Goal: Task Accomplishment & Management: Manage account settings

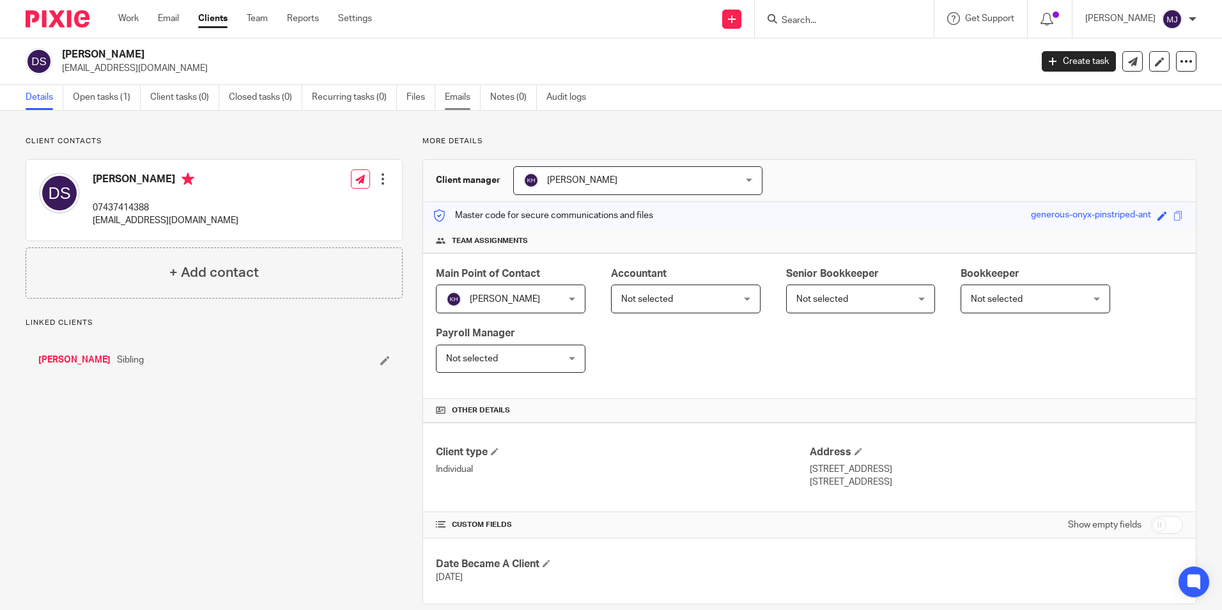
click at [473, 95] on link "Emails" at bounding box center [463, 97] width 36 height 25
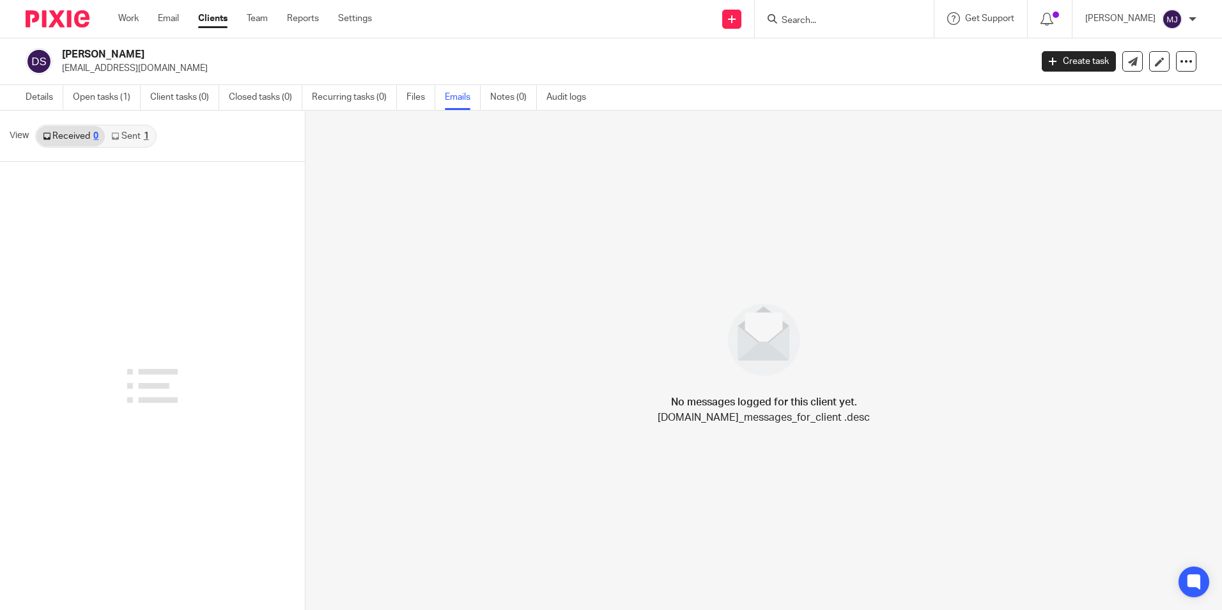
click at [137, 137] on link "Sent 1" at bounding box center [130, 136] width 50 height 20
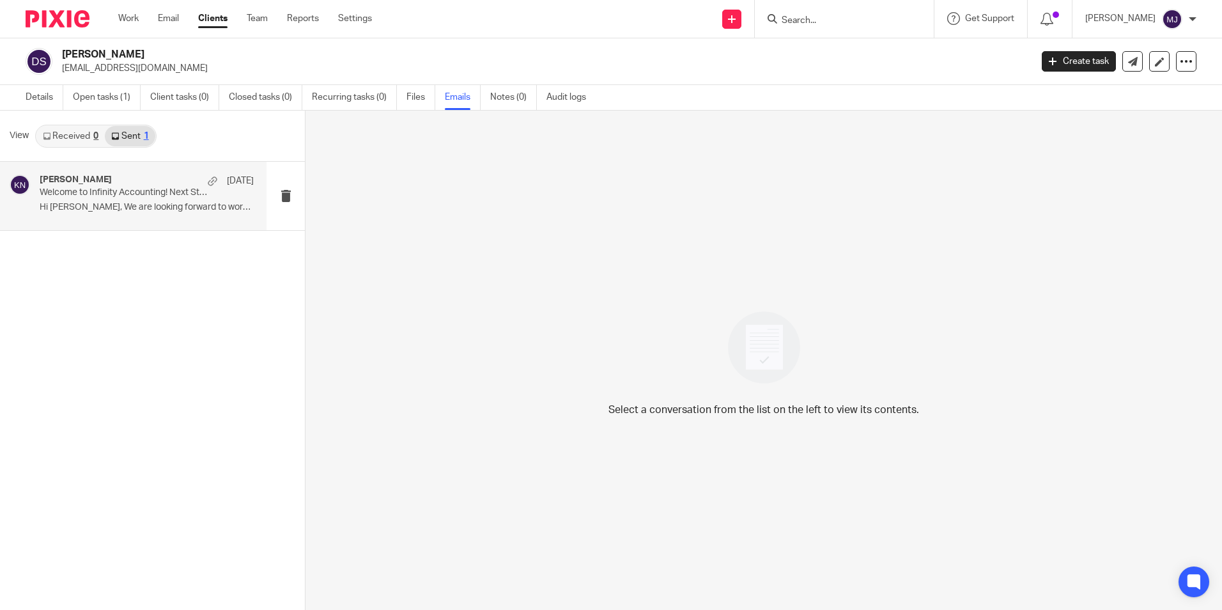
click at [140, 208] on p "Hi David, We are looking forward to working..." at bounding box center [147, 207] width 214 height 11
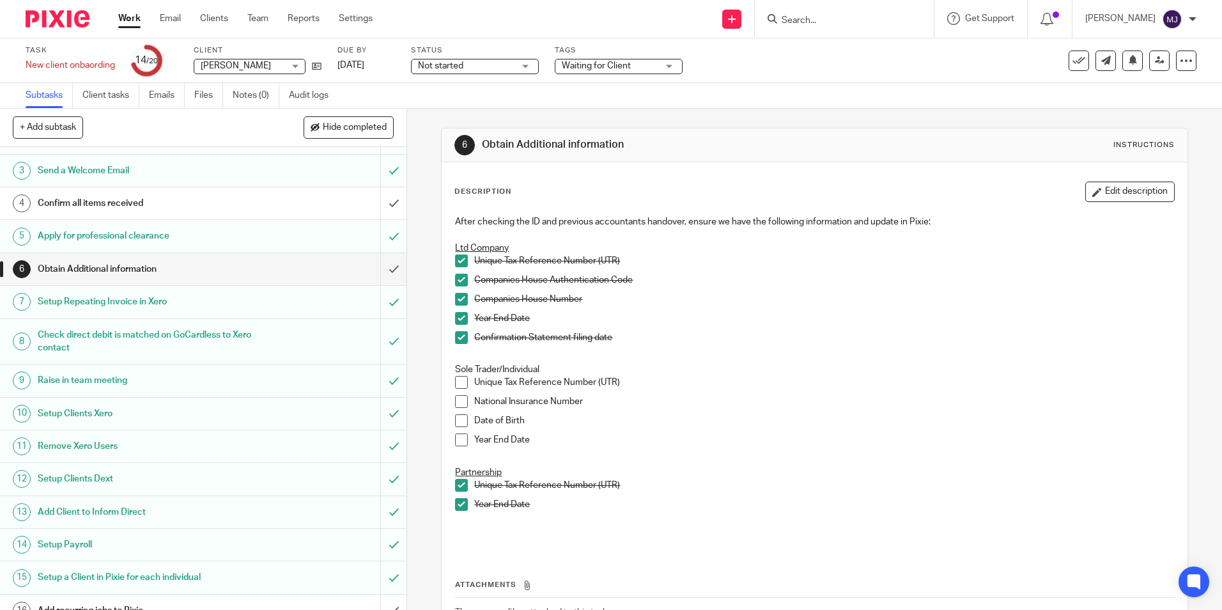
scroll to position [207, 0]
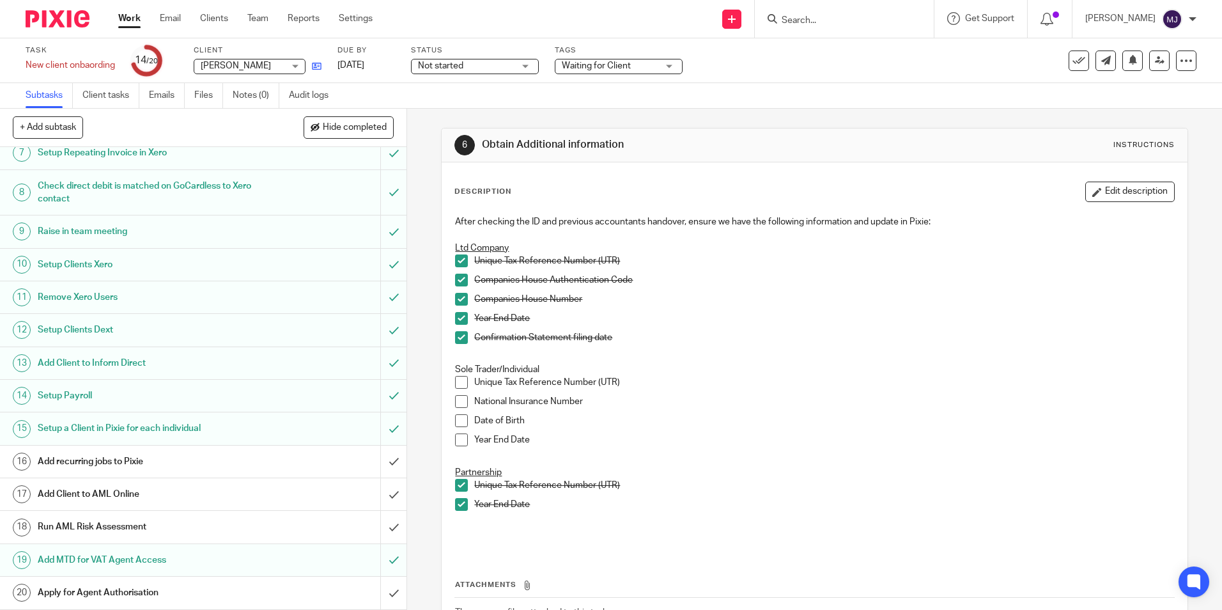
click at [320, 63] on icon at bounding box center [317, 66] width 10 height 10
click at [320, 70] on icon at bounding box center [317, 66] width 10 height 10
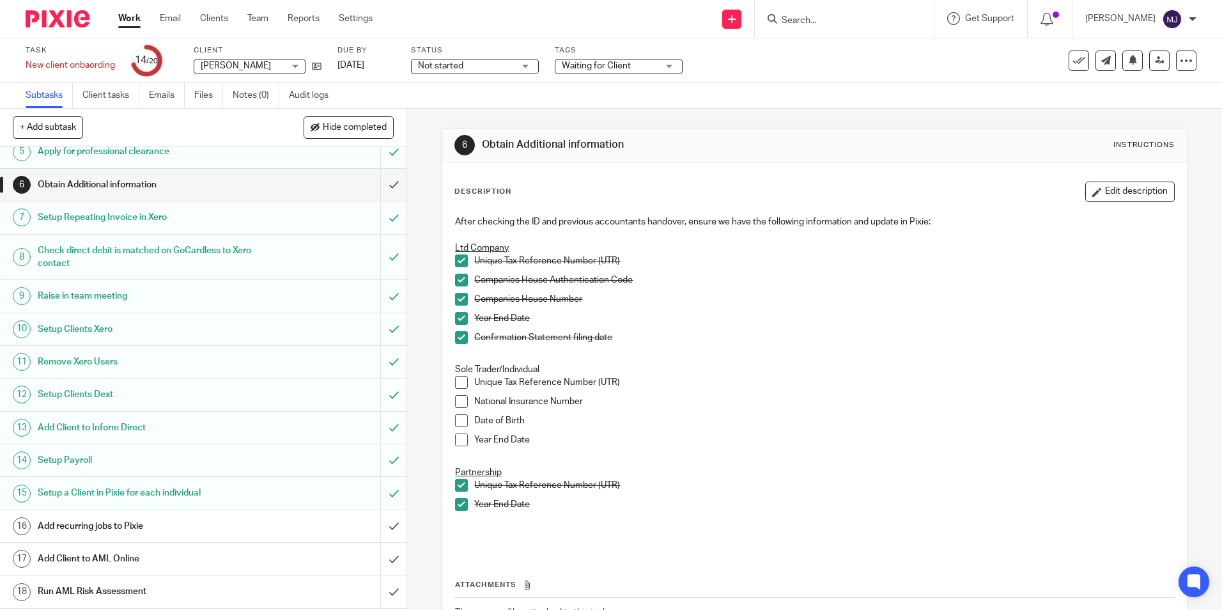
scroll to position [0, 0]
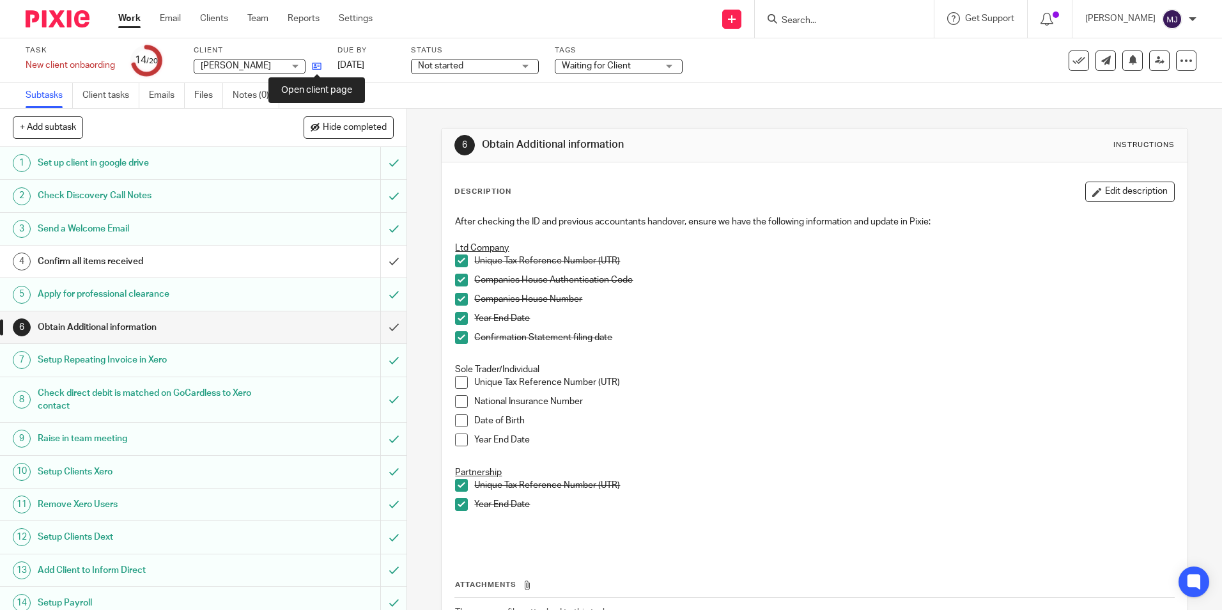
click at [318, 64] on icon at bounding box center [317, 66] width 10 height 10
click at [1128, 61] on icon at bounding box center [1133, 60] width 10 height 10
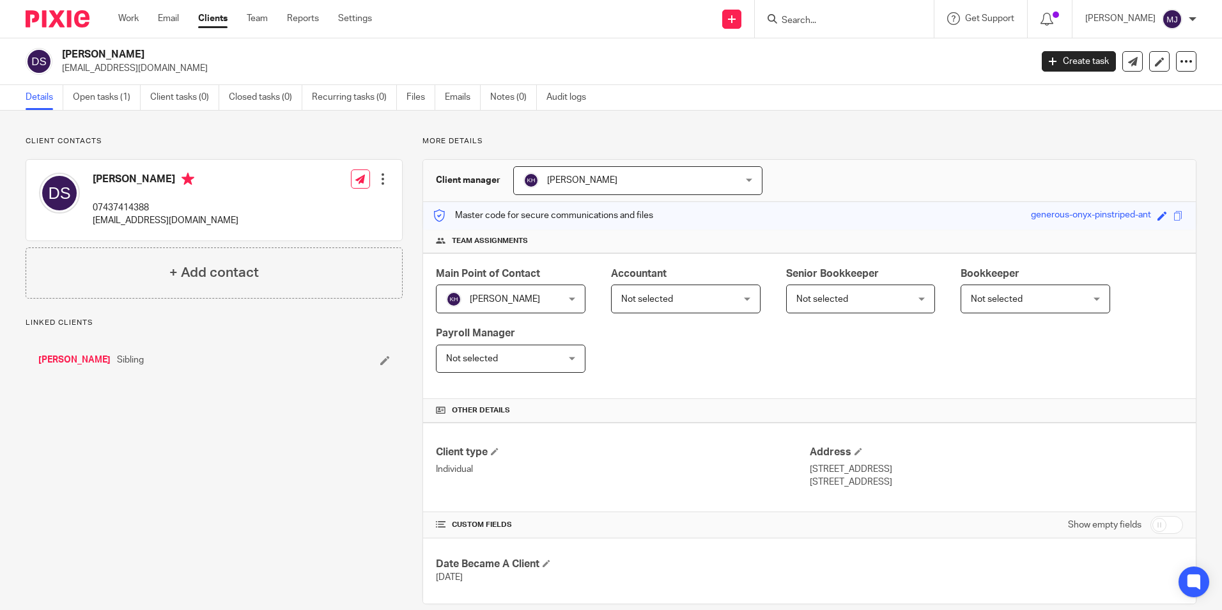
click at [60, 362] on link "[PERSON_NAME]" at bounding box center [74, 359] width 72 height 13
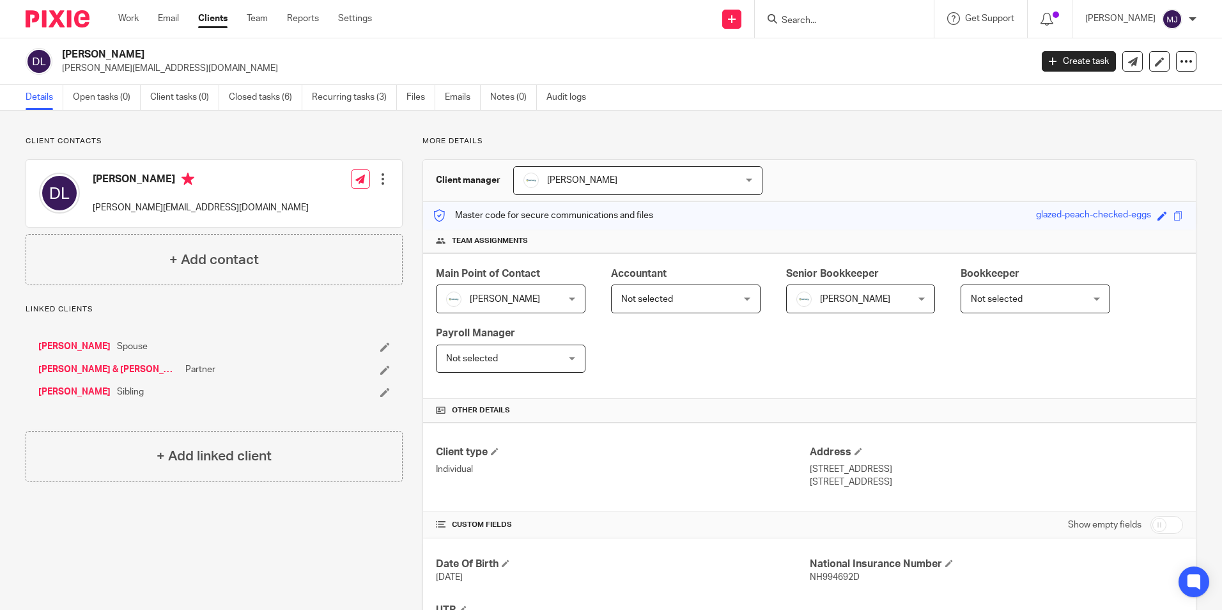
click at [72, 391] on link "[PERSON_NAME]" at bounding box center [74, 391] width 72 height 13
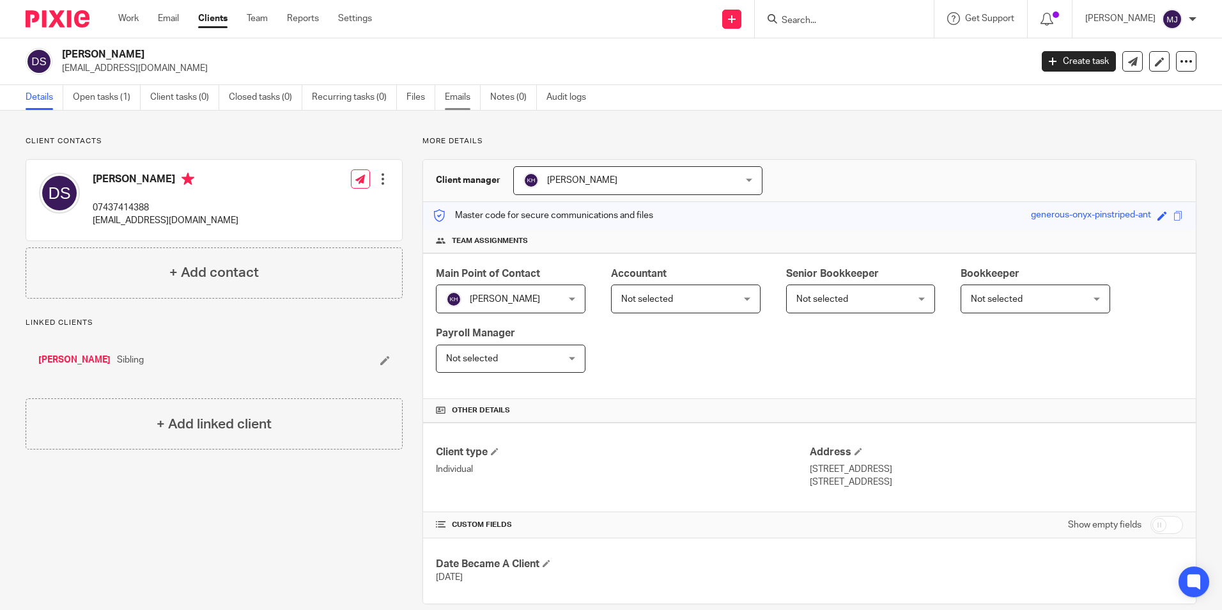
click at [454, 98] on link "Emails" at bounding box center [463, 97] width 36 height 25
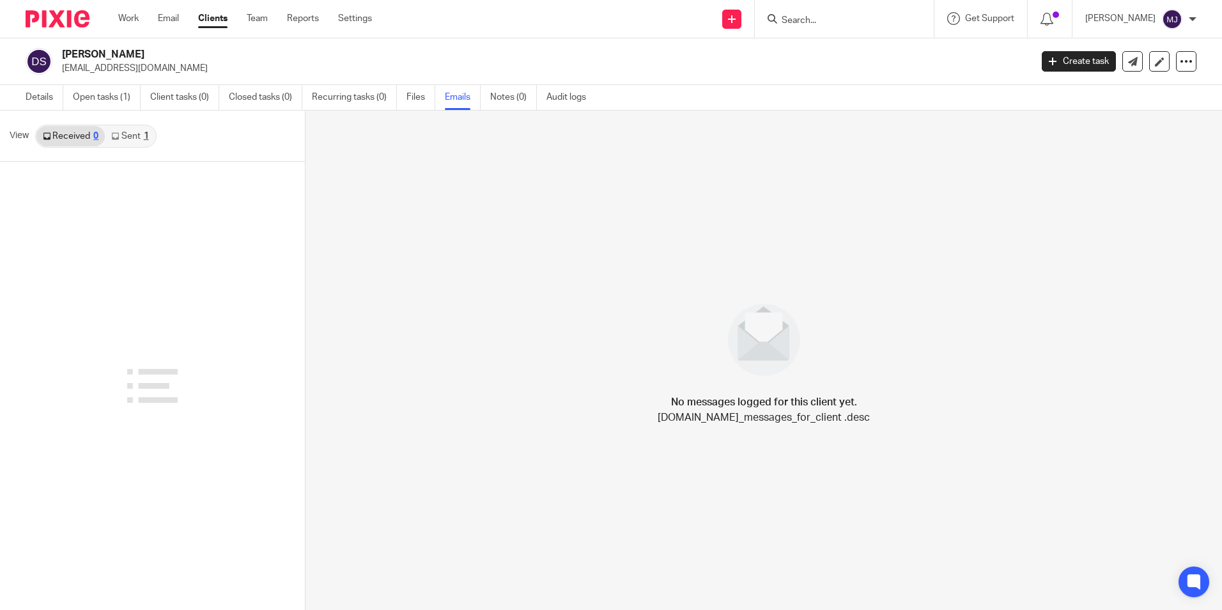
click at [128, 139] on link "Sent 1" at bounding box center [130, 136] width 50 height 20
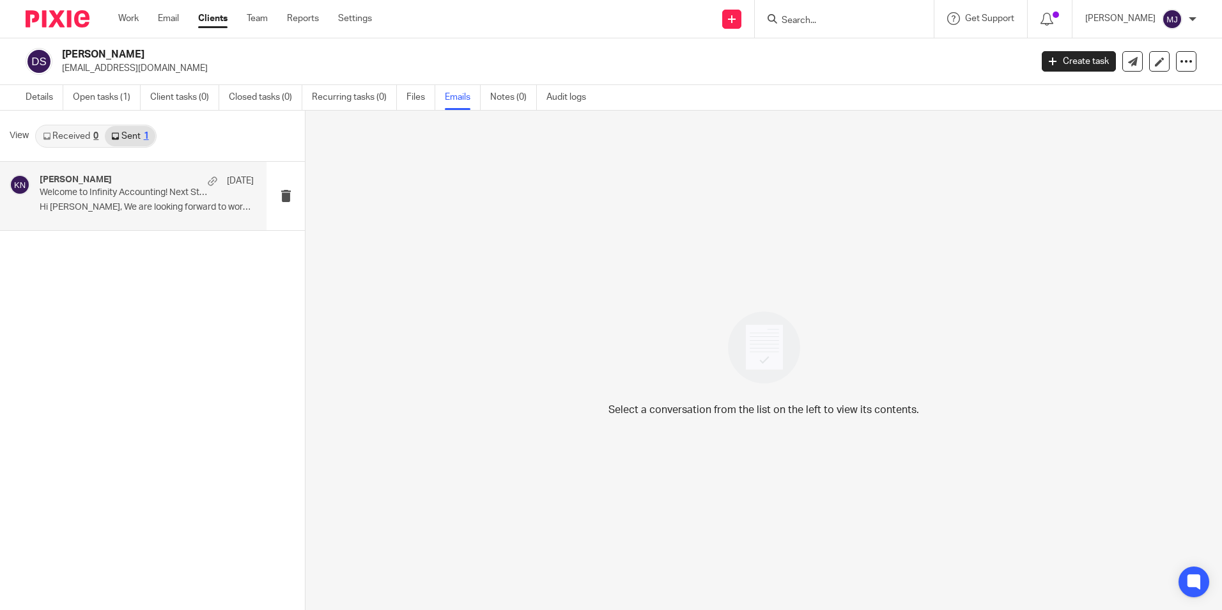
click at [85, 180] on h4 "[PERSON_NAME]" at bounding box center [76, 179] width 72 height 11
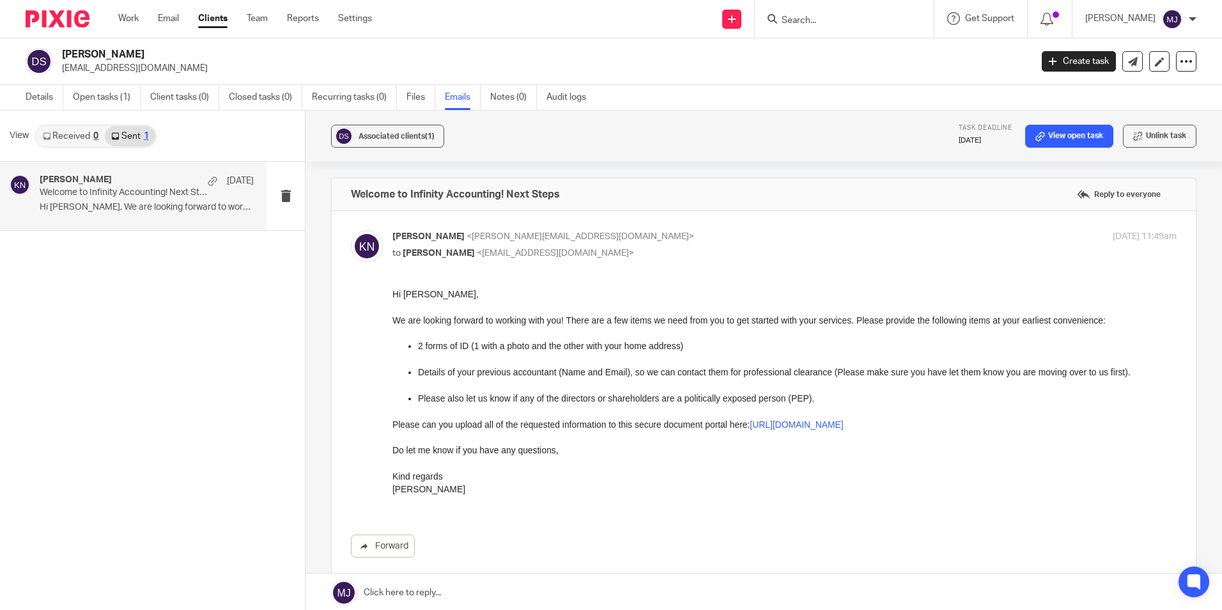
click at [443, 594] on link at bounding box center [764, 592] width 917 height 38
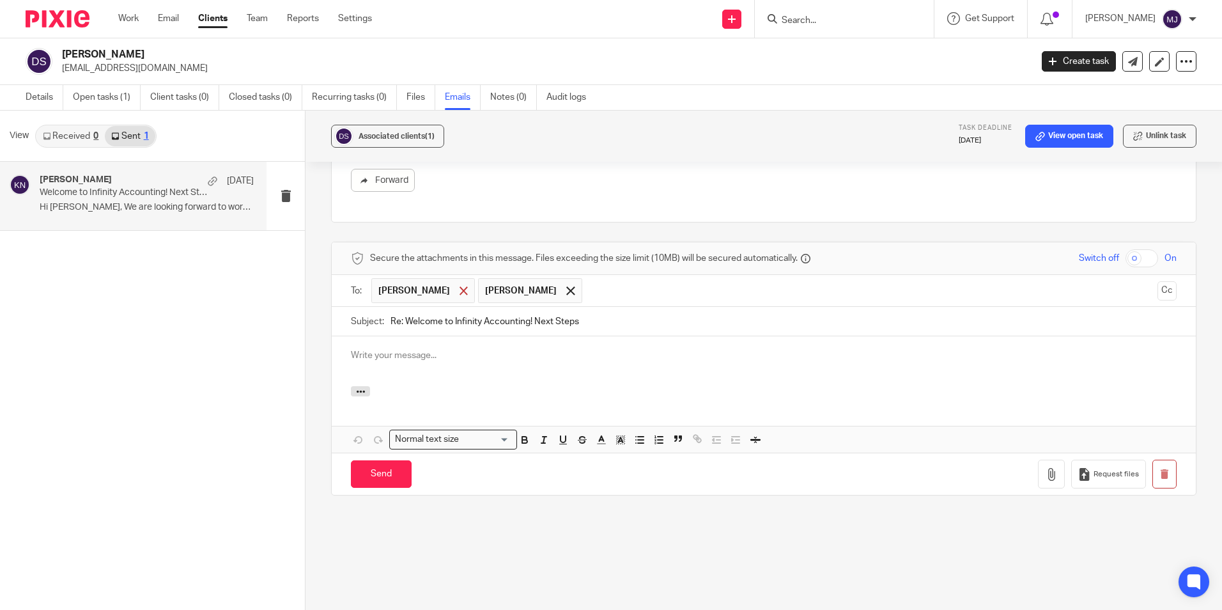
click at [460, 293] on span at bounding box center [464, 290] width 8 height 8
click at [452, 360] on p at bounding box center [764, 355] width 826 height 13
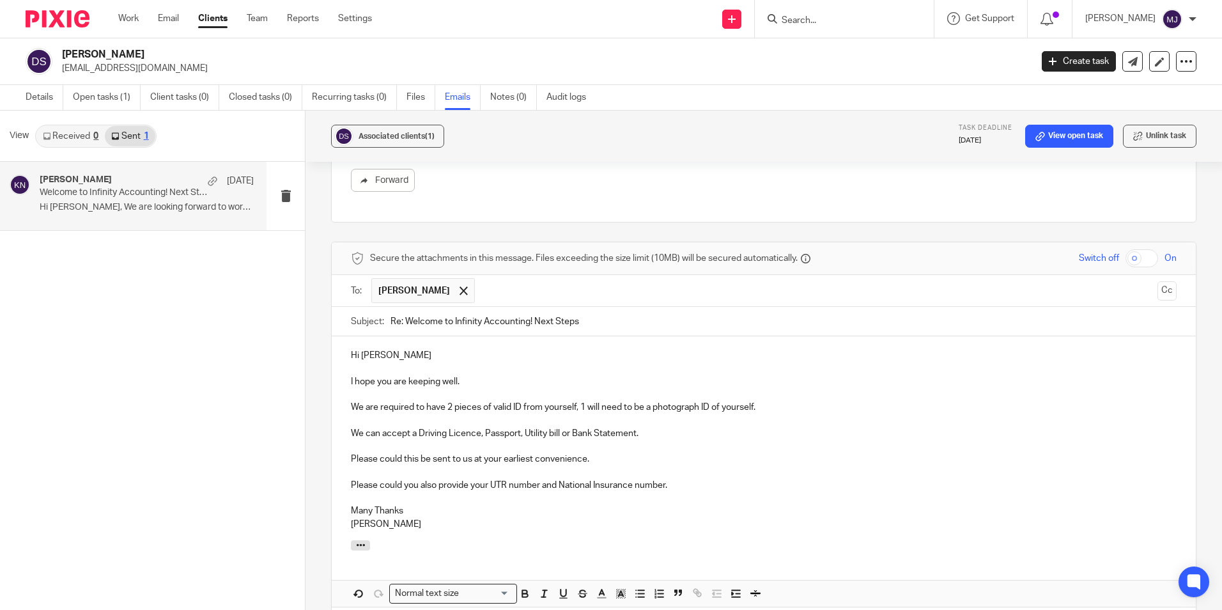
drag, startPoint x: 525, startPoint y: 437, endPoint x: 559, endPoint y: 438, distance: 33.9
click at [525, 437] on p "We can accept a Driving Licence, Passport, Utility bill or Bank Statement." at bounding box center [764, 433] width 826 height 13
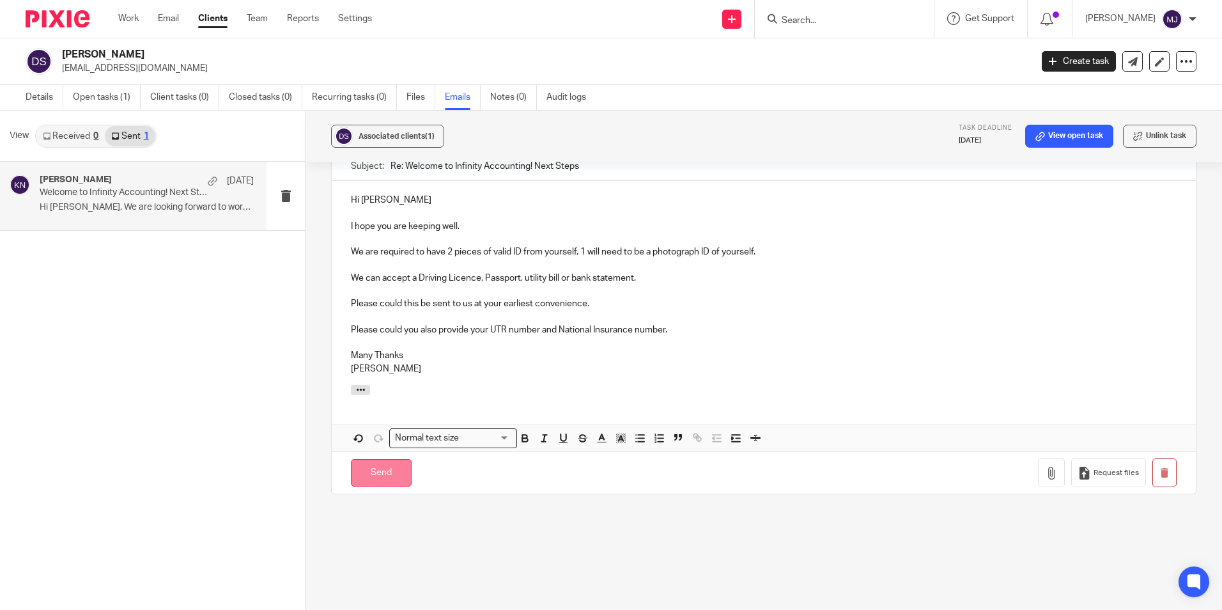
scroll to position [557, 0]
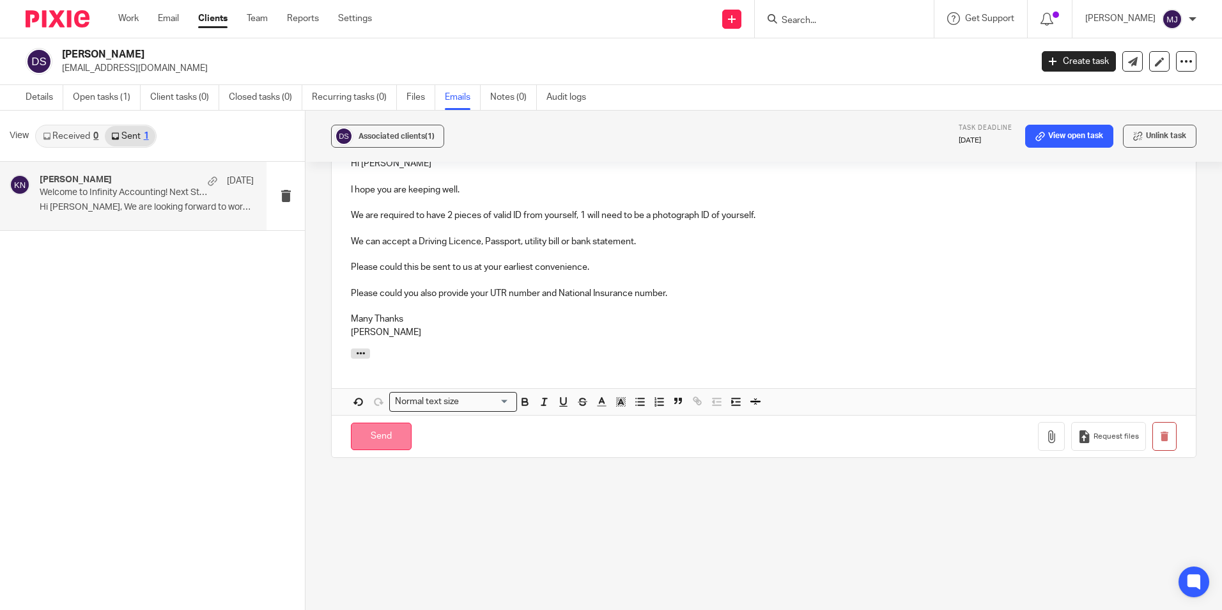
click at [382, 441] on input "Send" at bounding box center [381, 435] width 61 height 27
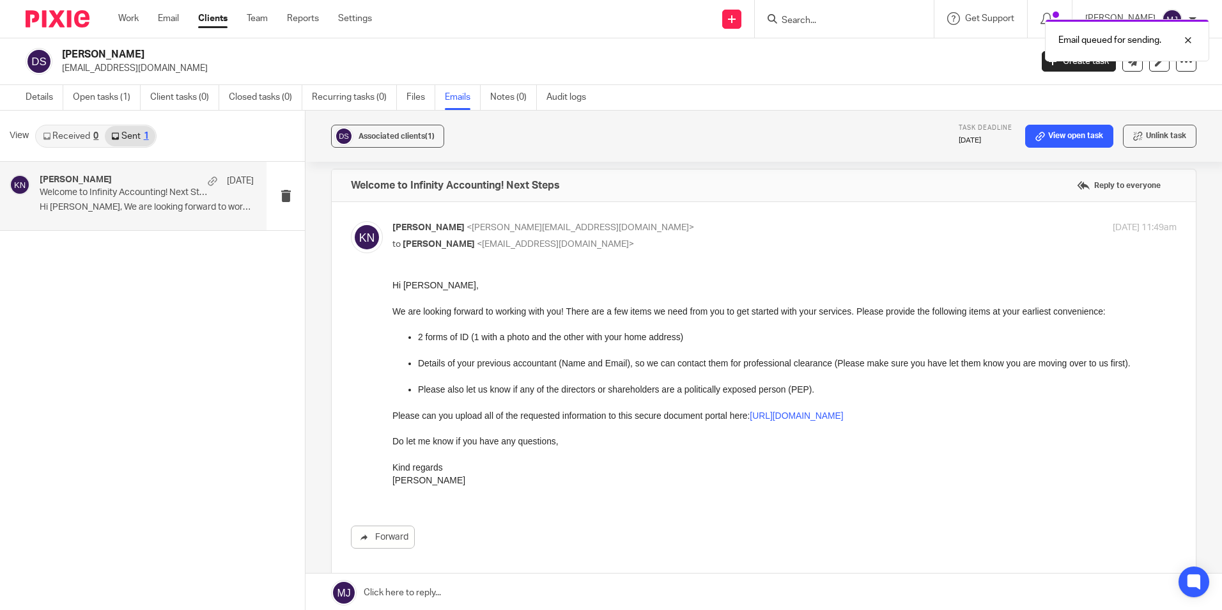
scroll to position [0, 0]
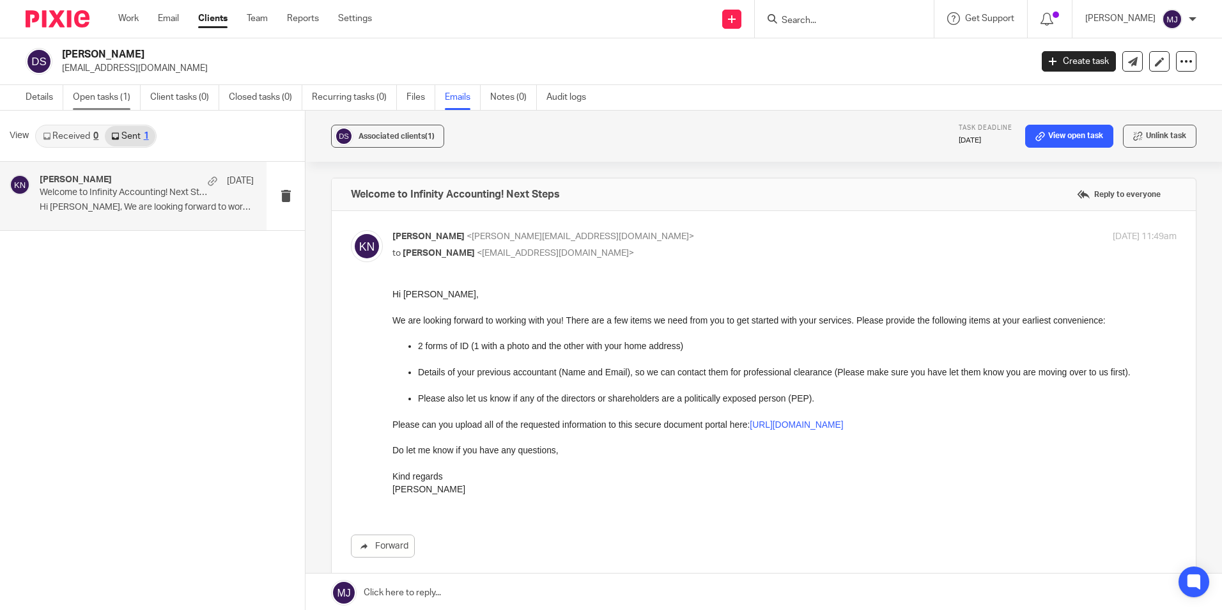
click at [90, 100] on link "Open tasks (1)" at bounding box center [107, 97] width 68 height 25
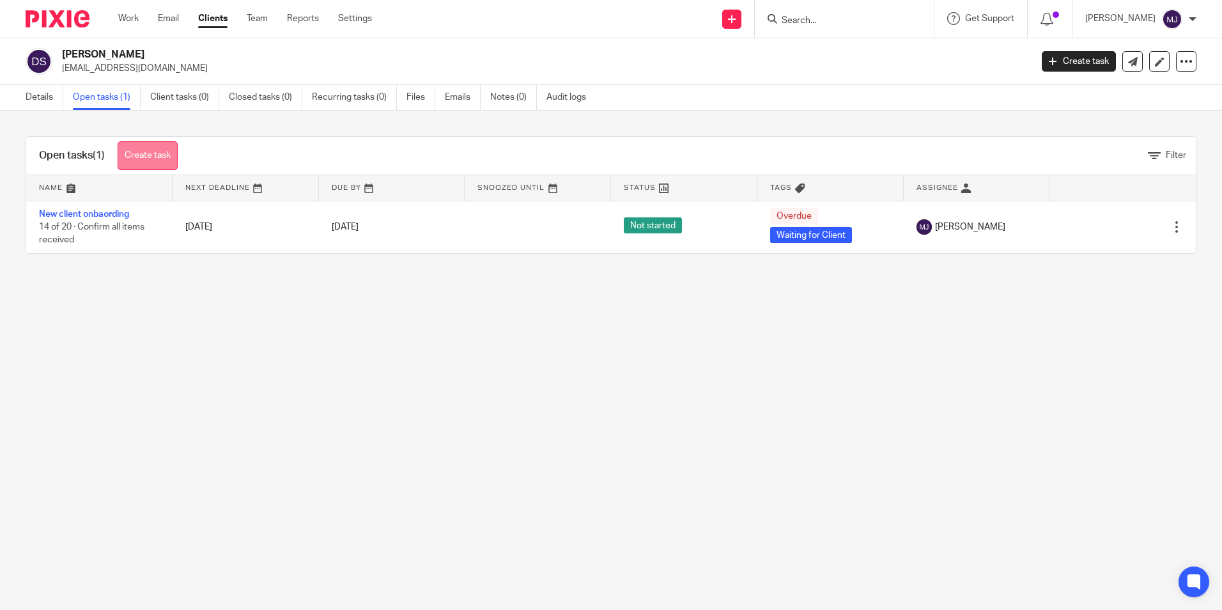
click at [161, 153] on link "Create task" at bounding box center [148, 155] width 60 height 29
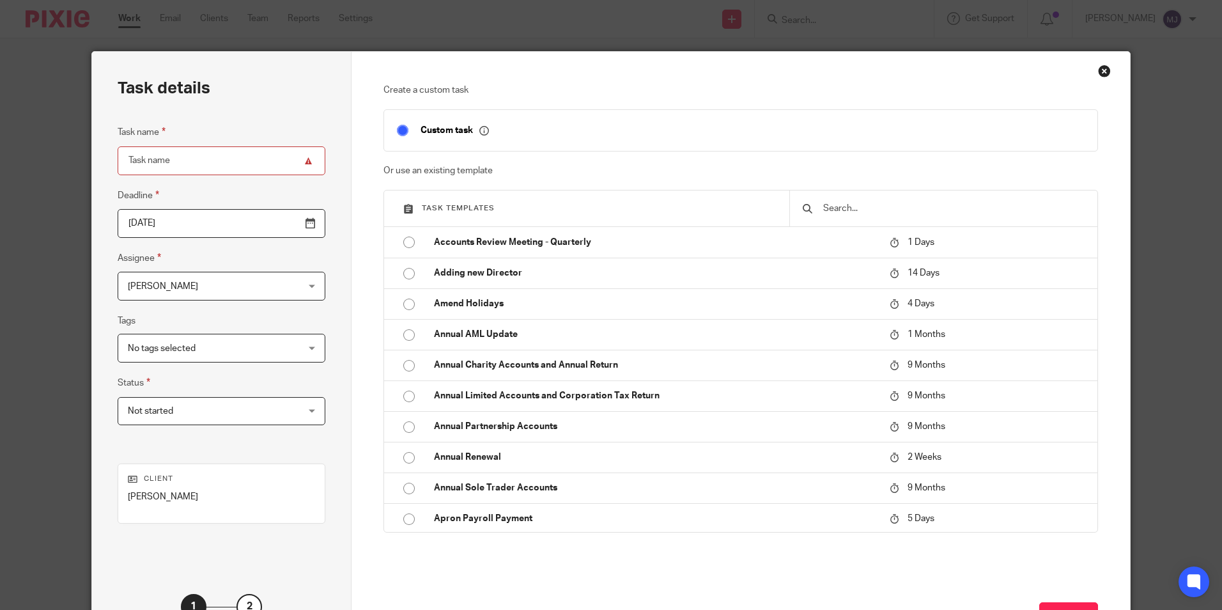
click at [189, 162] on input "Task name" at bounding box center [222, 160] width 208 height 29
type input "self assessment"
click at [875, 208] on input "text" at bounding box center [953, 208] width 263 height 14
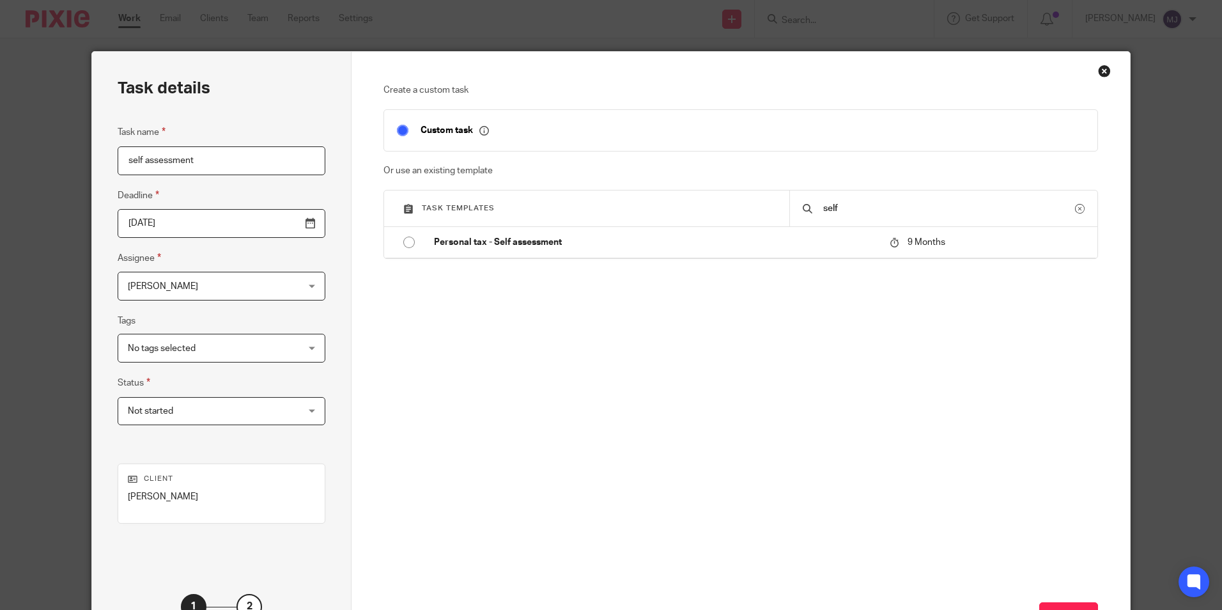
type input "self"
click at [824, 262] on div "Create a custom task Custom task Or use an existing template Task templates sel…" at bounding box center [741, 260] width 714 height 353
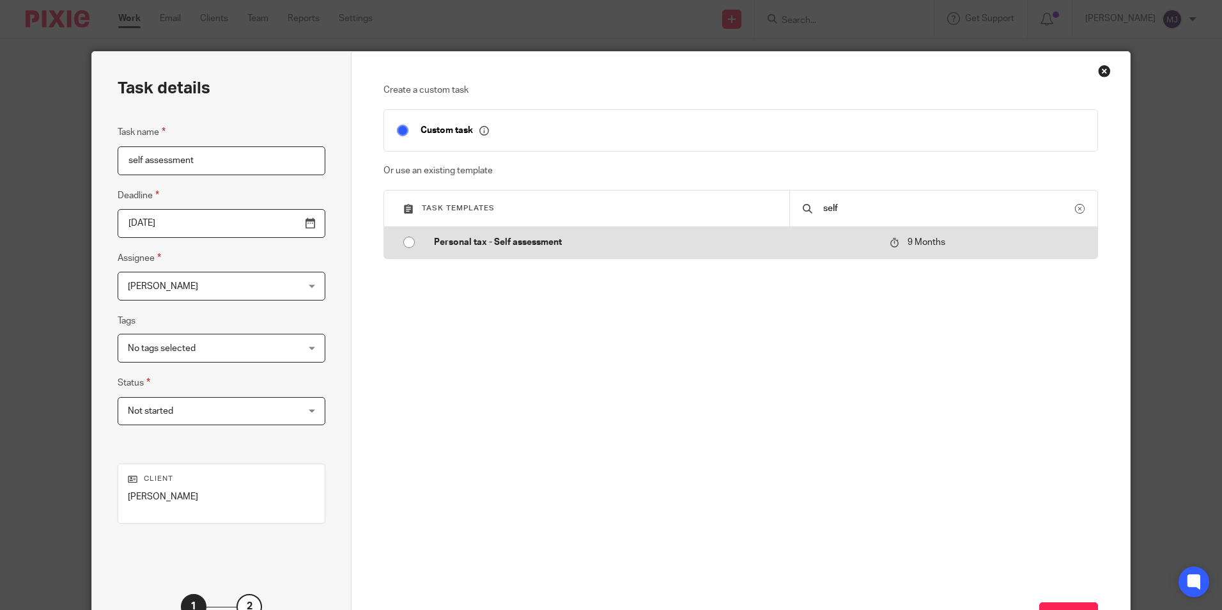
click at [830, 251] on td "Personal tax - Self assessment" at bounding box center [652, 242] width 462 height 31
type input "2026-06-25"
checkbox input "false"
radio input "true"
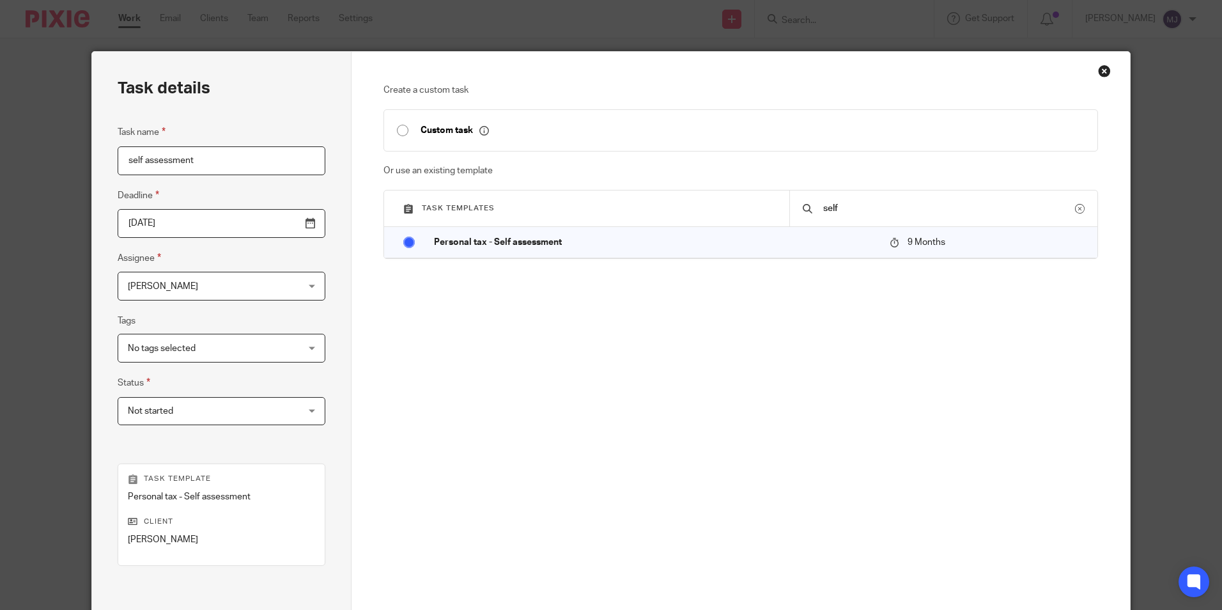
click at [212, 348] on span "No tags selected" at bounding box center [206, 347] width 157 height 27
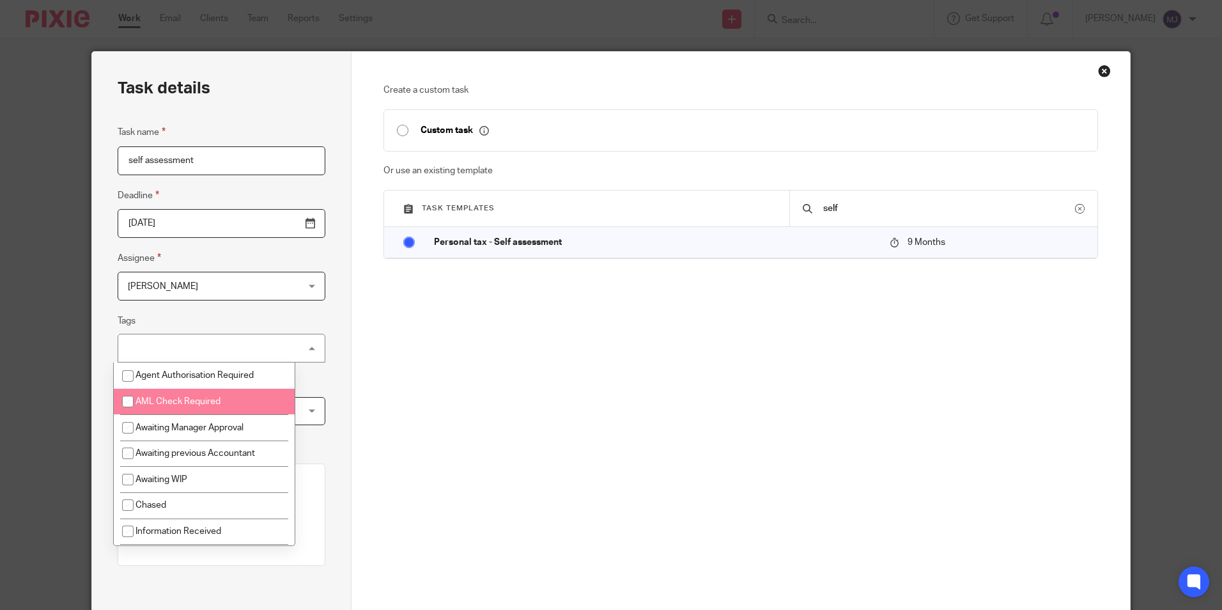
click at [532, 433] on div "Create a custom task Custom task Or use an existing template Task templates sel…" at bounding box center [741, 271] width 714 height 374
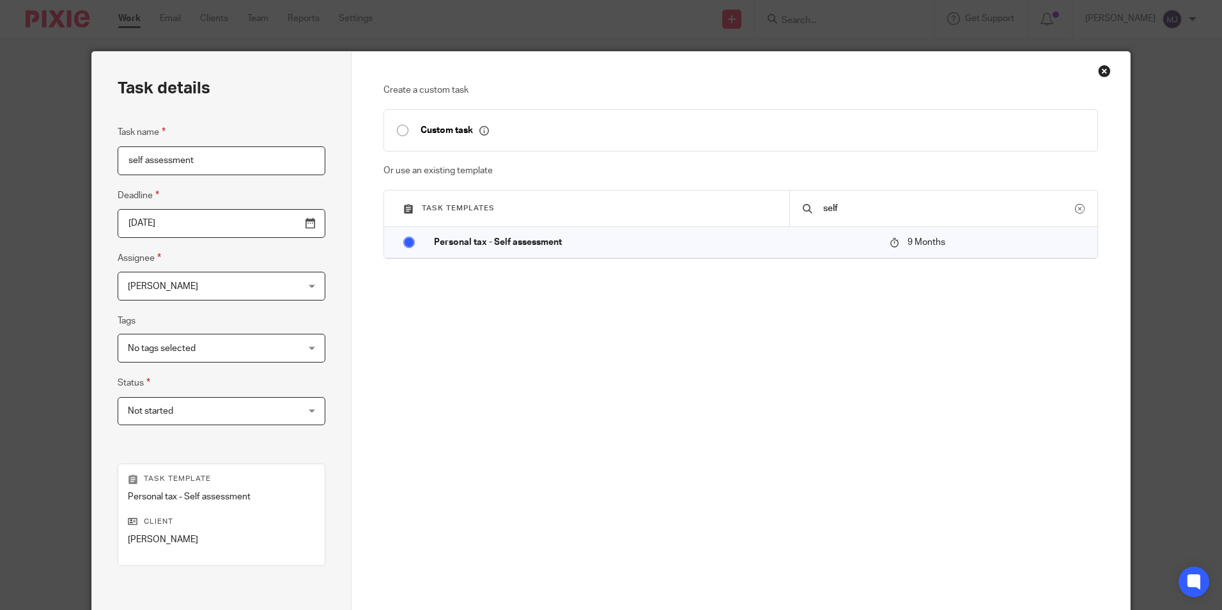
click at [231, 293] on span "[PERSON_NAME]" at bounding box center [206, 285] width 157 height 27
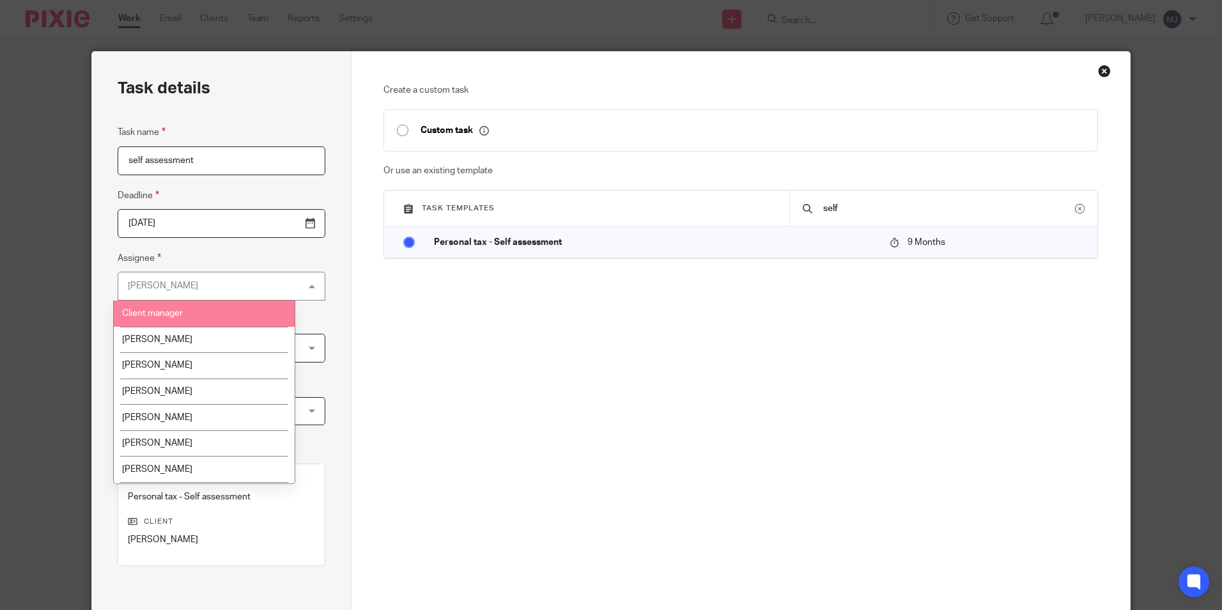
drag, startPoint x: 213, startPoint y: 318, endPoint x: 510, endPoint y: 366, distance: 300.4
click at [215, 318] on li "Client manager" at bounding box center [204, 313] width 181 height 26
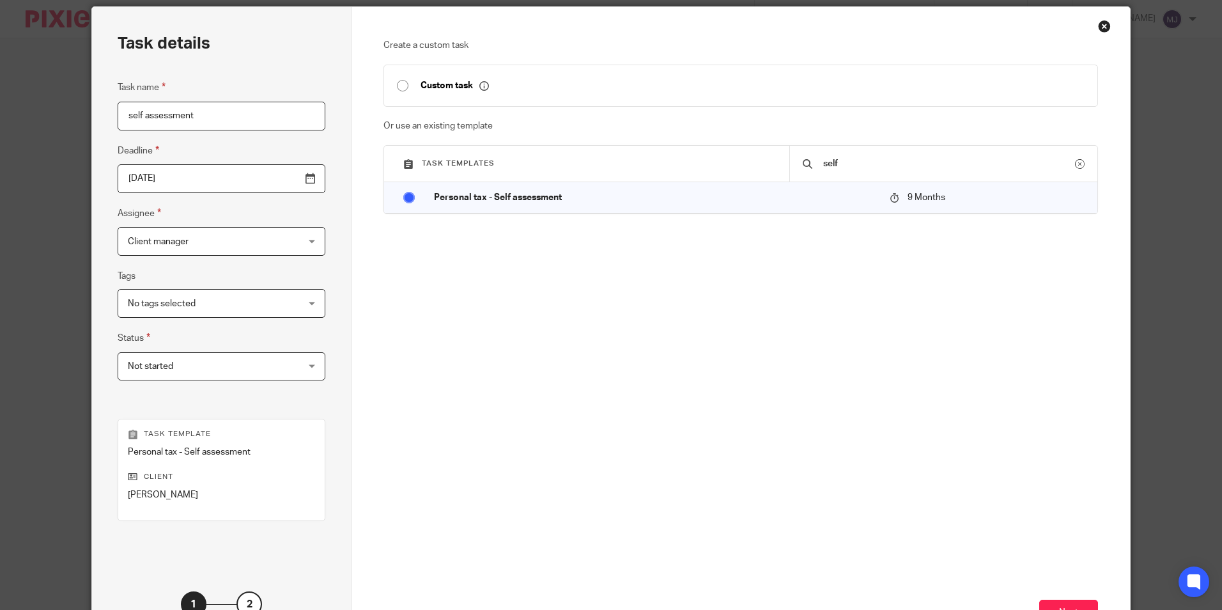
scroll to position [128, 0]
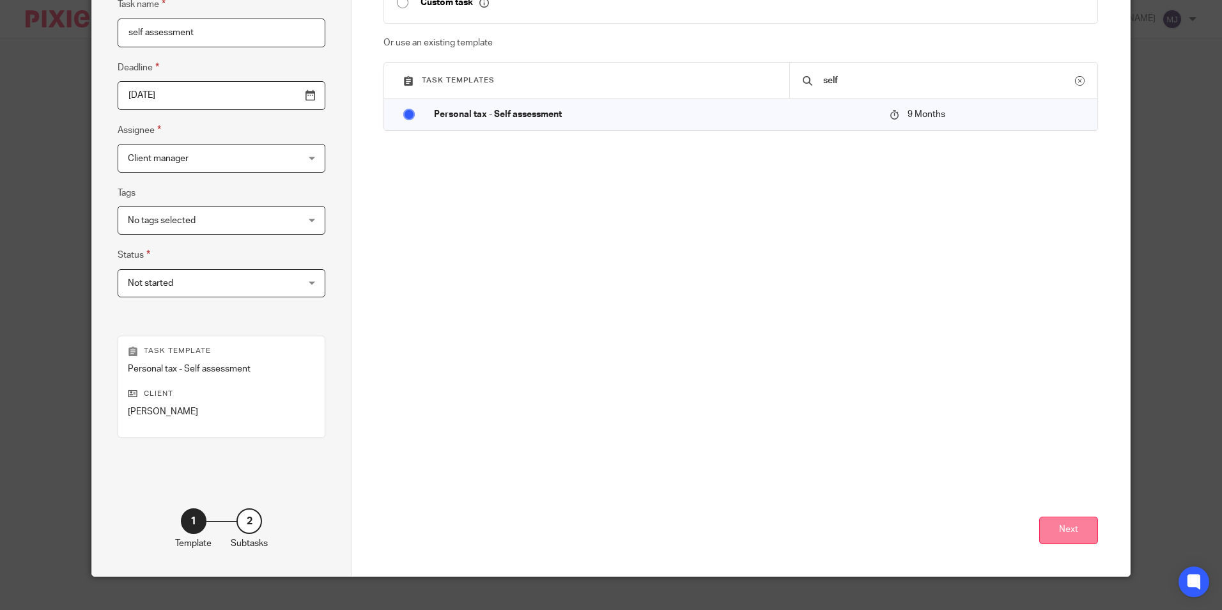
click at [1045, 536] on button "Next" at bounding box center [1068, 529] width 59 height 27
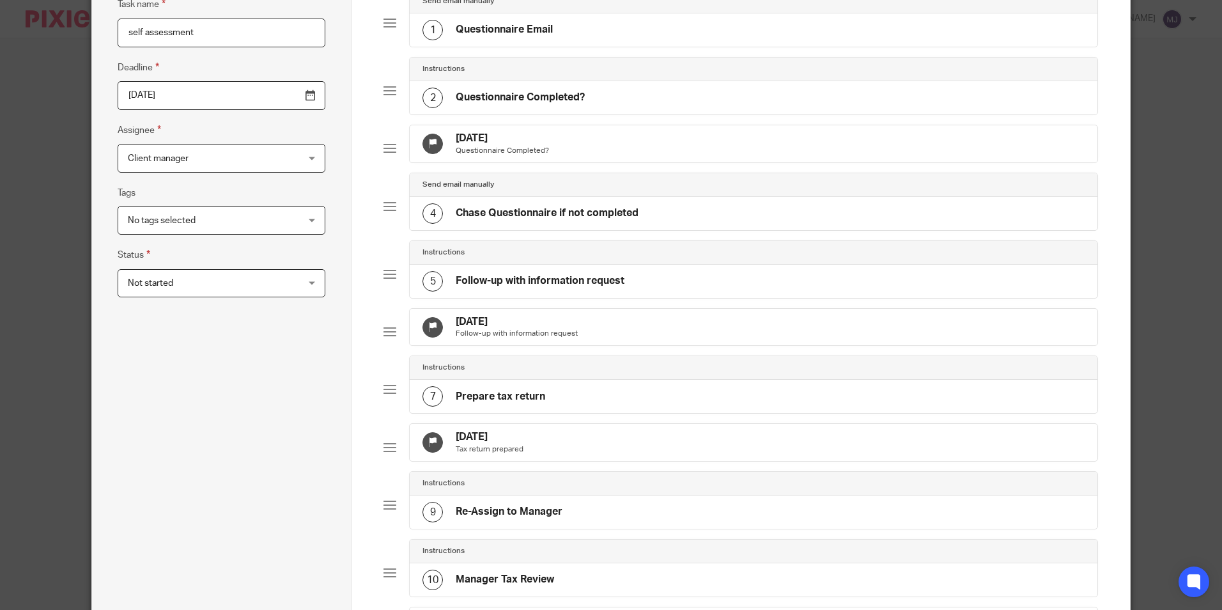
click at [206, 86] on input "2026-06-25" at bounding box center [222, 95] width 208 height 29
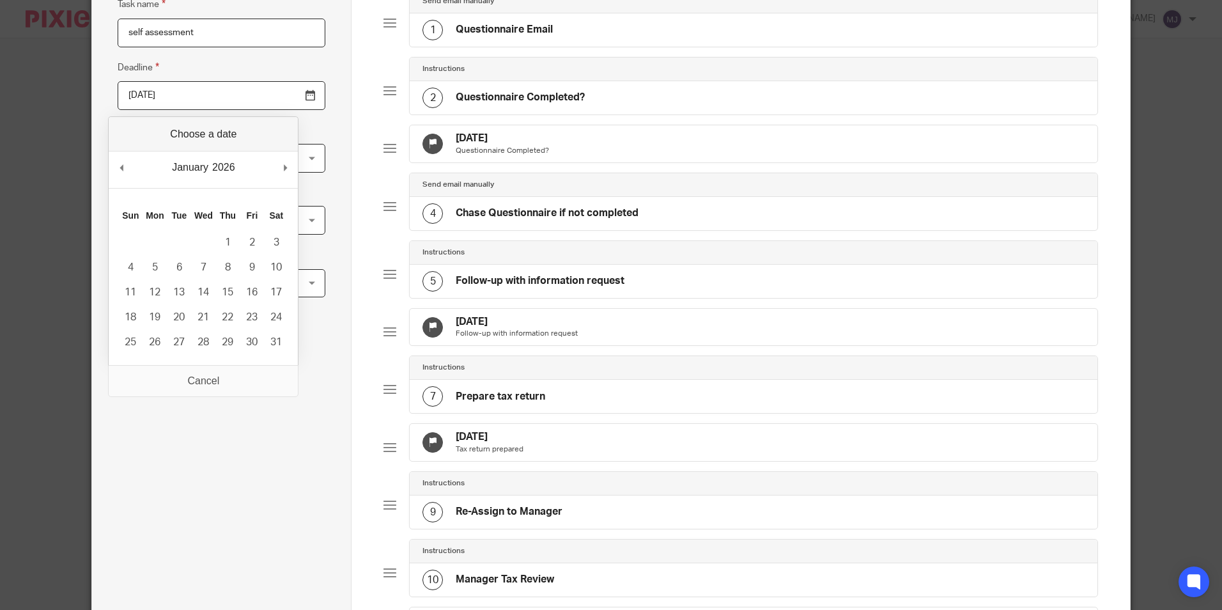
click at [283, 330] on td "31" at bounding box center [276, 342] width 24 height 25
type input "2026-01-31"
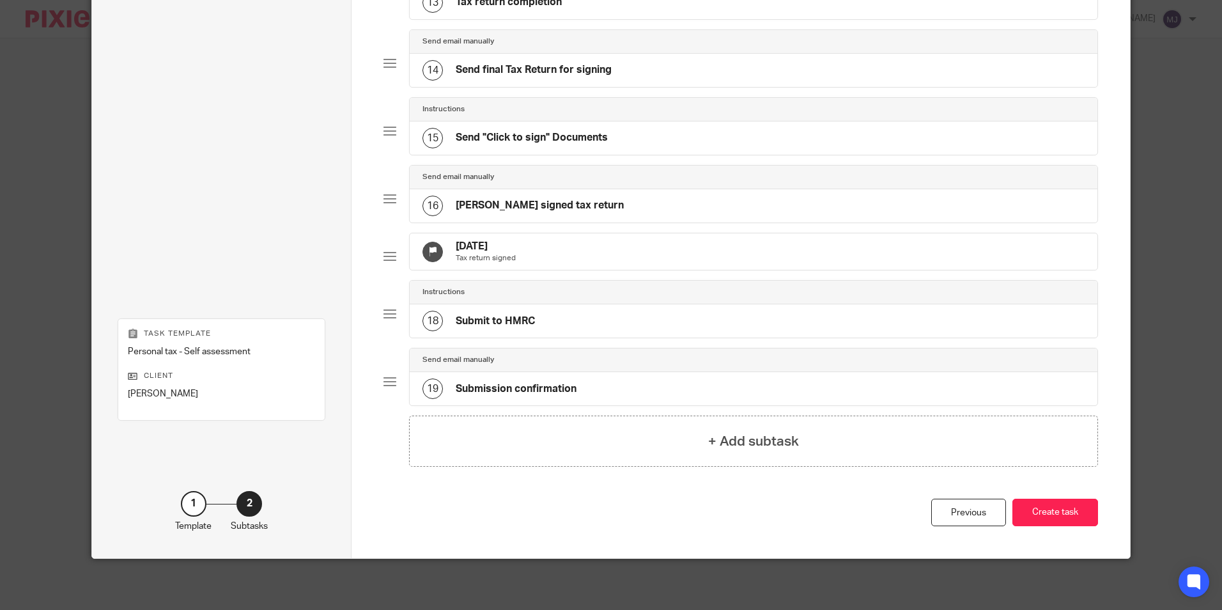
scroll to position [940, 0]
click at [1072, 508] on button "Create task" at bounding box center [1055, 512] width 86 height 27
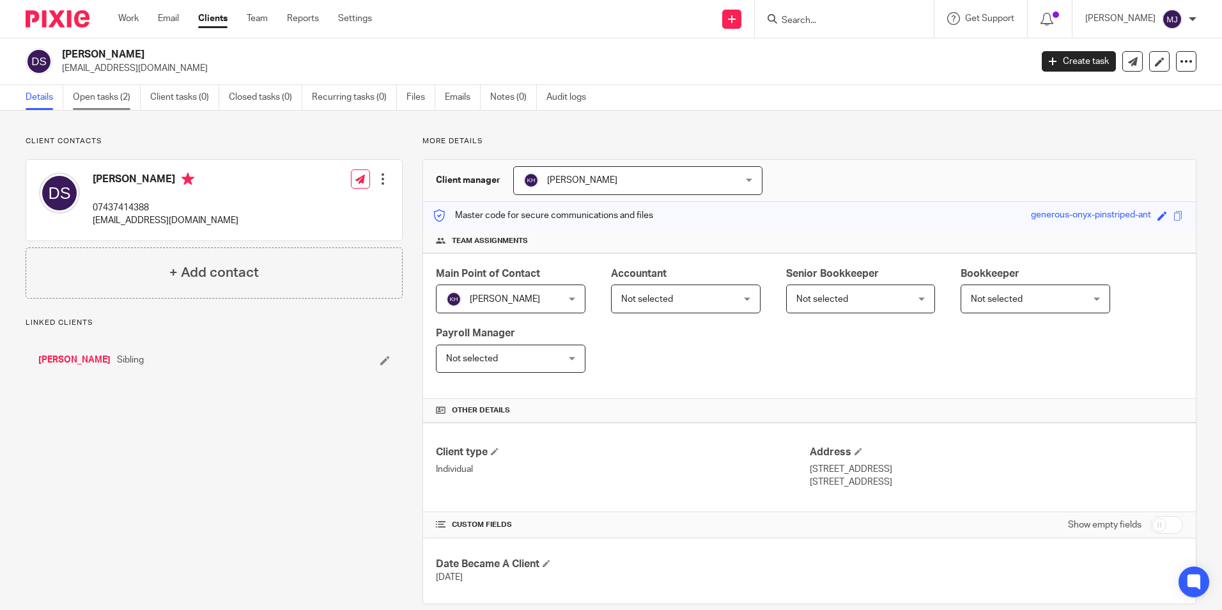
click at [121, 100] on link "Open tasks (2)" at bounding box center [107, 97] width 68 height 25
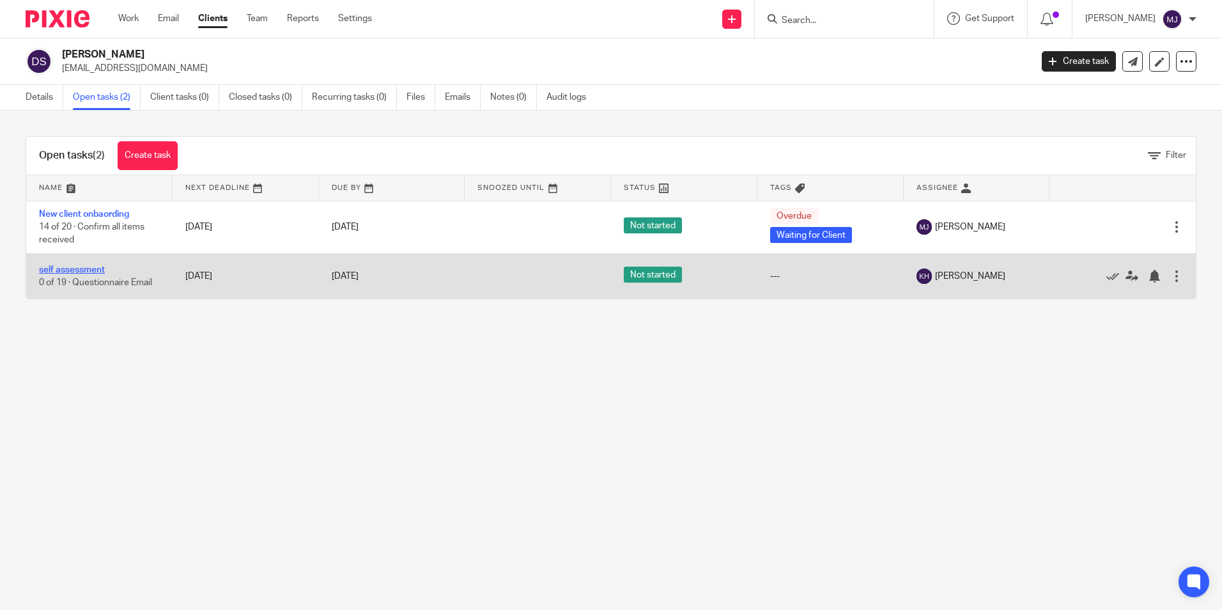
click at [84, 265] on link "self assessment" at bounding box center [72, 269] width 66 height 9
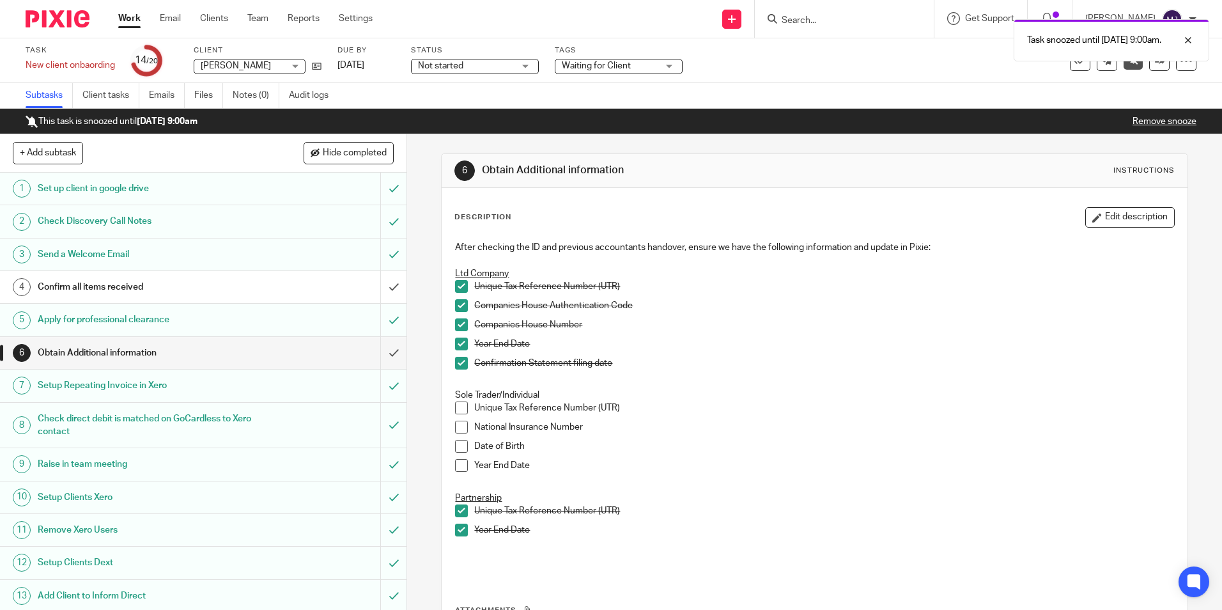
click at [70, 19] on img at bounding box center [58, 18] width 64 height 17
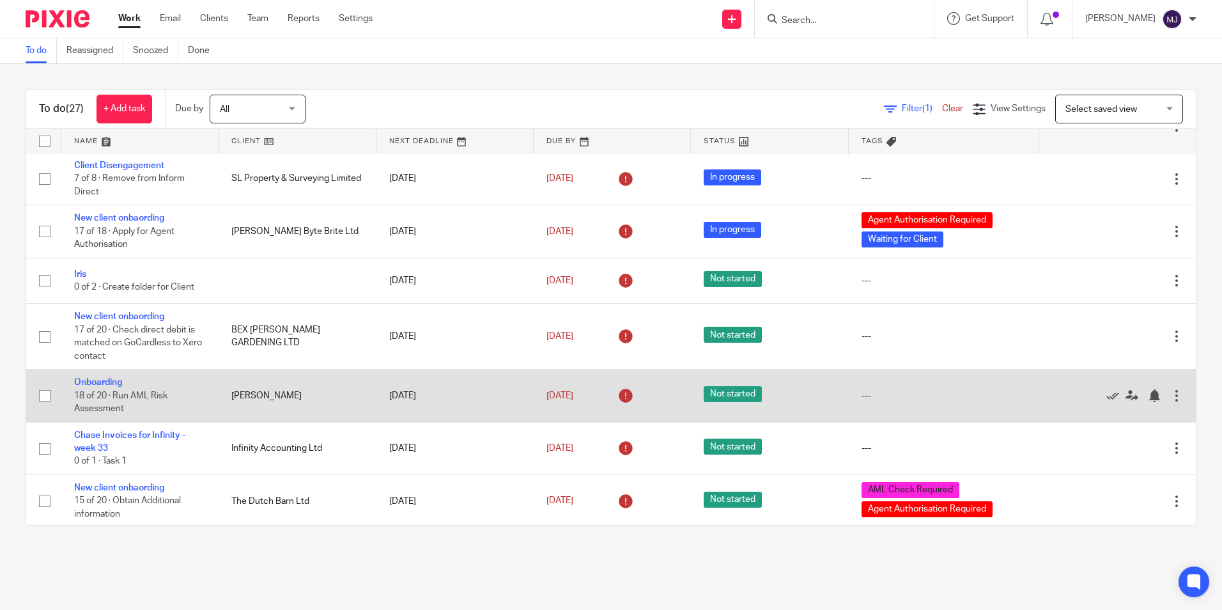
scroll to position [256, 0]
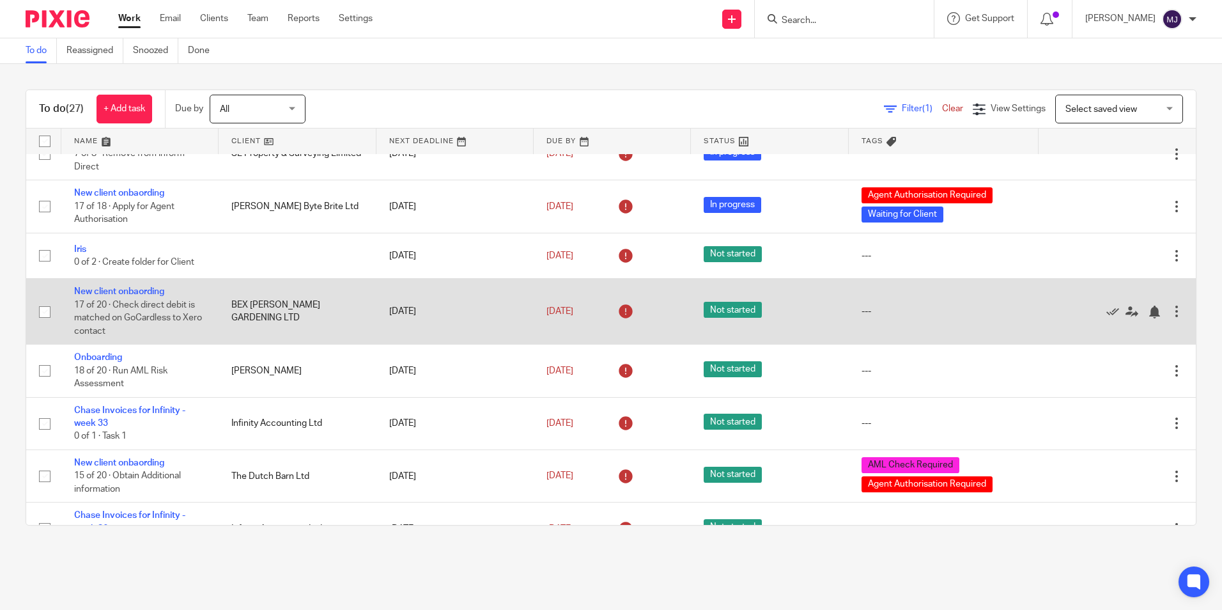
drag, startPoint x: 131, startPoint y: 291, endPoint x: 218, endPoint y: 323, distance: 92.4
click at [131, 291] on link "New client onbaording" at bounding box center [119, 291] width 90 height 9
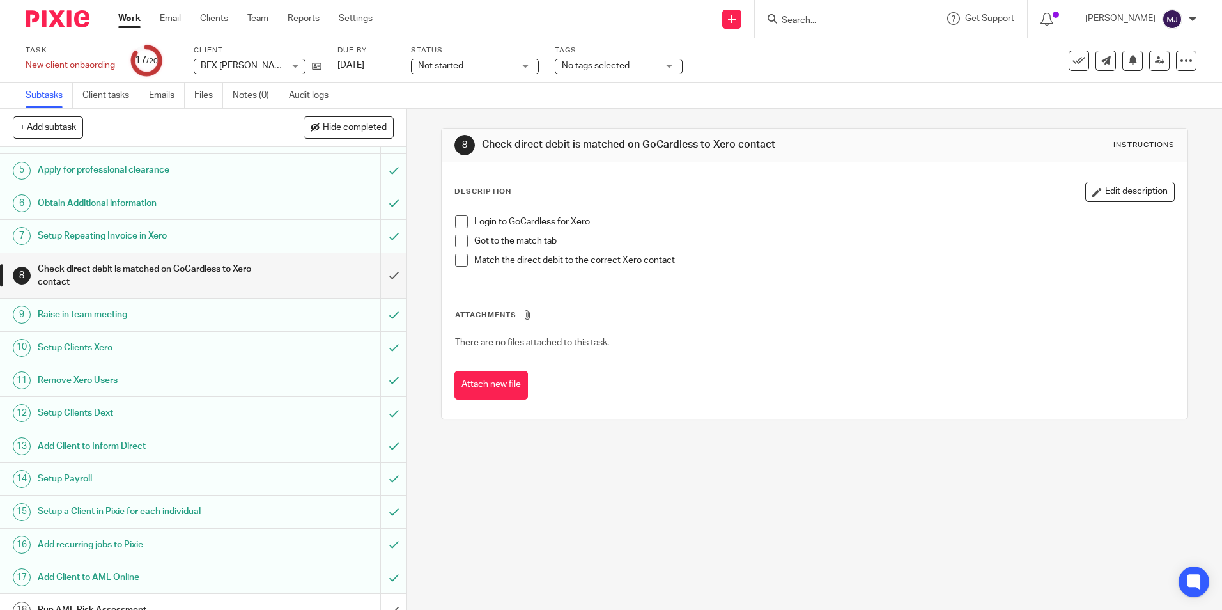
scroll to position [207, 0]
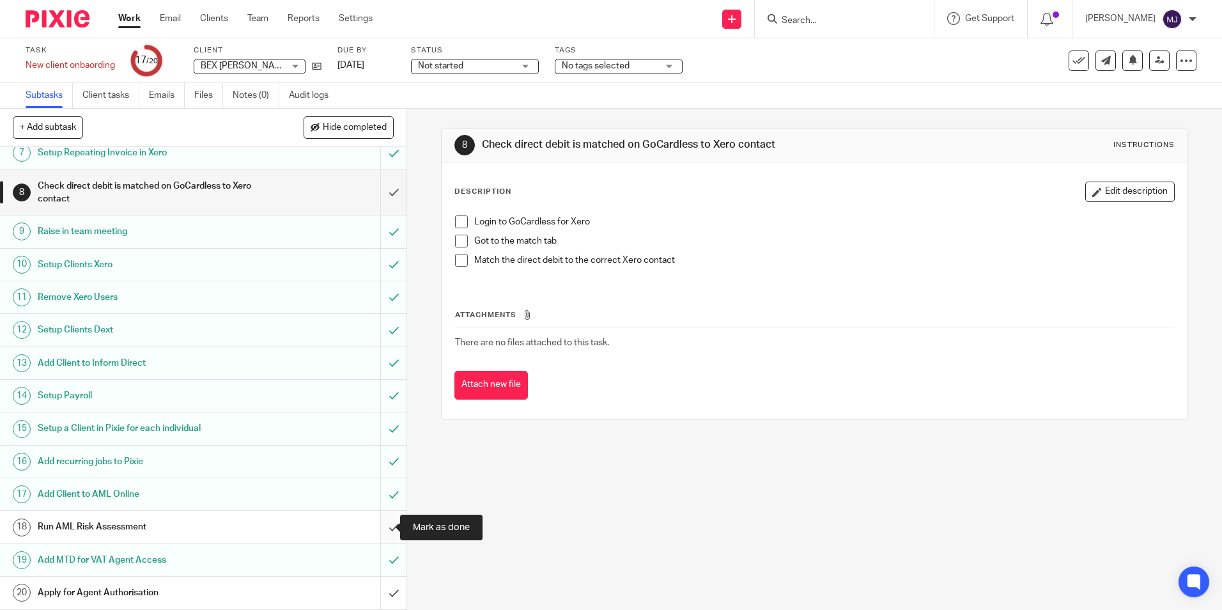
click at [381, 528] on input "submit" at bounding box center [203, 527] width 407 height 32
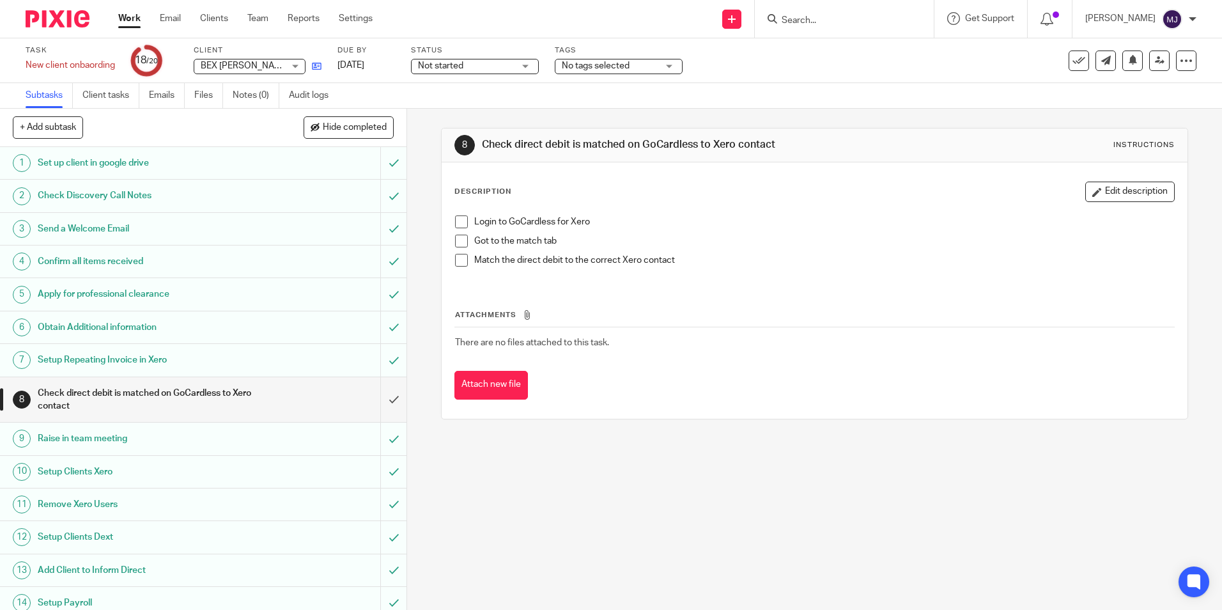
click at [321, 72] on link at bounding box center [314, 65] width 16 height 13
click at [157, 377] on link "8 Check direct debit is matched on GoCardless to Xero contact" at bounding box center [190, 399] width 380 height 45
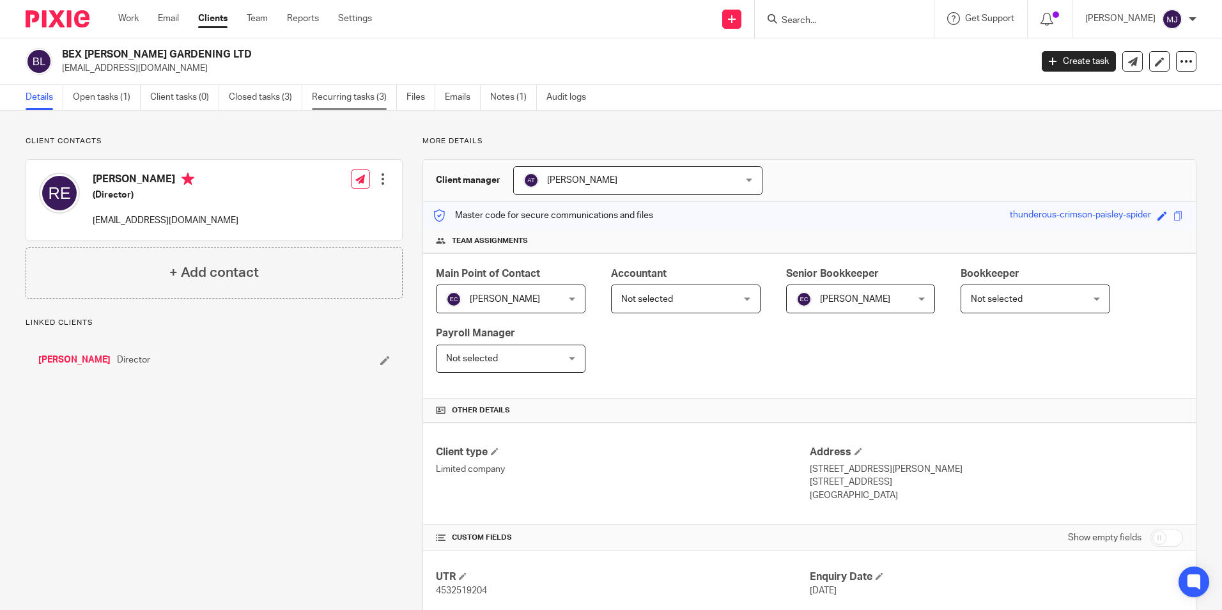
click at [332, 95] on link "Recurring tasks (3)" at bounding box center [354, 97] width 85 height 25
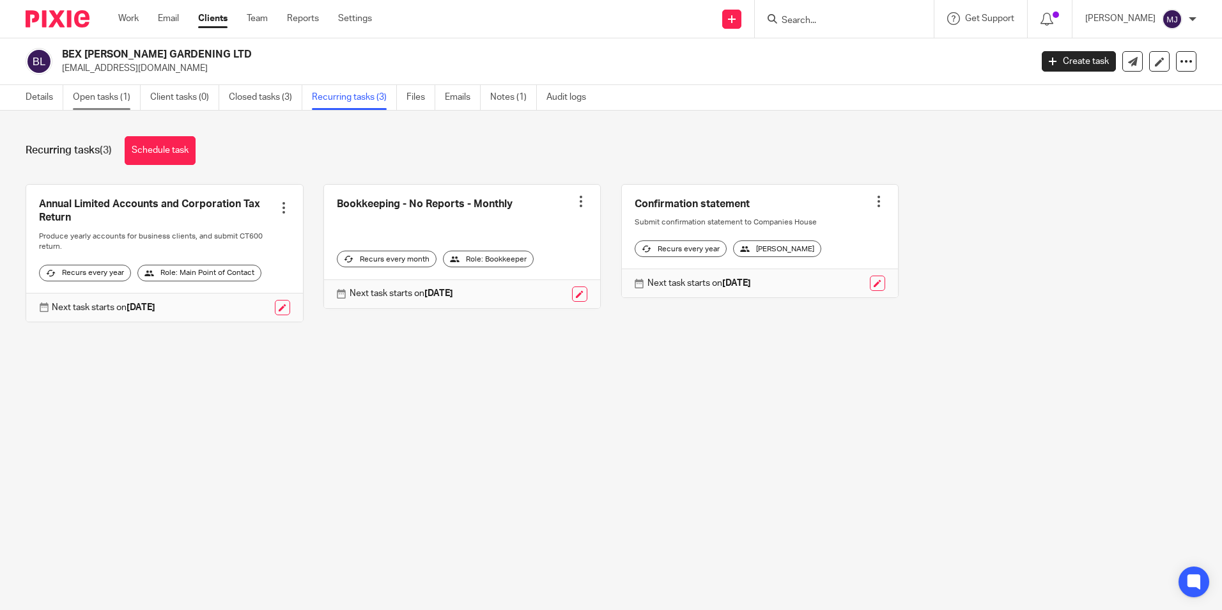
click at [104, 88] on link "Open tasks (1)" at bounding box center [107, 97] width 68 height 25
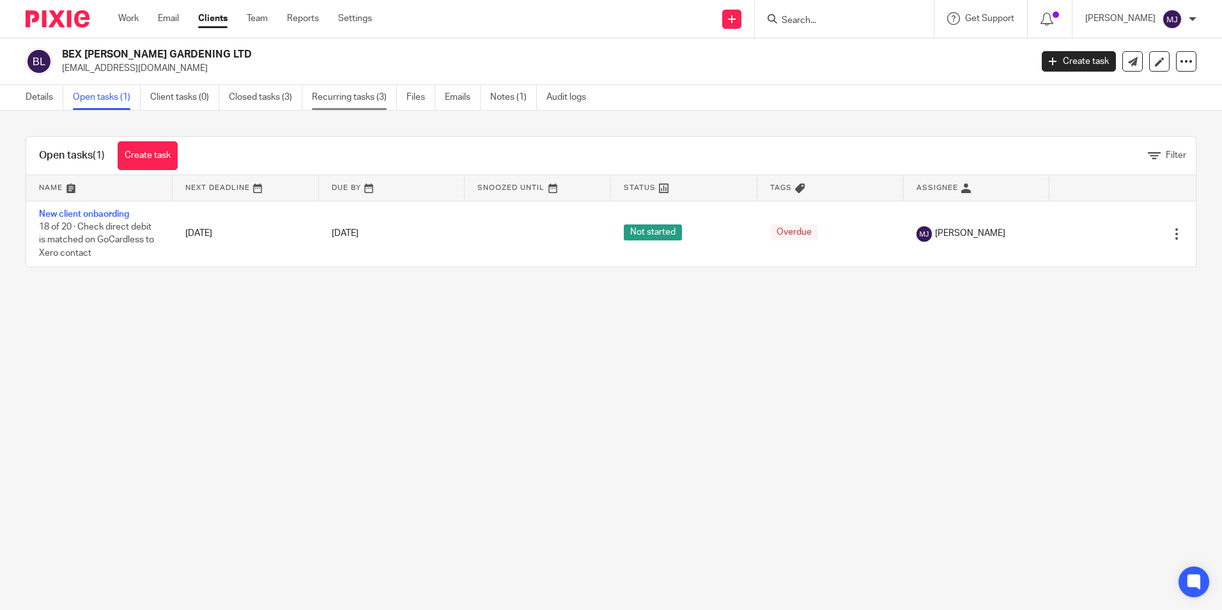
click at [359, 102] on link "Recurring tasks (3)" at bounding box center [354, 97] width 85 height 25
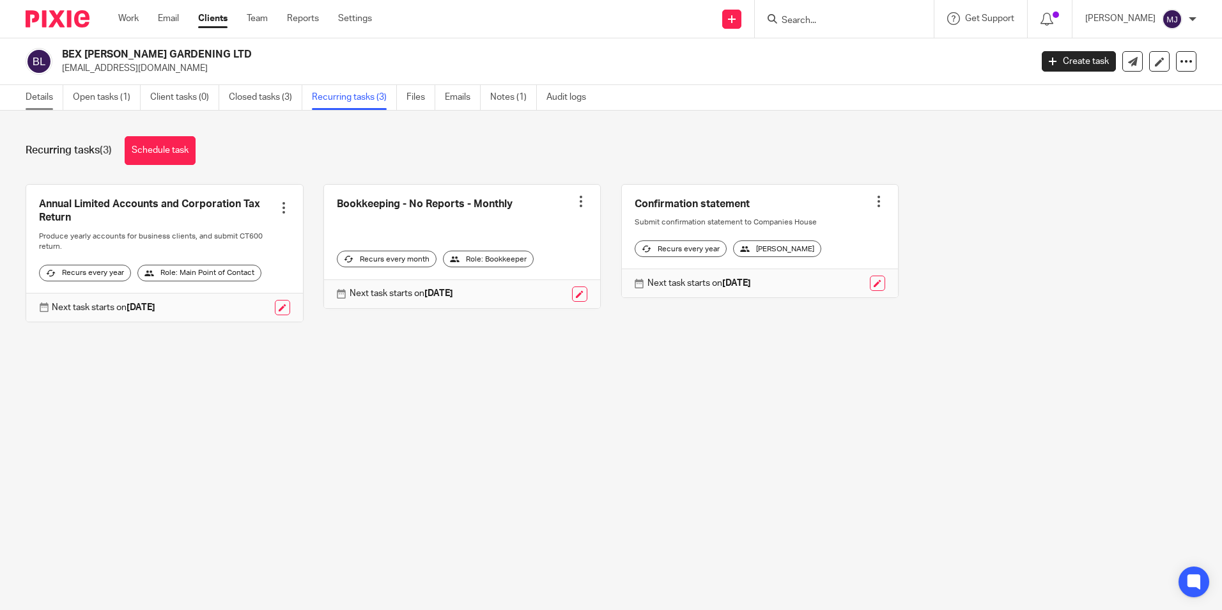
click at [52, 105] on link "Details" at bounding box center [45, 97] width 38 height 25
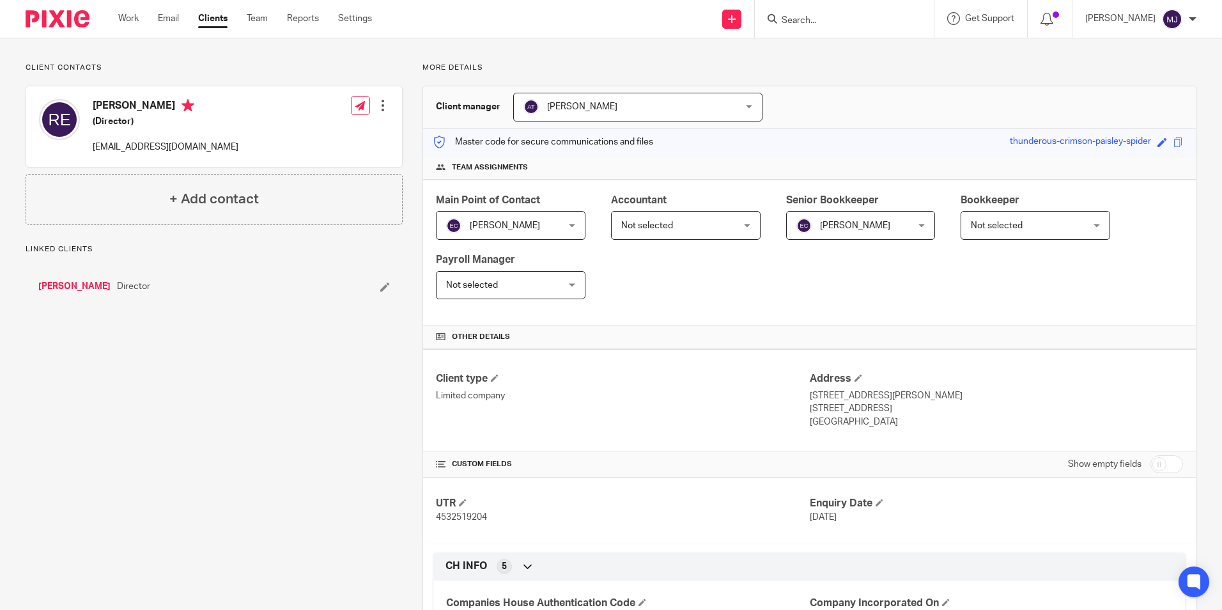
scroll to position [269, 0]
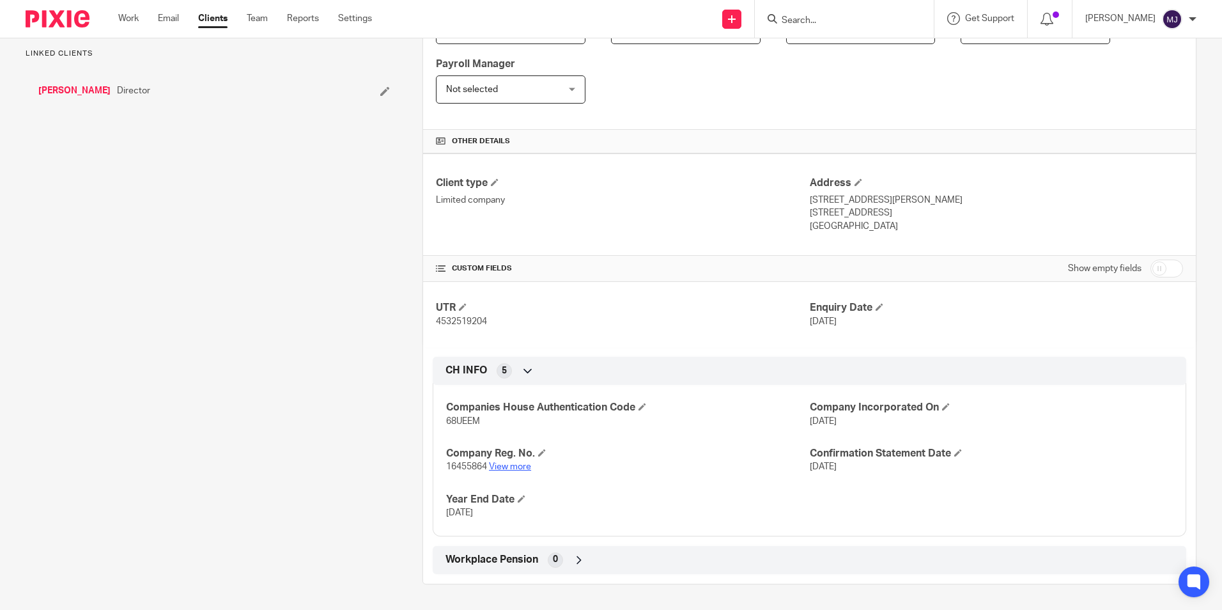
click at [500, 465] on link "View more" at bounding box center [510, 466] width 42 height 9
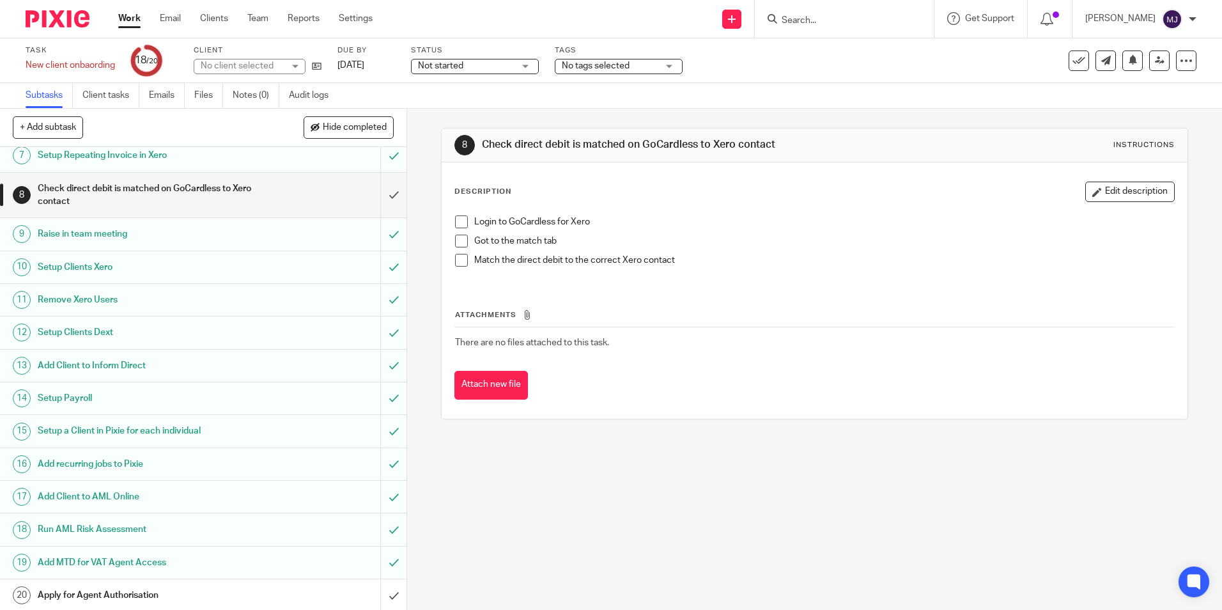
scroll to position [207, 0]
click at [322, 68] on icon at bounding box center [317, 66] width 10 height 10
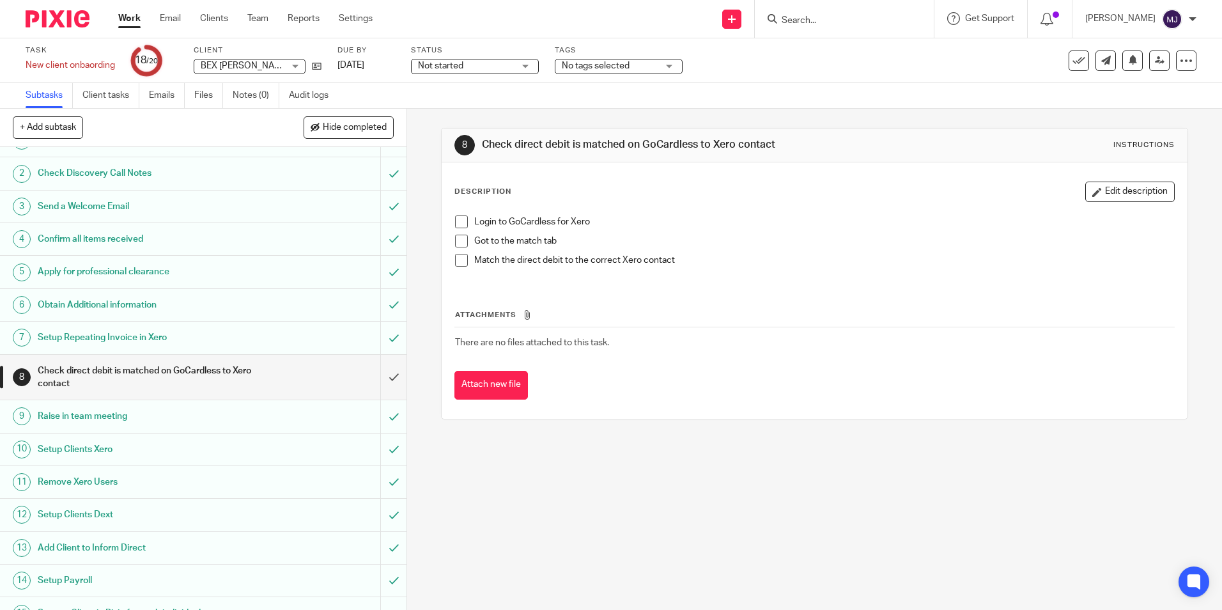
scroll to position [0, 0]
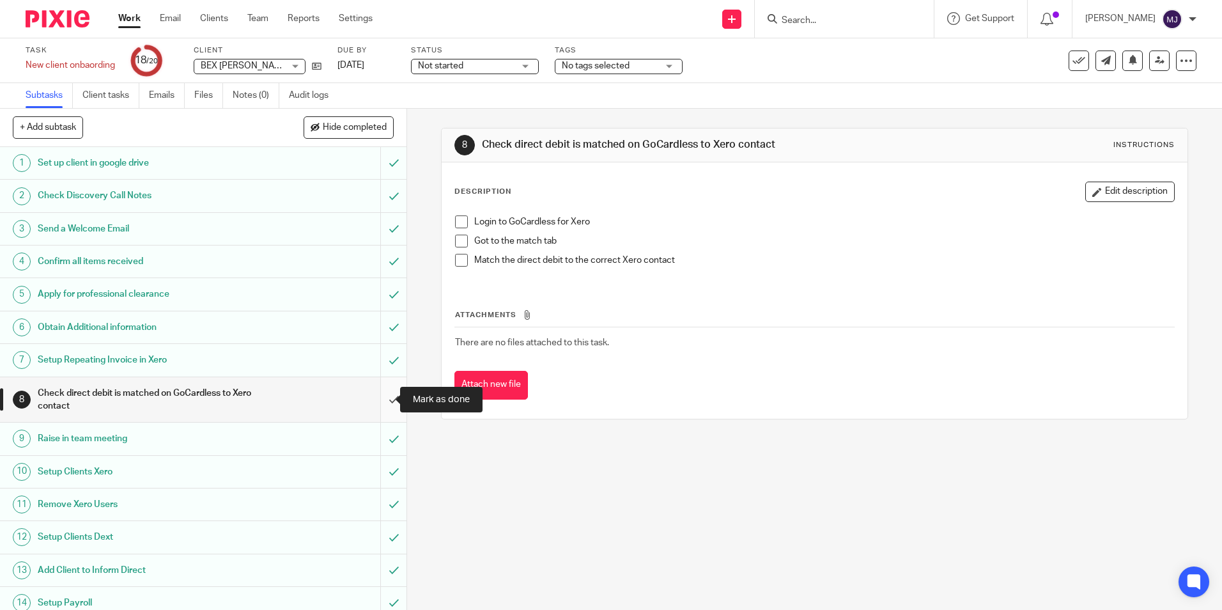
click at [381, 391] on input "submit" at bounding box center [203, 399] width 407 height 45
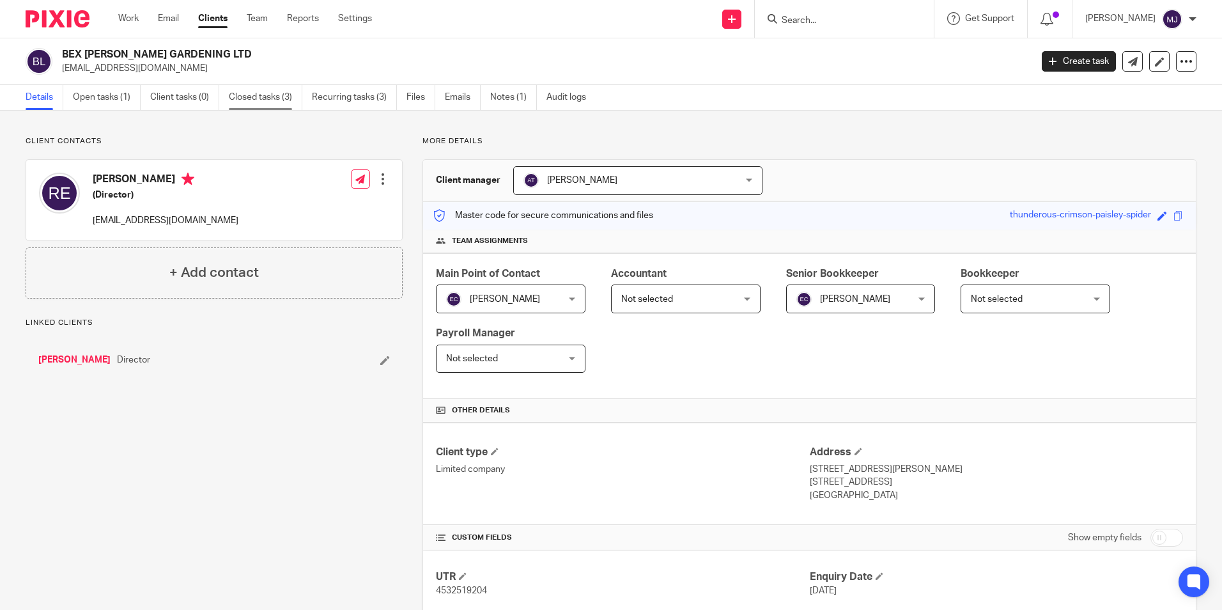
click at [266, 100] on link "Closed tasks (3)" at bounding box center [266, 97] width 74 height 25
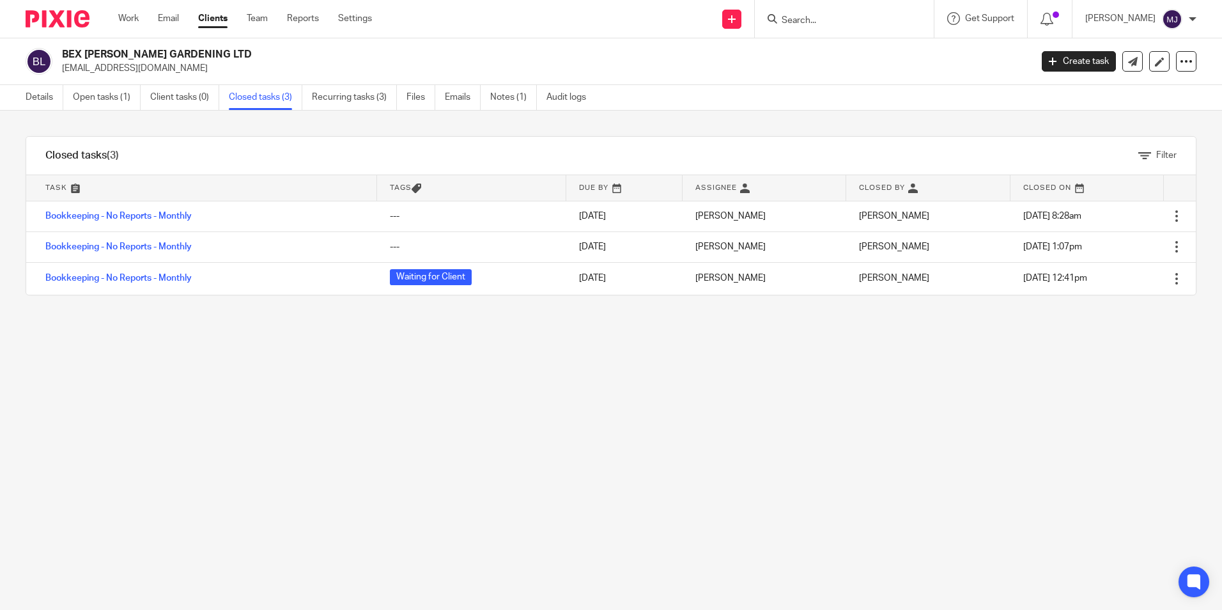
click at [325, 102] on link "Recurring tasks (3)" at bounding box center [354, 97] width 85 height 25
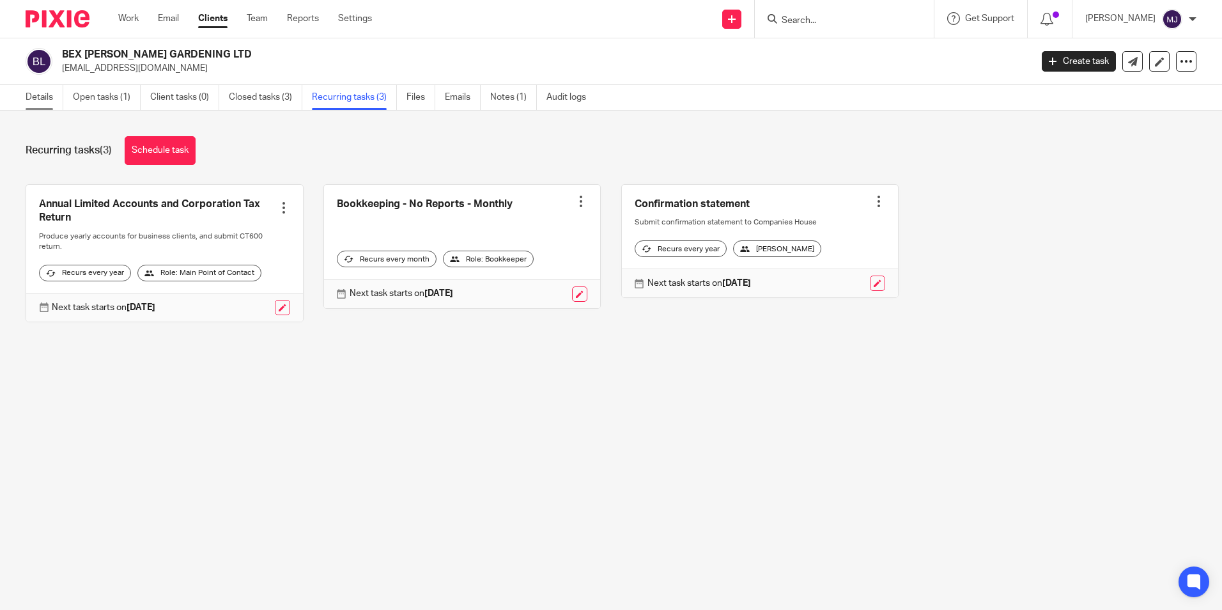
click at [50, 106] on link "Details" at bounding box center [45, 97] width 38 height 25
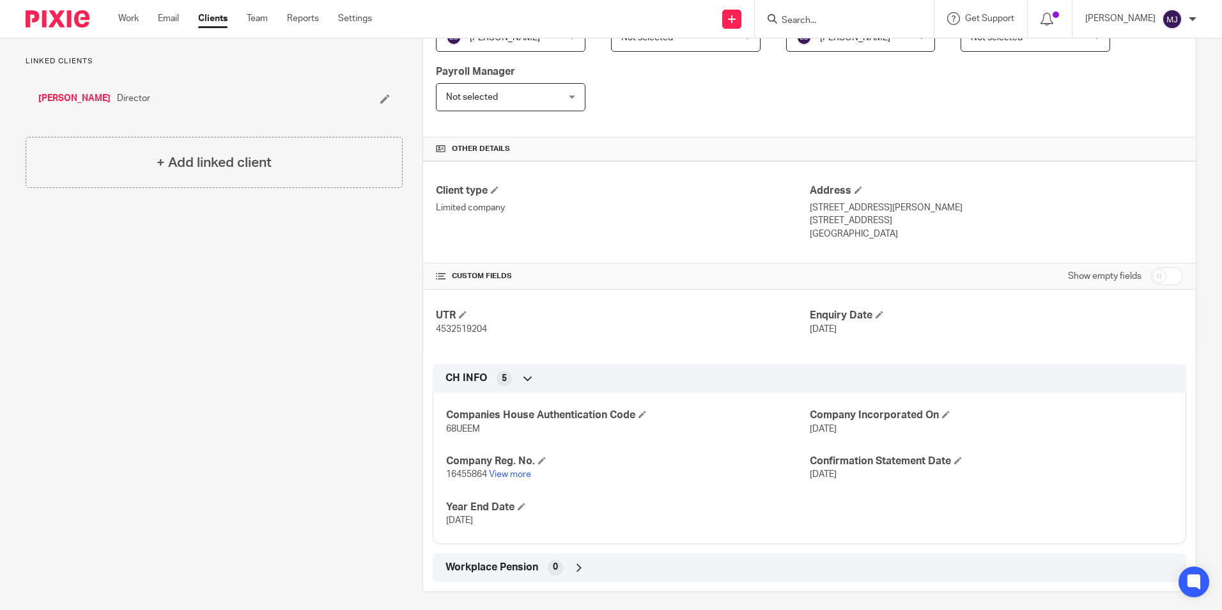
scroll to position [269, 0]
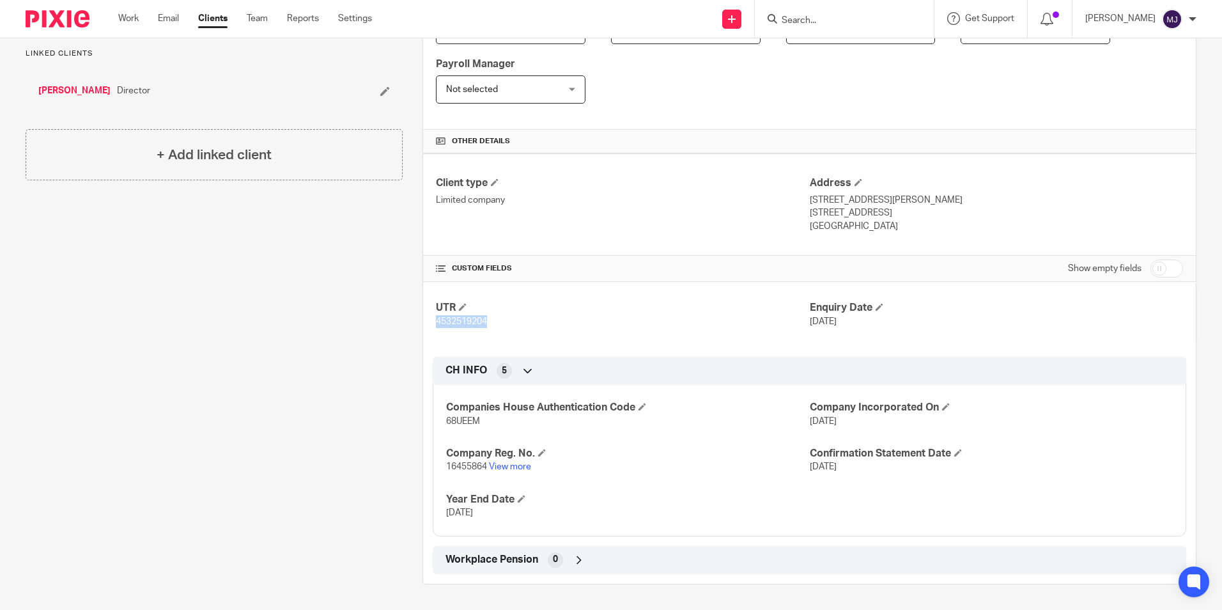
drag, startPoint x: 500, startPoint y: 325, endPoint x: 434, endPoint y: 326, distance: 65.8
click at [436, 326] on p "4532519204" at bounding box center [622, 321] width 373 height 13
copy span "4532519204"
drag, startPoint x: 965, startPoint y: 217, endPoint x: 917, endPoint y: 219, distance: 47.3
click at [917, 219] on p "[STREET_ADDRESS]" at bounding box center [996, 212] width 373 height 13
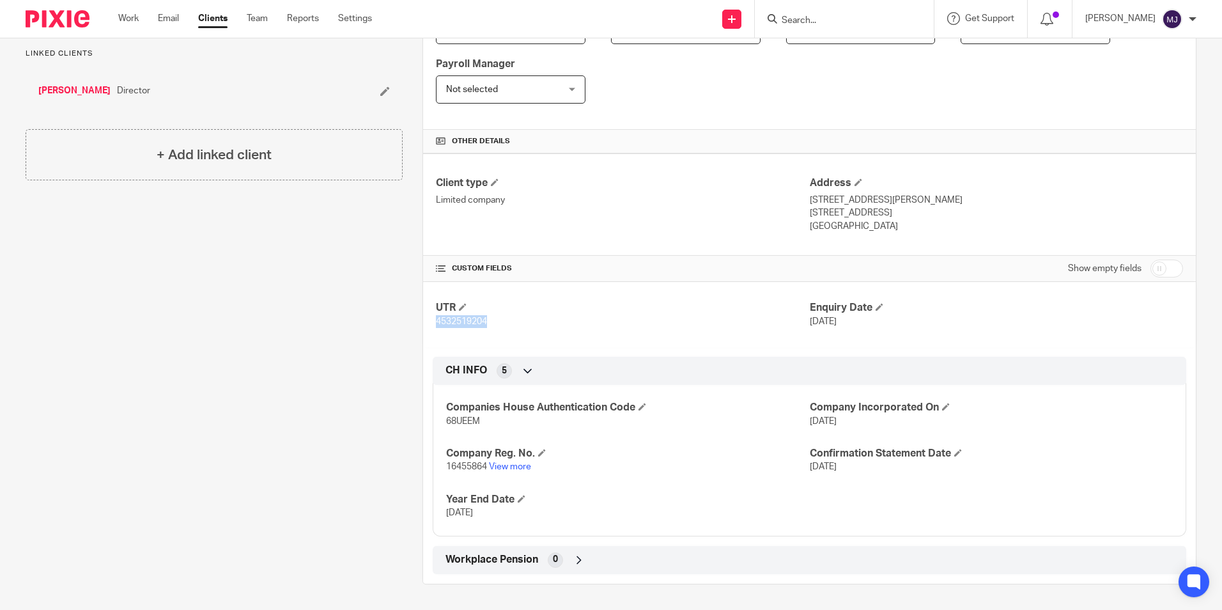
copy p "PE6 8PQ"
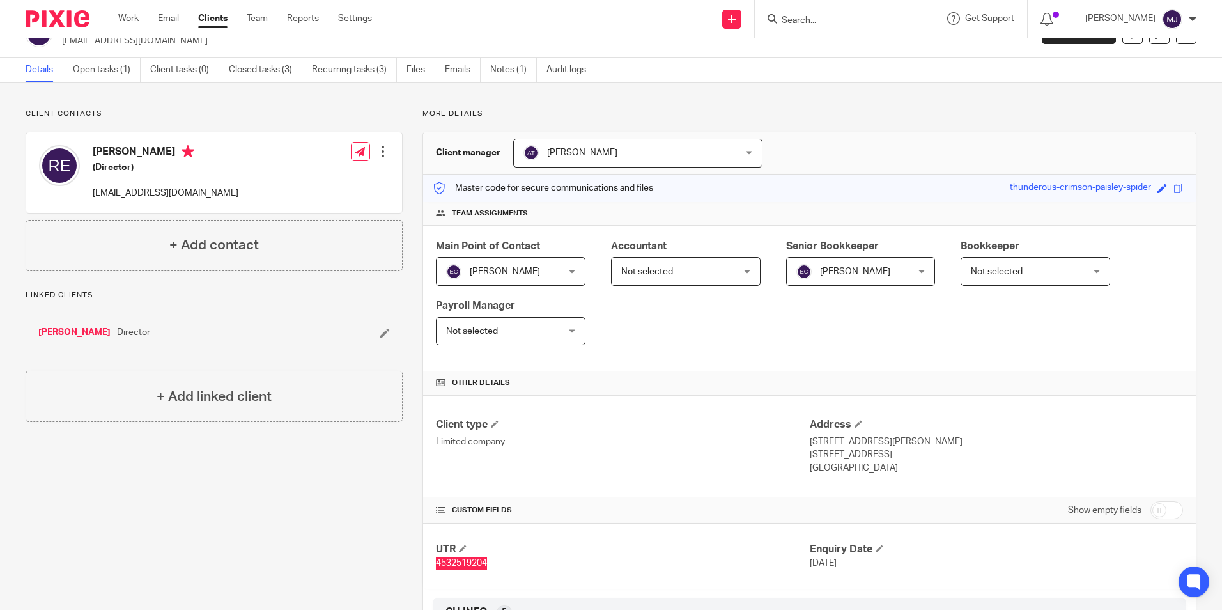
scroll to position [0, 0]
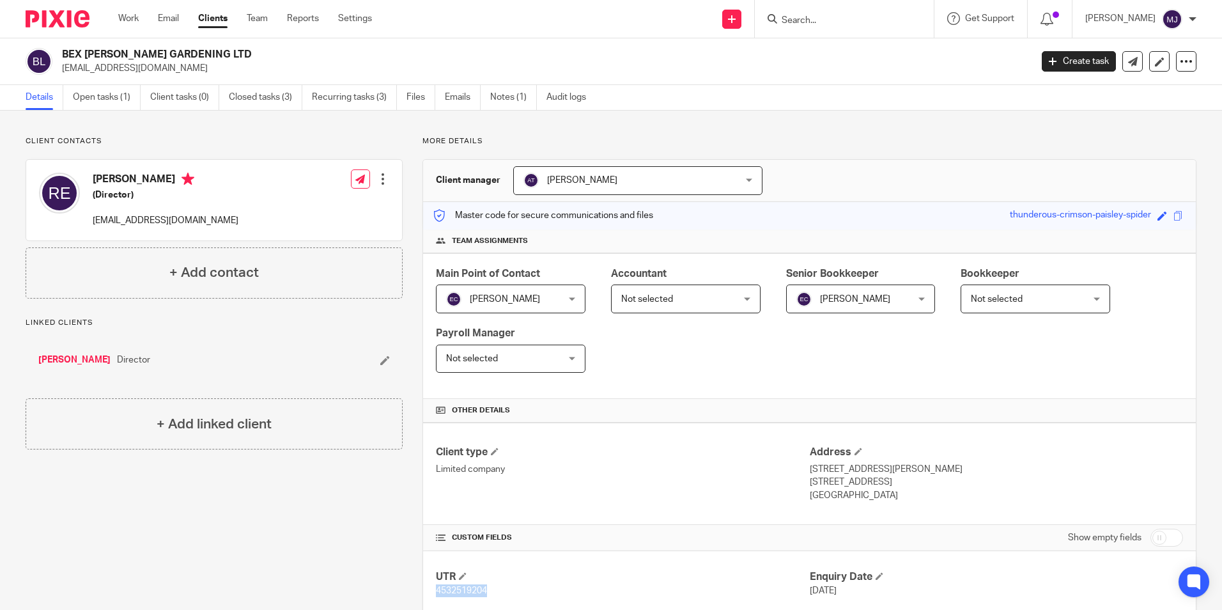
drag, startPoint x: 197, startPoint y: 53, endPoint x: 63, endPoint y: 52, distance: 134.2
click at [63, 52] on h2 "BEX [PERSON_NAME] GARDENING LTD" at bounding box center [446, 54] width 768 height 13
copy h2 "BEX [PERSON_NAME] GARDENING"
click at [63, 357] on link "[PERSON_NAME]" at bounding box center [74, 359] width 72 height 13
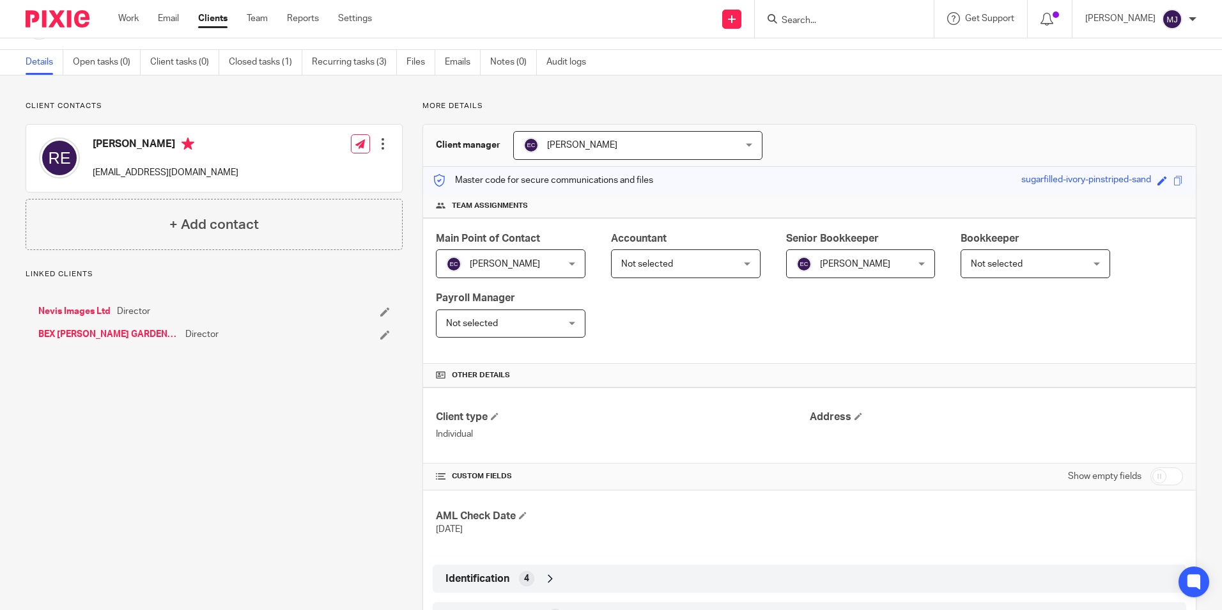
scroll to position [91, 0]
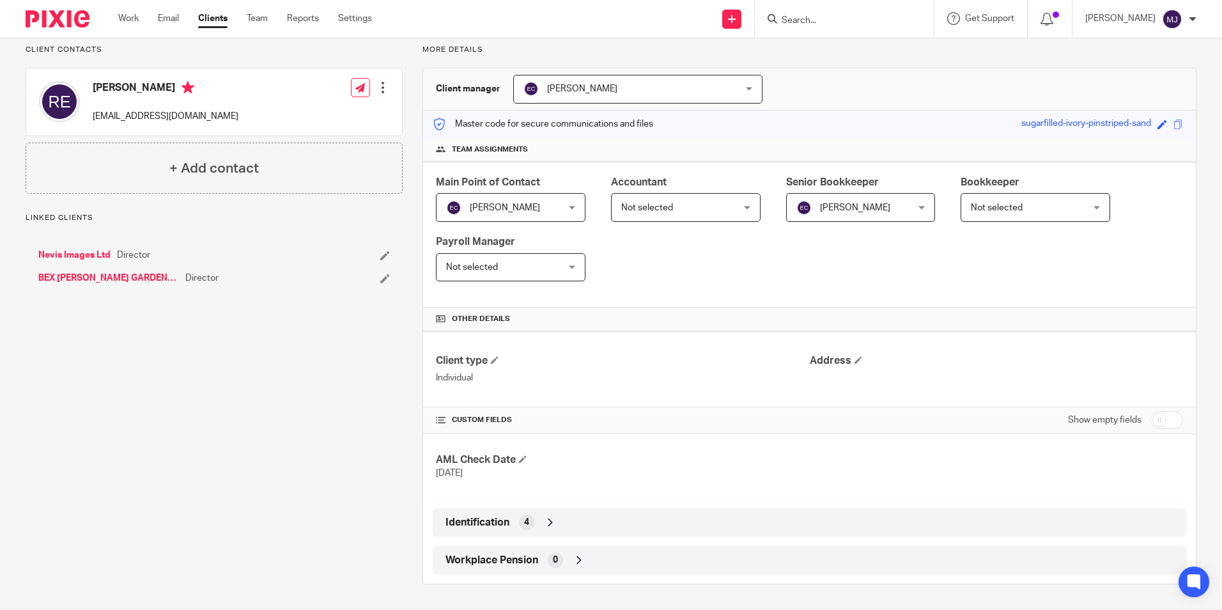
click at [1152, 417] on input "checkbox" at bounding box center [1167, 420] width 33 height 18
checkbox input "true"
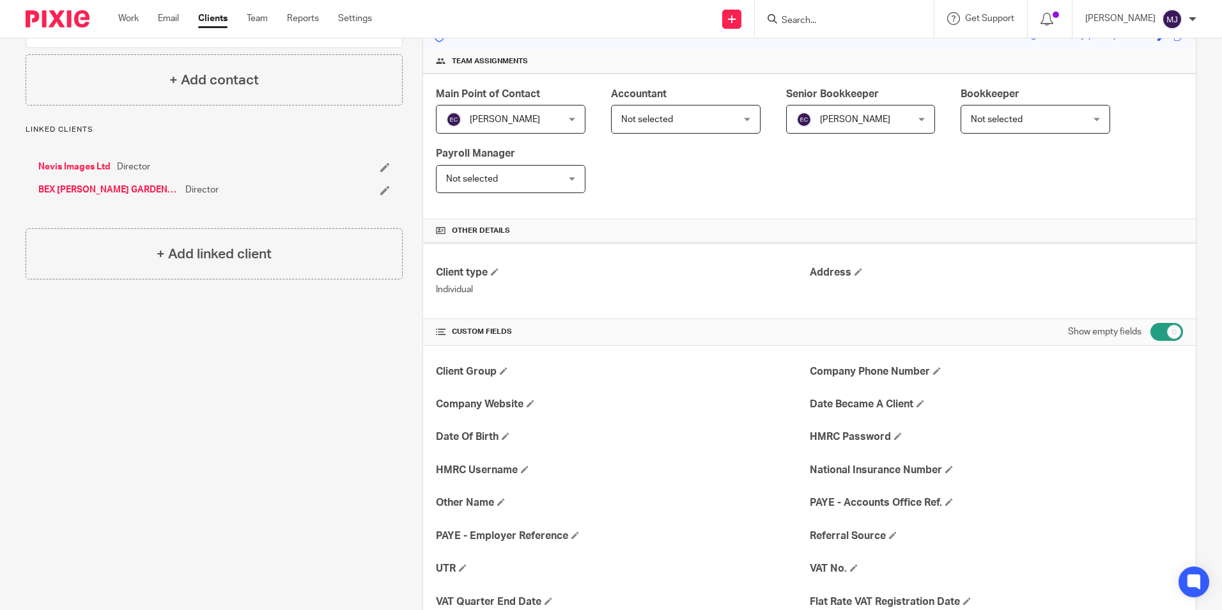
scroll to position [192, 0]
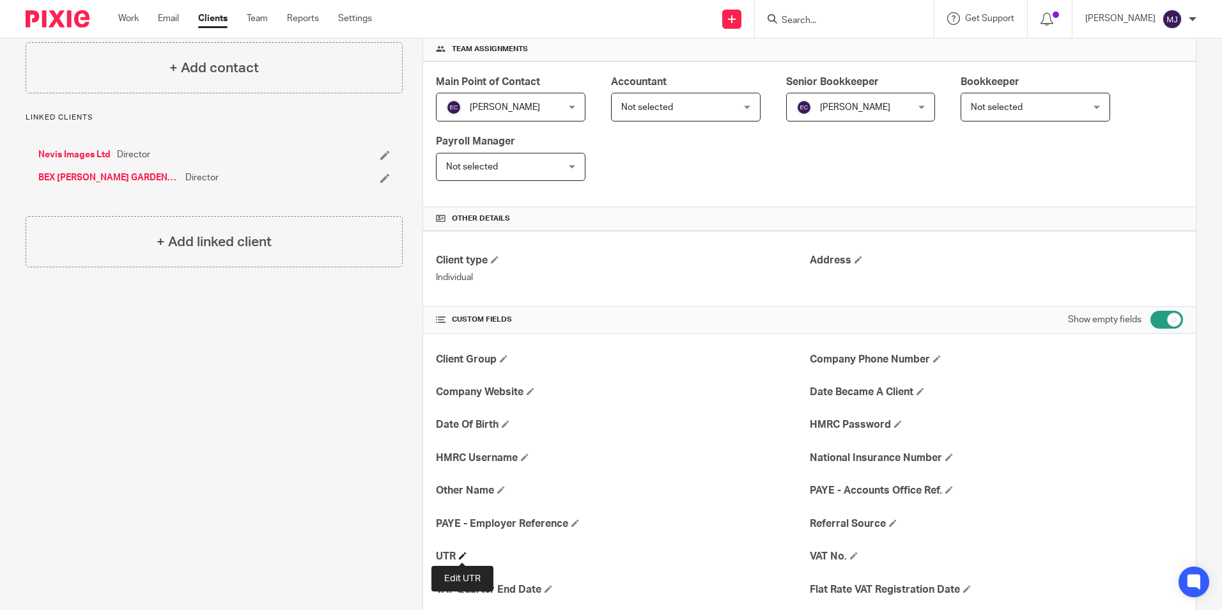
click at [463, 559] on span at bounding box center [463, 556] width 8 height 8
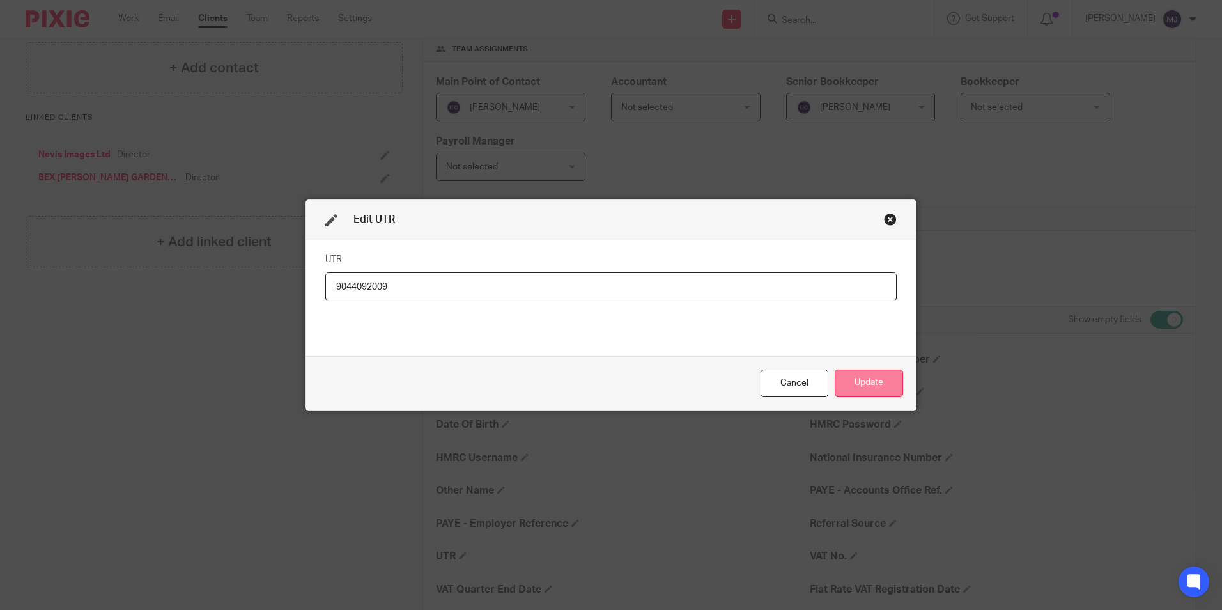
type input "9044092009"
click at [876, 380] on button "Update" at bounding box center [869, 382] width 68 height 27
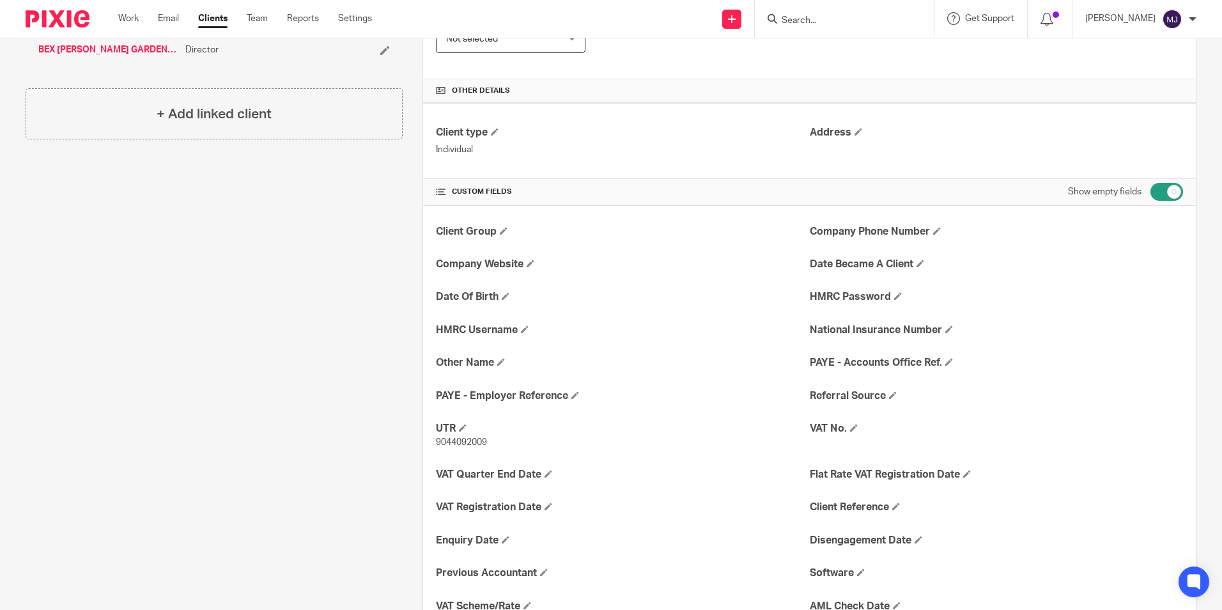
scroll to position [0, 0]
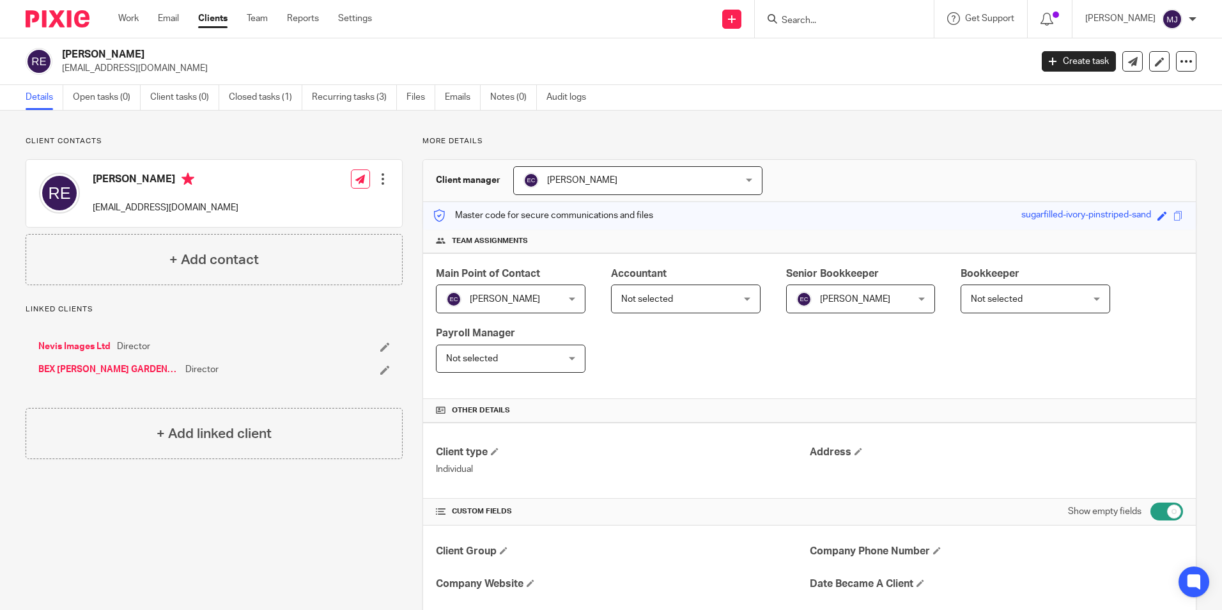
drag, startPoint x: 162, startPoint y: 51, endPoint x: 64, endPoint y: 58, distance: 98.7
click at [64, 58] on h2 "[PERSON_NAME]" at bounding box center [446, 54] width 768 height 13
copy h2 "[PERSON_NAME]"
click at [89, 365] on link "BEX [PERSON_NAME] GARDENING LTD" at bounding box center [108, 369] width 141 height 13
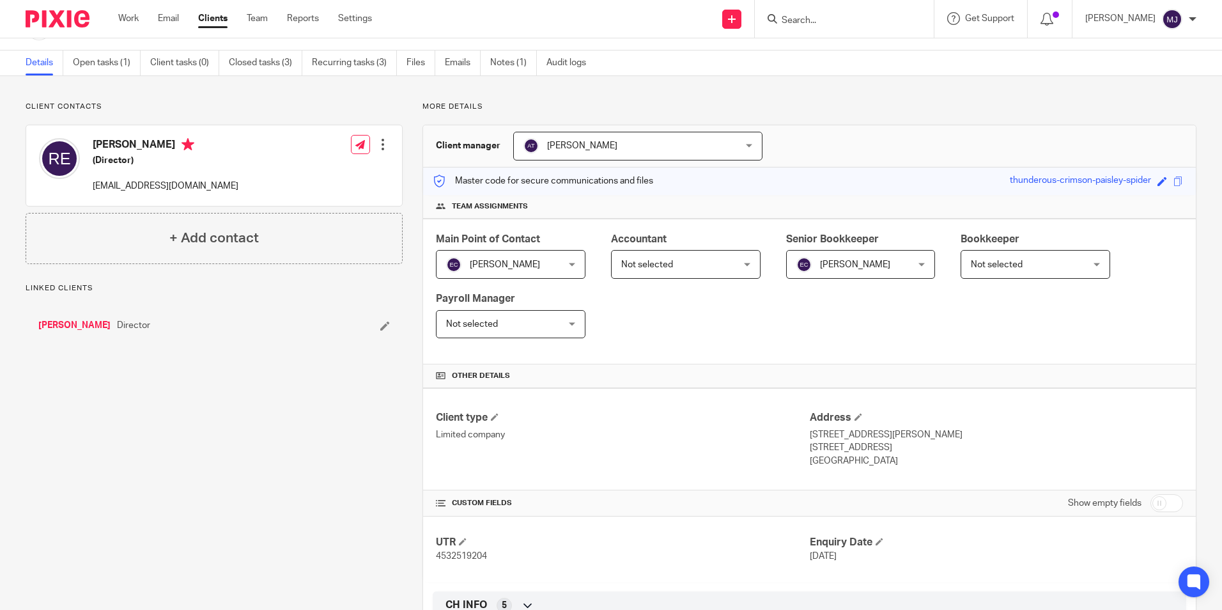
scroll to position [128, 0]
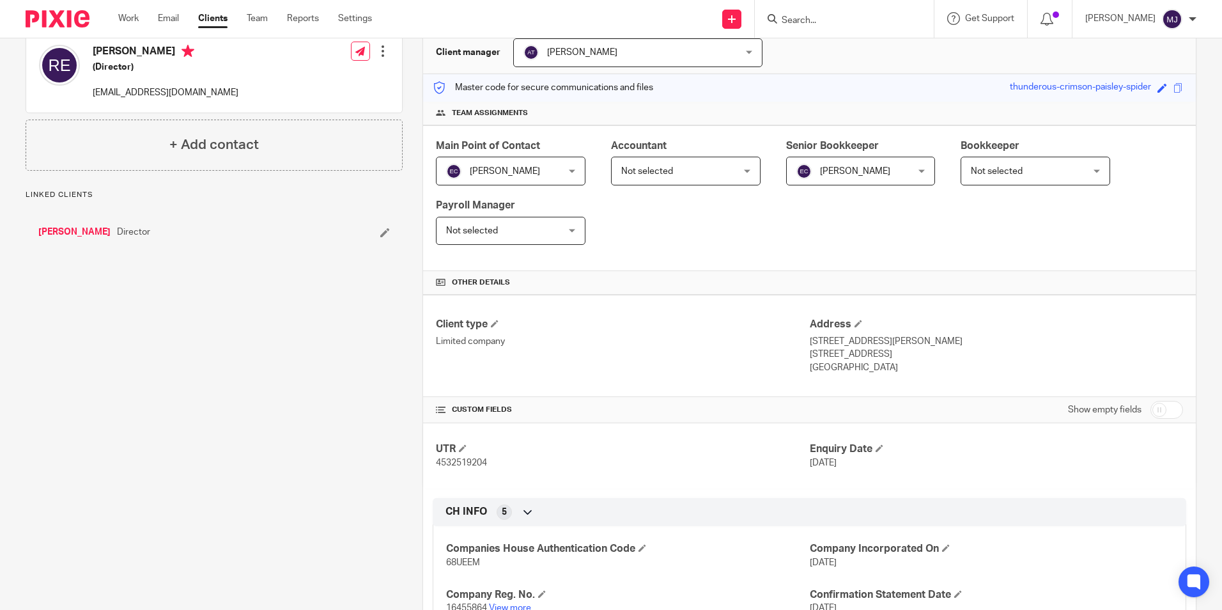
drag, startPoint x: 957, startPoint y: 353, endPoint x: 918, endPoint y: 359, distance: 39.5
click at [918, 359] on p "[STREET_ADDRESS]" at bounding box center [996, 354] width 373 height 13
drag, startPoint x: 918, startPoint y: 359, endPoint x: 973, endPoint y: 358, distance: 55.0
click at [984, 356] on p "Peterborough, Lincolnshire, PE6 8PQ" at bounding box center [996, 354] width 373 height 13
drag, startPoint x: 962, startPoint y: 359, endPoint x: 918, endPoint y: 359, distance: 44.1
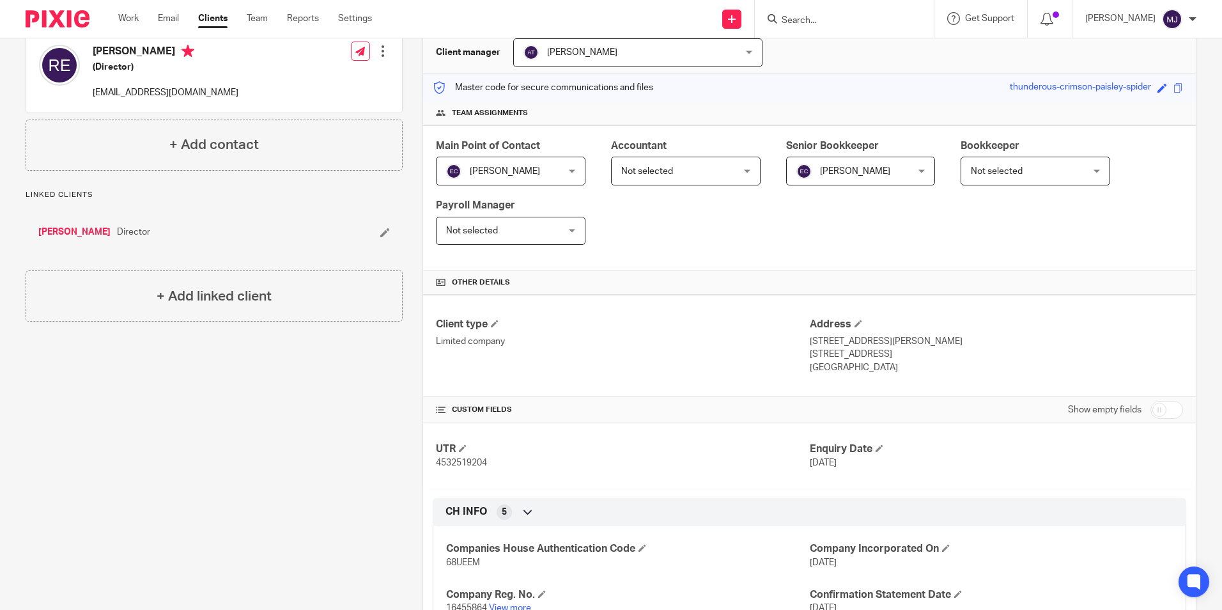
click at [918, 359] on p "[STREET_ADDRESS]" at bounding box center [996, 354] width 373 height 13
copy p "PE6 8PQ"
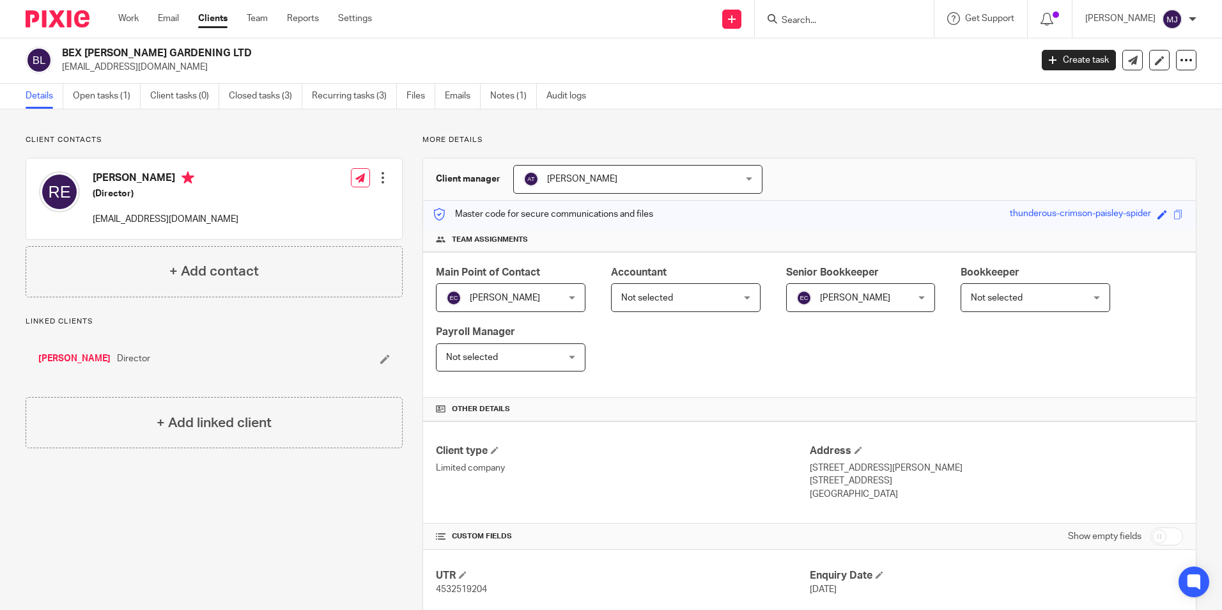
scroll to position [0, 0]
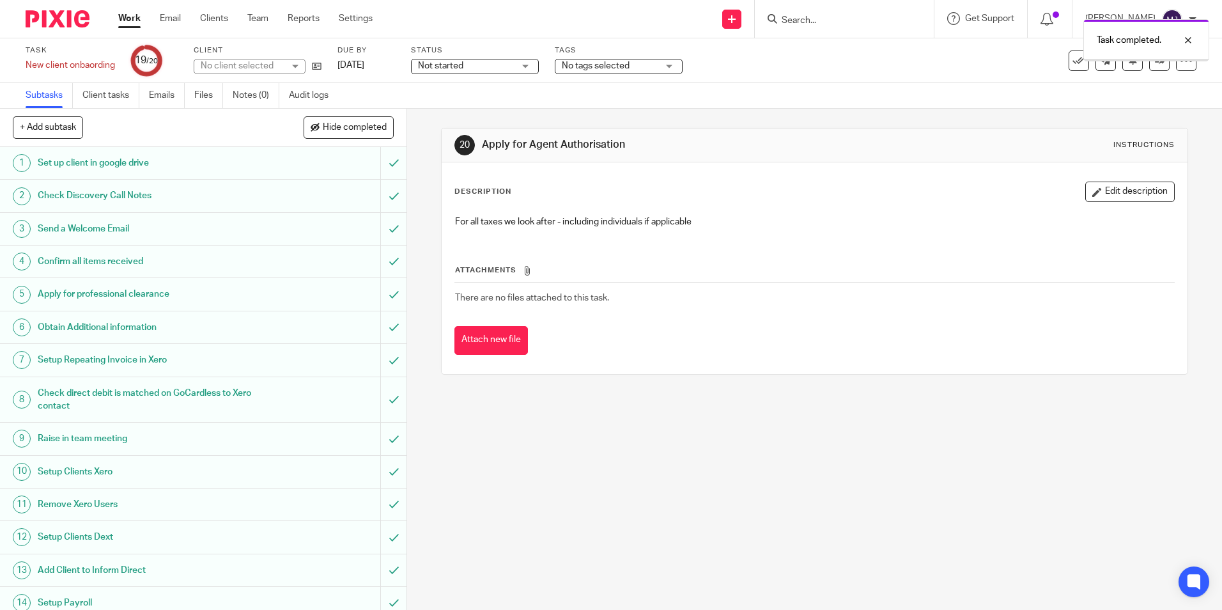
scroll to position [207, 0]
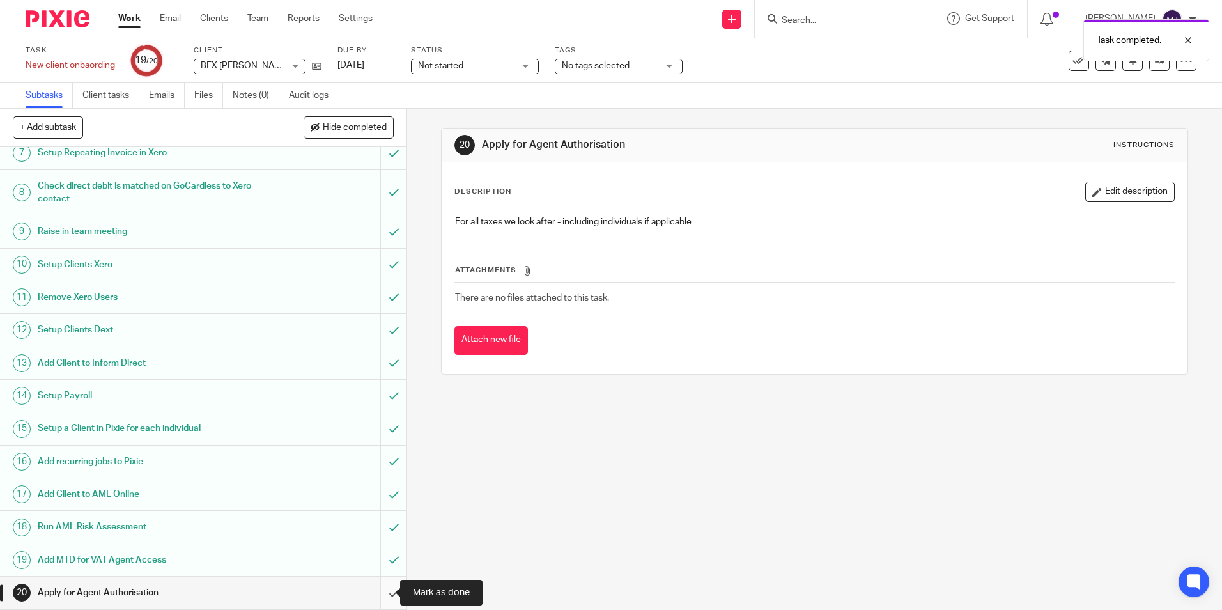
click at [379, 587] on input "submit" at bounding box center [203, 593] width 407 height 32
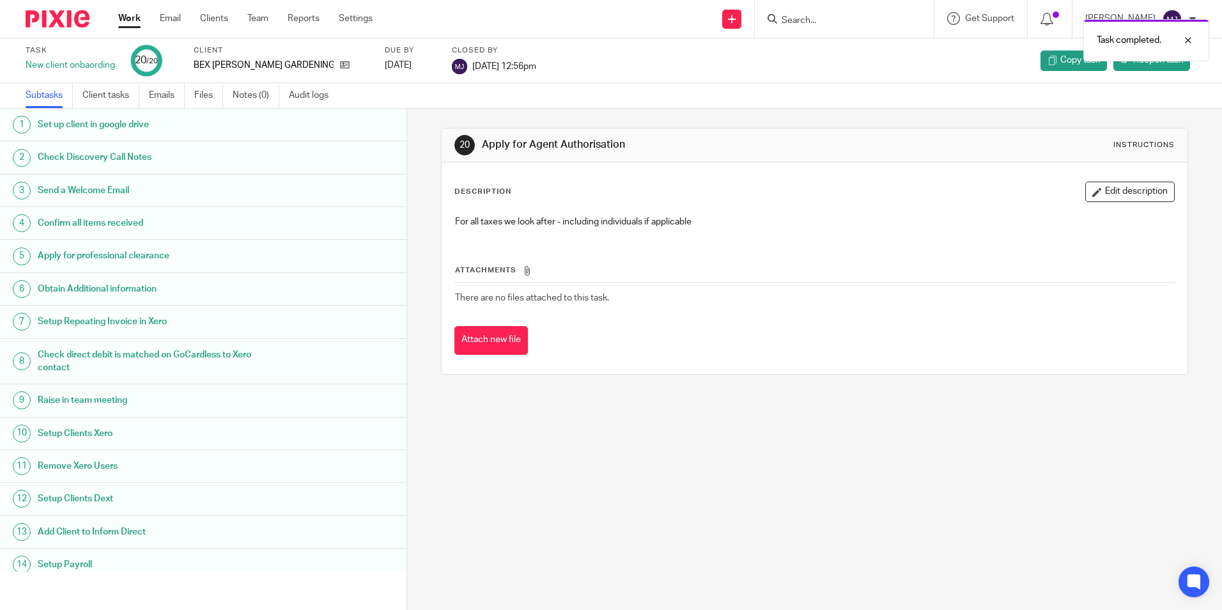
click at [748, 22] on div "Task completed." at bounding box center [910, 37] width 598 height 49
click at [741, 24] on link at bounding box center [731, 19] width 19 height 19
click at [760, 76] on link "Create task" at bounding box center [743, 78] width 79 height 19
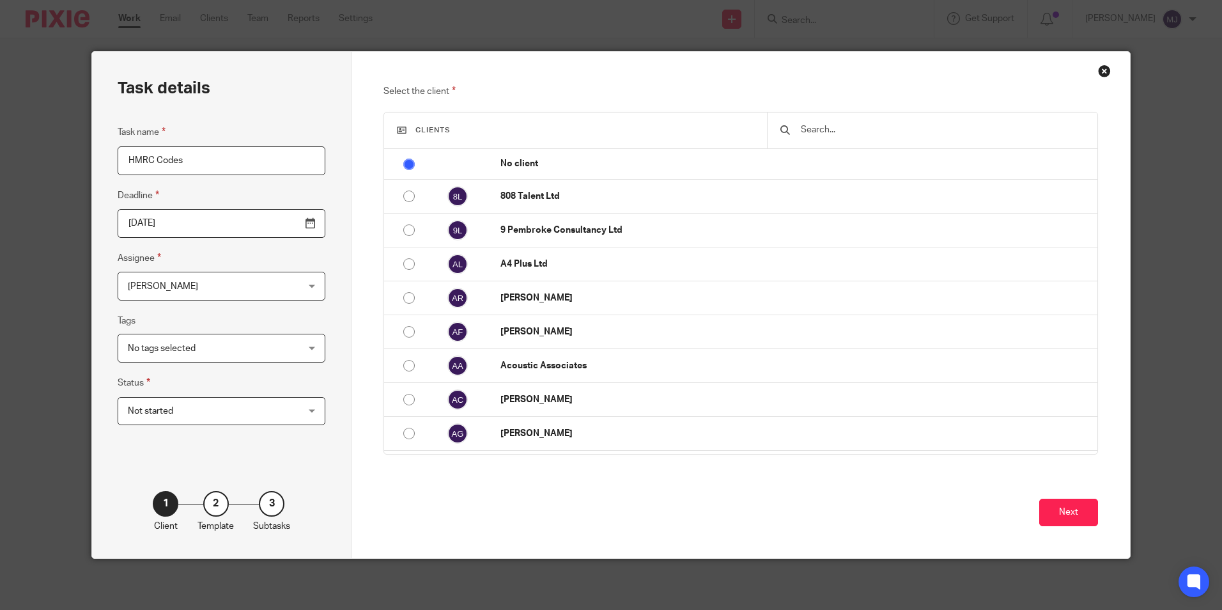
type input "HMRC Codes"
click at [882, 123] on input "text" at bounding box center [942, 130] width 284 height 14
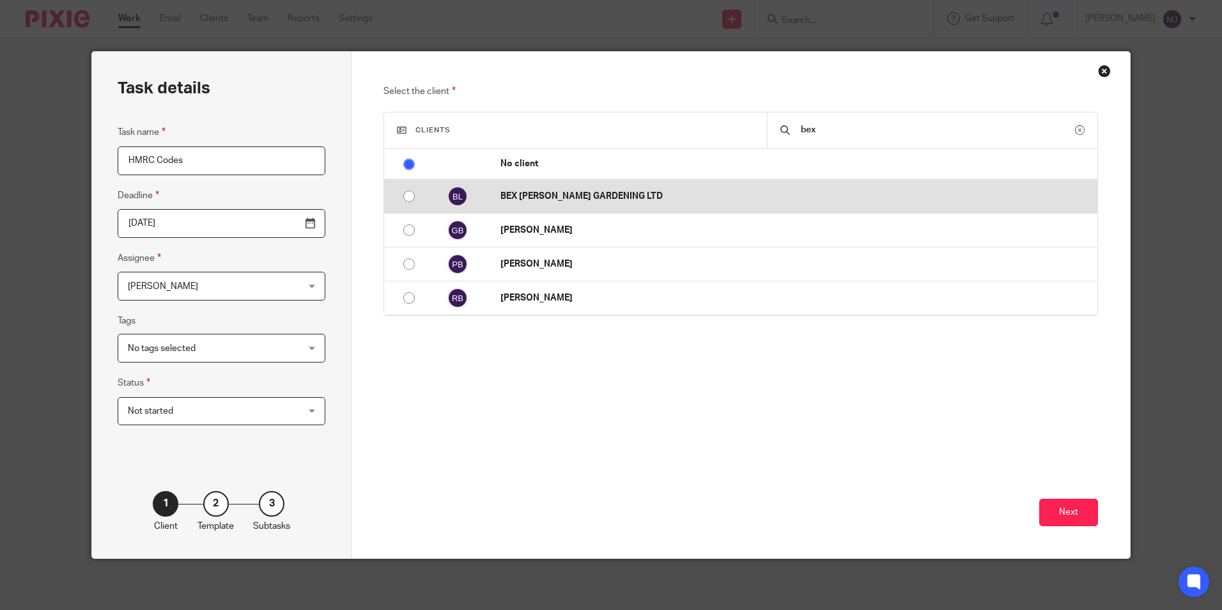
type input "bex"
click at [861, 185] on td "BEX [PERSON_NAME] GARDENING LTD" at bounding box center [793, 197] width 610 height 34
radio input "false"
radio input "true"
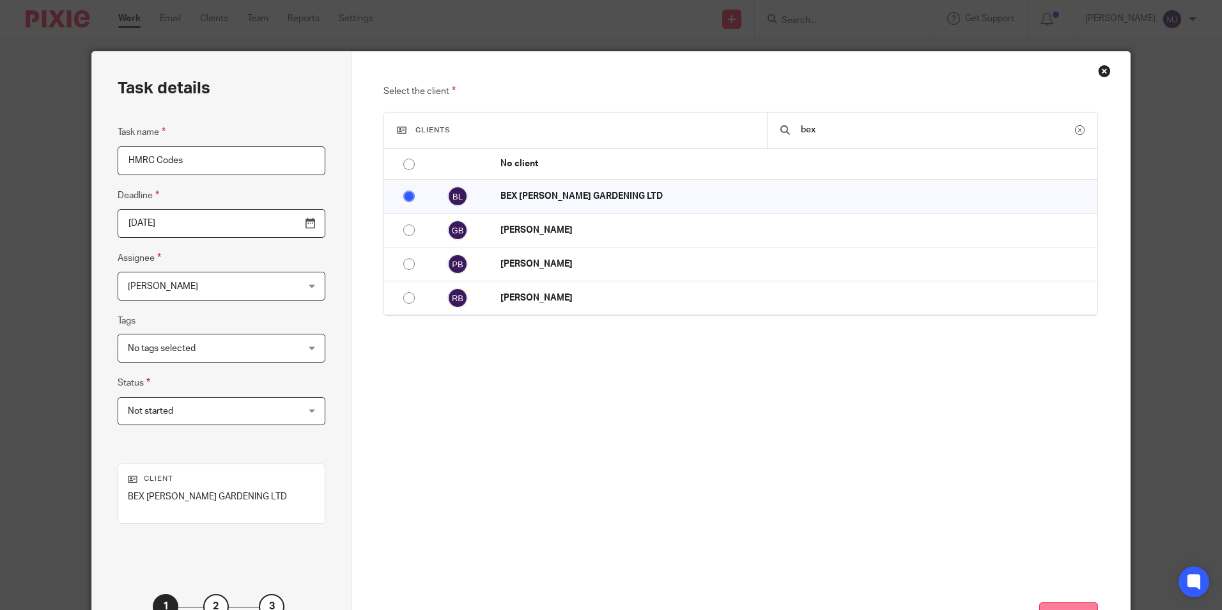
click at [1064, 606] on button "Next" at bounding box center [1068, 615] width 59 height 27
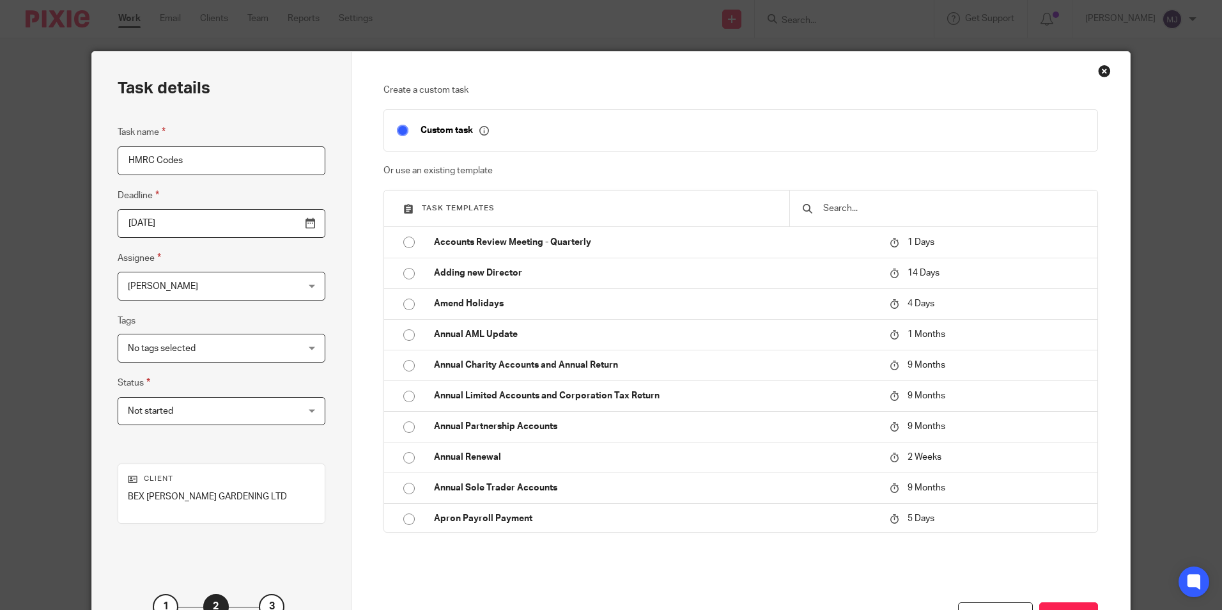
click at [837, 208] on input "text" at bounding box center [953, 208] width 263 height 14
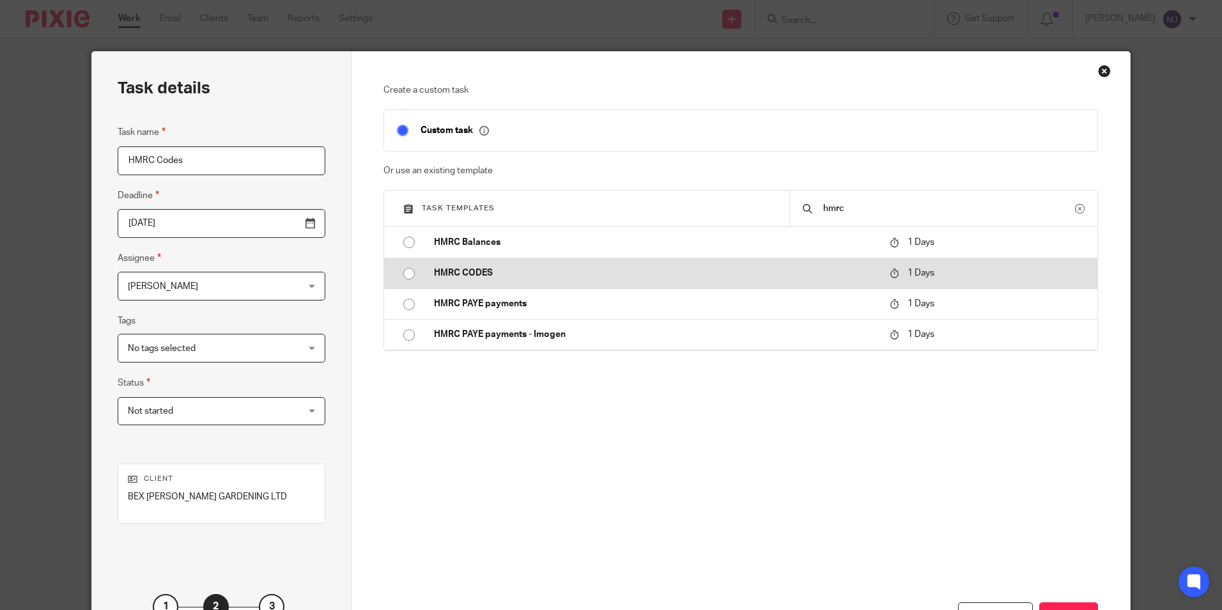
type input "hmrc"
click at [543, 280] on td "HMRC CODES" at bounding box center [652, 273] width 462 height 31
type input "2025-09-26"
checkbox input "false"
radio input "true"
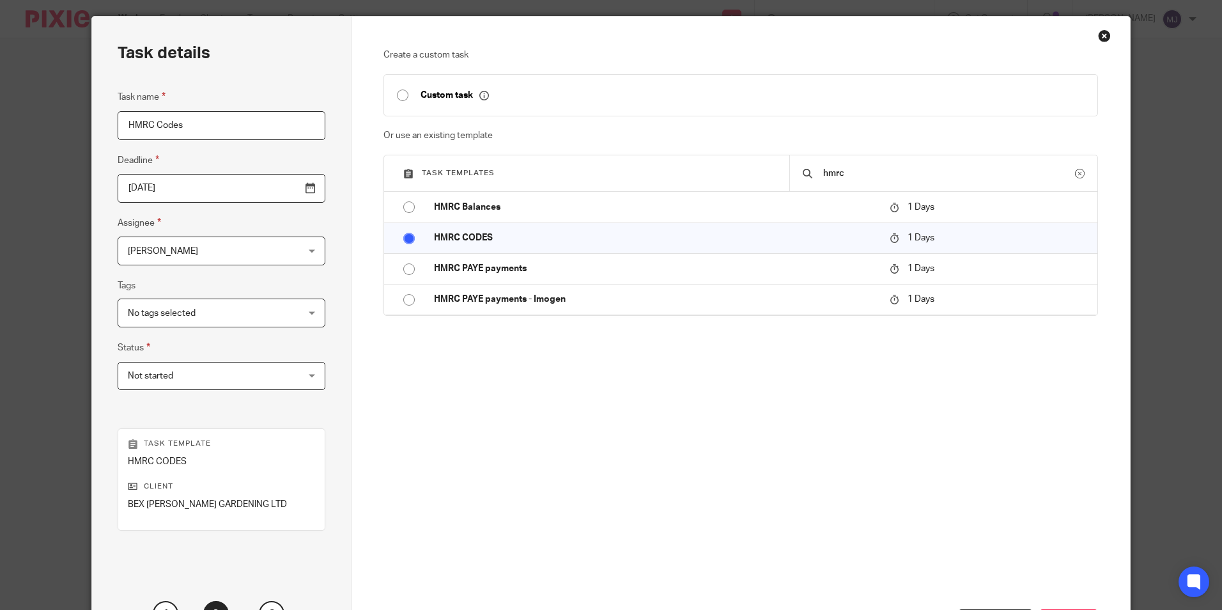
scroll to position [146, 0]
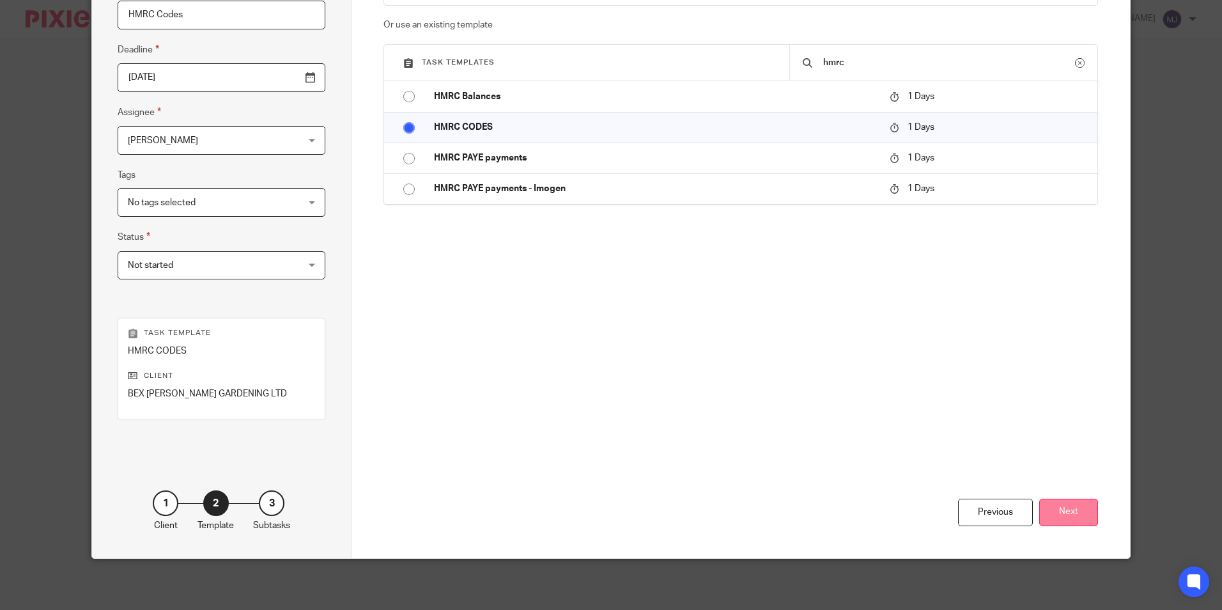
click at [1089, 514] on button "Next" at bounding box center [1068, 512] width 59 height 27
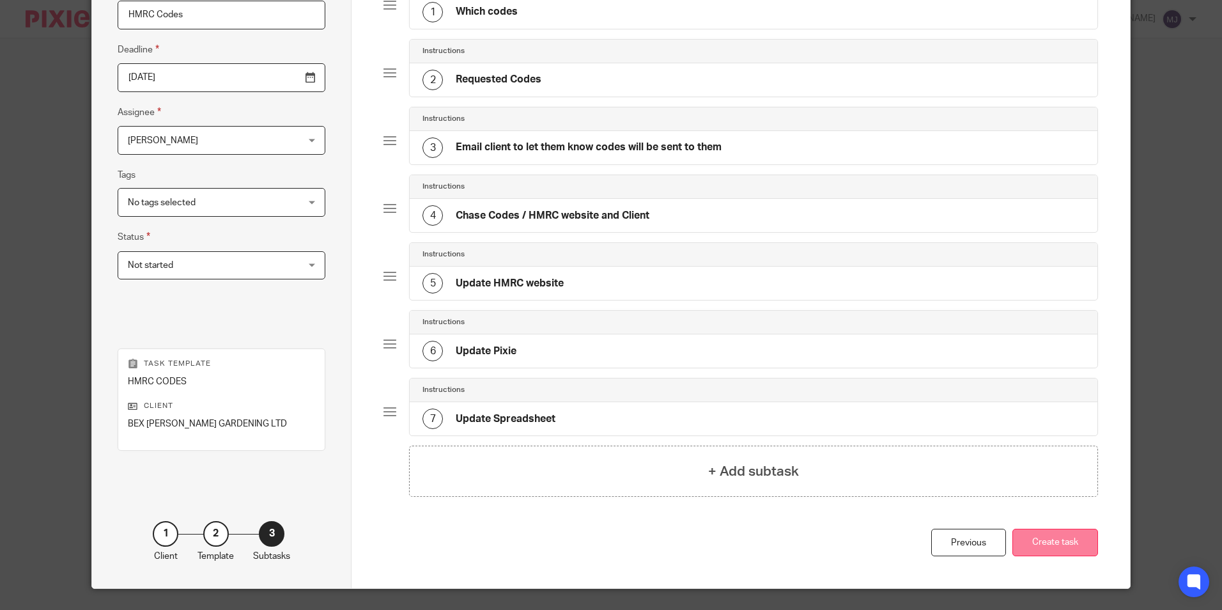
click at [1076, 530] on button "Create task" at bounding box center [1055, 542] width 86 height 27
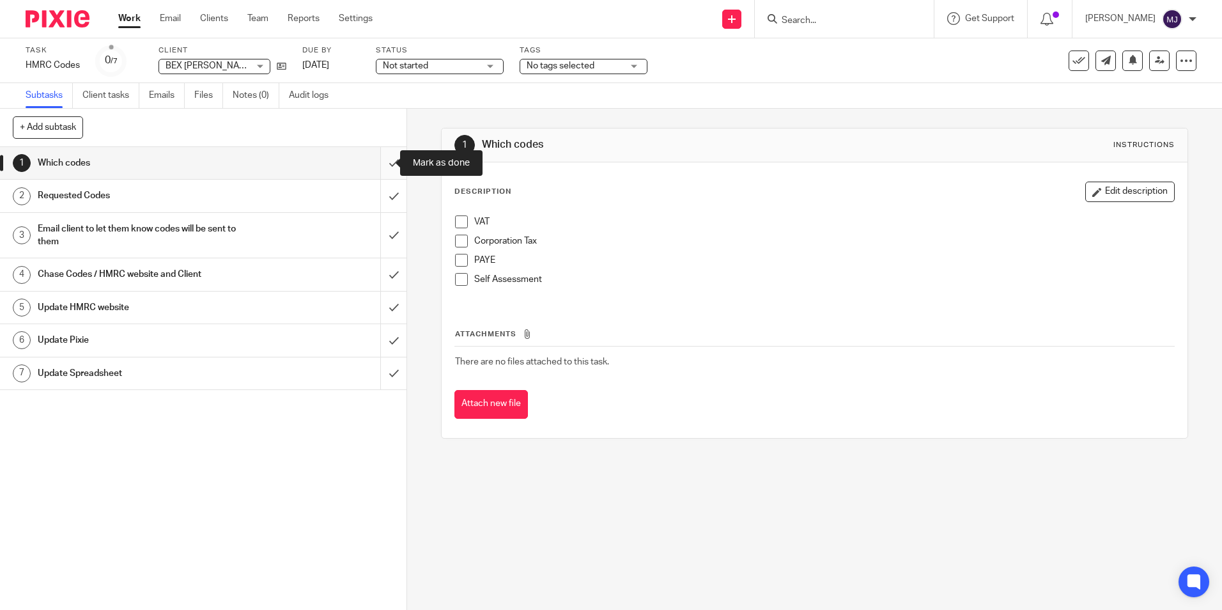
click at [383, 166] on input "submit" at bounding box center [203, 163] width 407 height 32
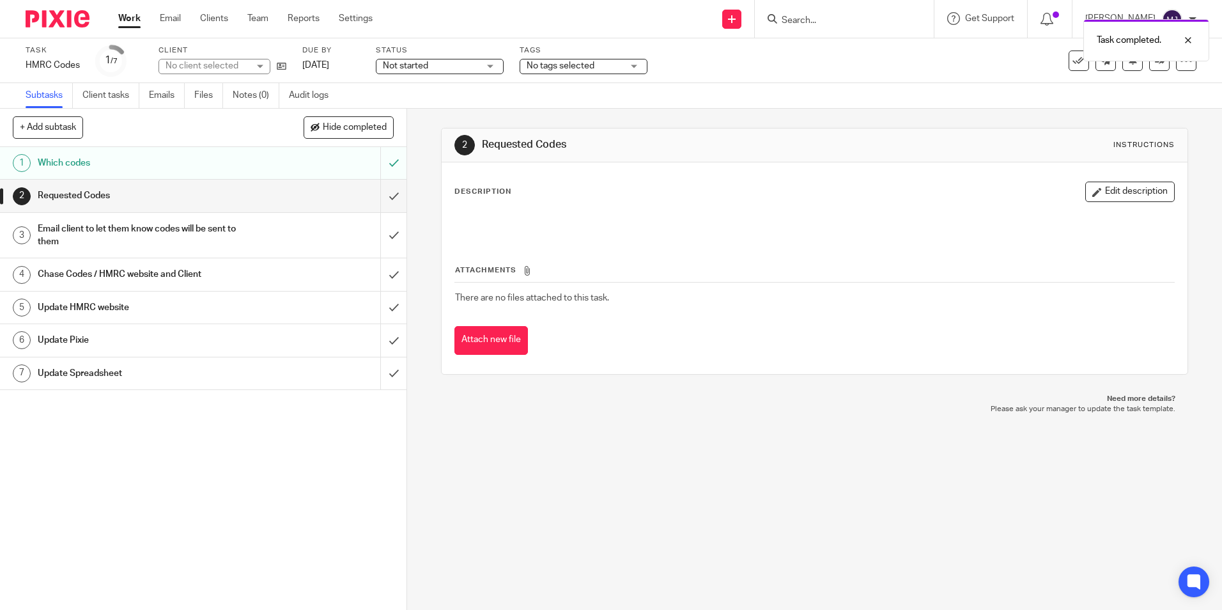
click at [316, 159] on div "Which codes" at bounding box center [203, 162] width 330 height 19
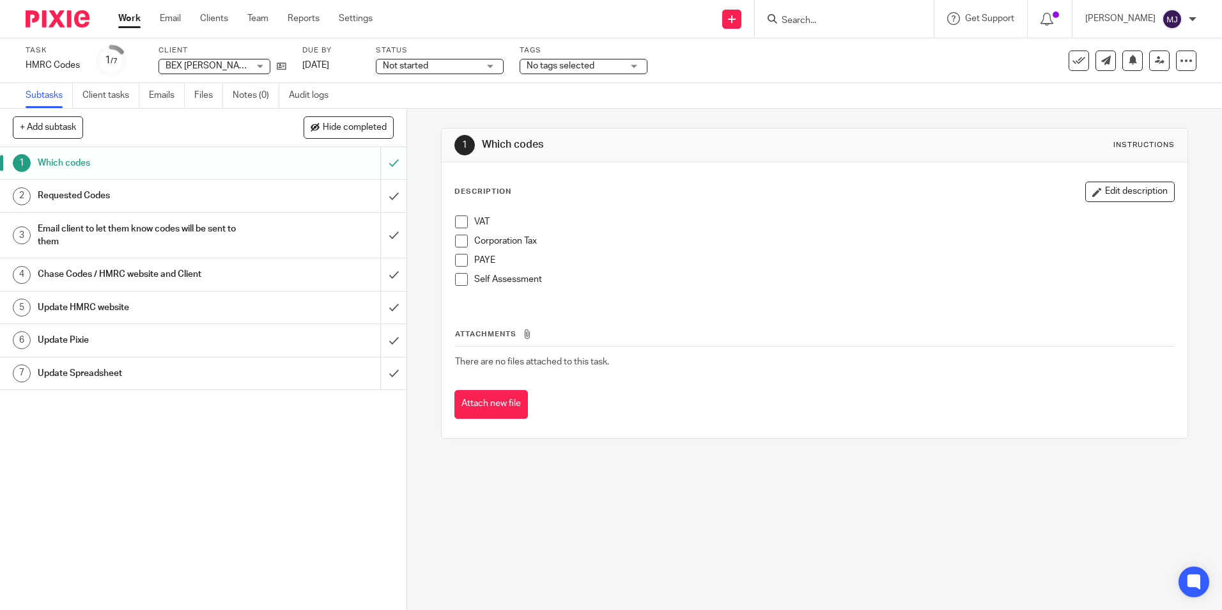
click at [460, 239] on span at bounding box center [461, 241] width 13 height 13
click at [459, 281] on span at bounding box center [461, 279] width 13 height 13
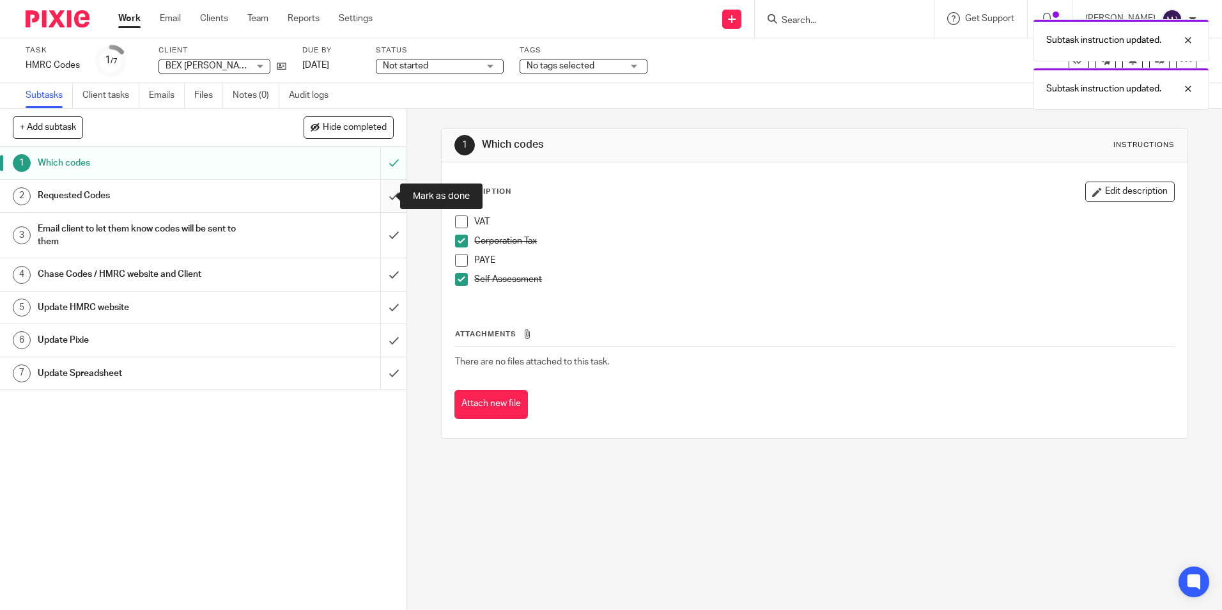
click at [376, 198] on input "submit" at bounding box center [203, 196] width 407 height 32
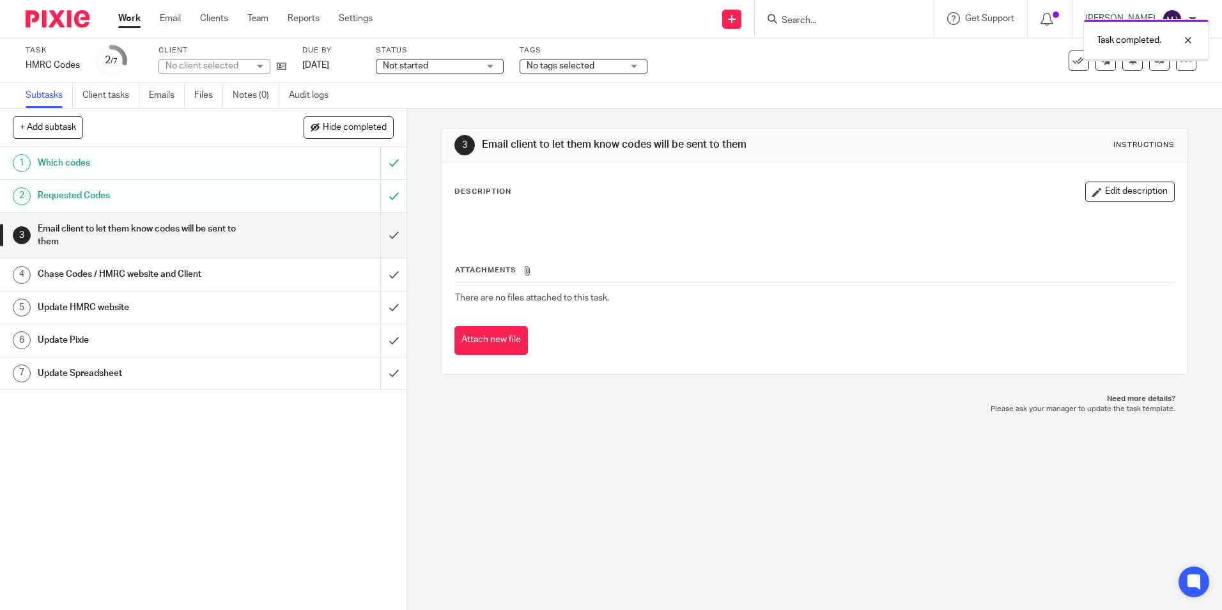
click at [382, 224] on input "submit" at bounding box center [203, 235] width 407 height 45
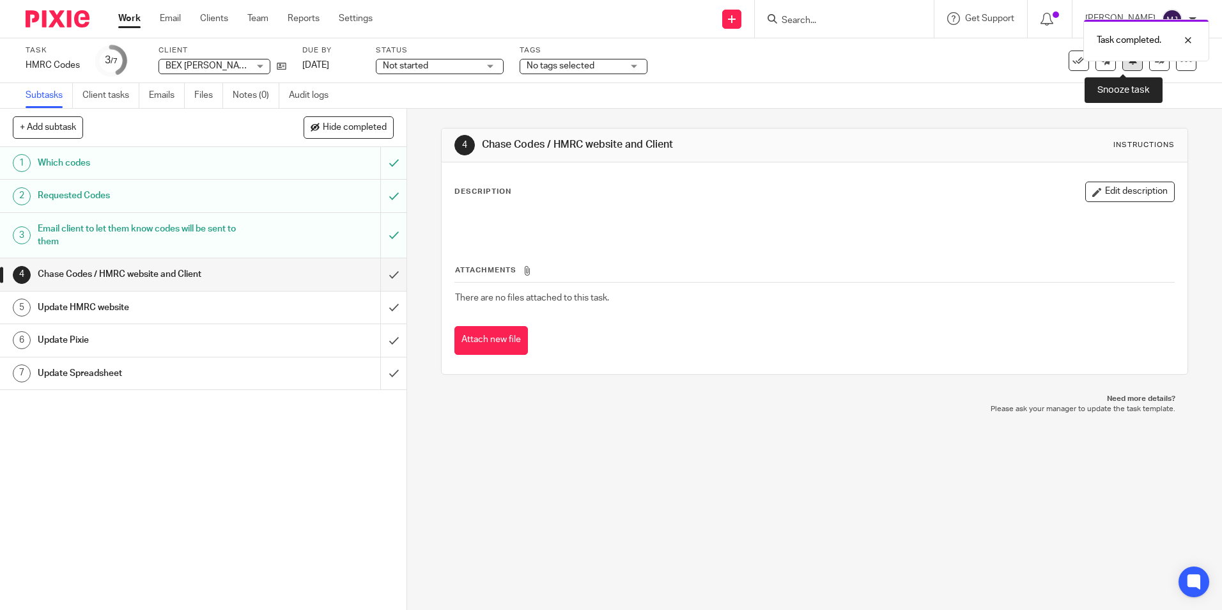
click at [1122, 66] on button at bounding box center [1132, 60] width 20 height 20
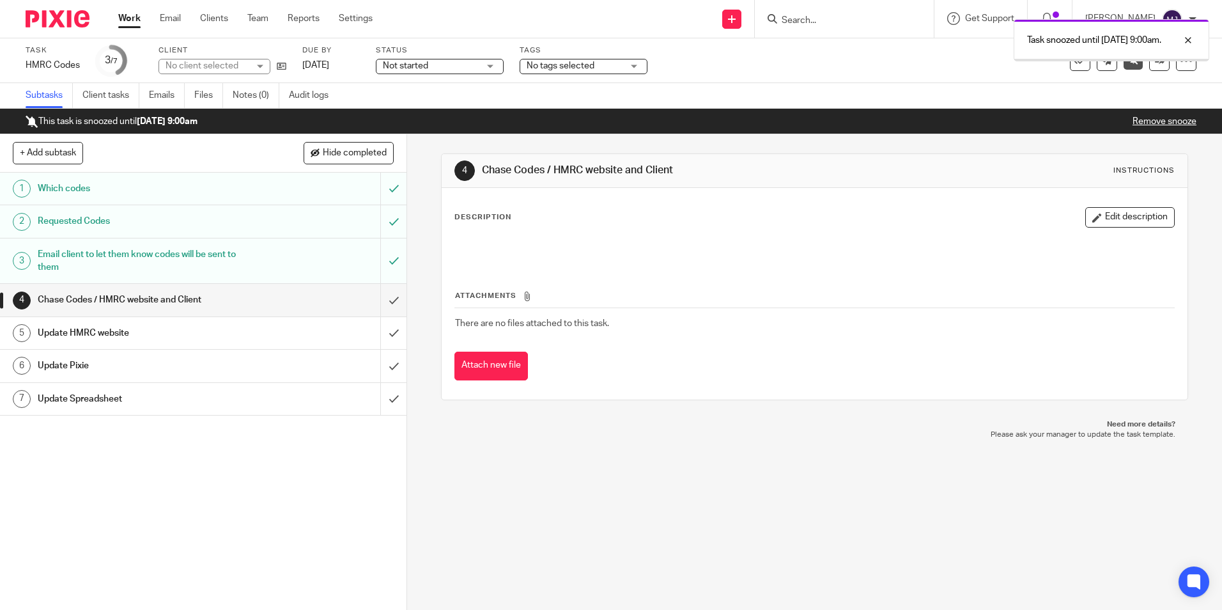
click at [70, 20] on img at bounding box center [58, 18] width 64 height 17
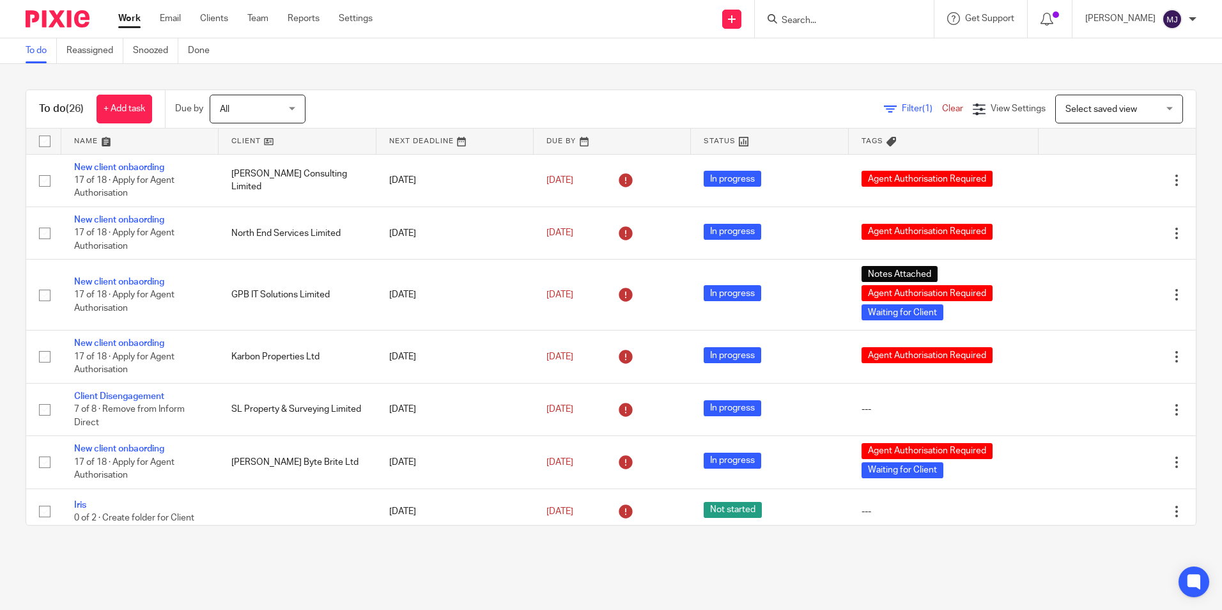
click at [862, 24] on input "Search" at bounding box center [837, 21] width 115 height 12
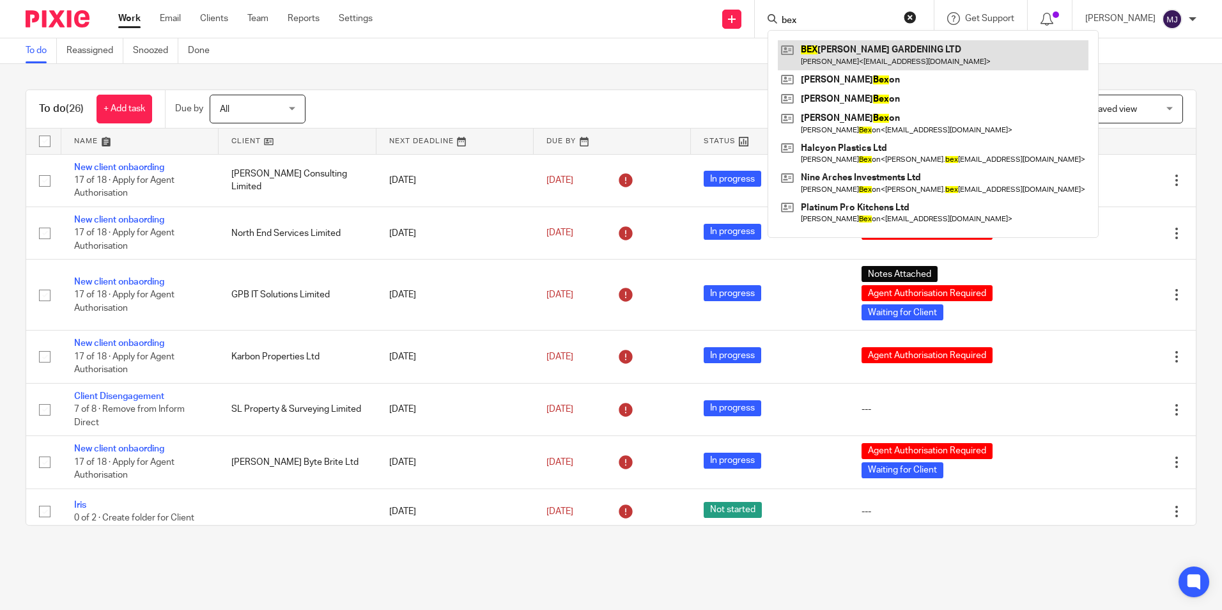
type input "bex"
click at [910, 52] on link at bounding box center [933, 54] width 311 height 29
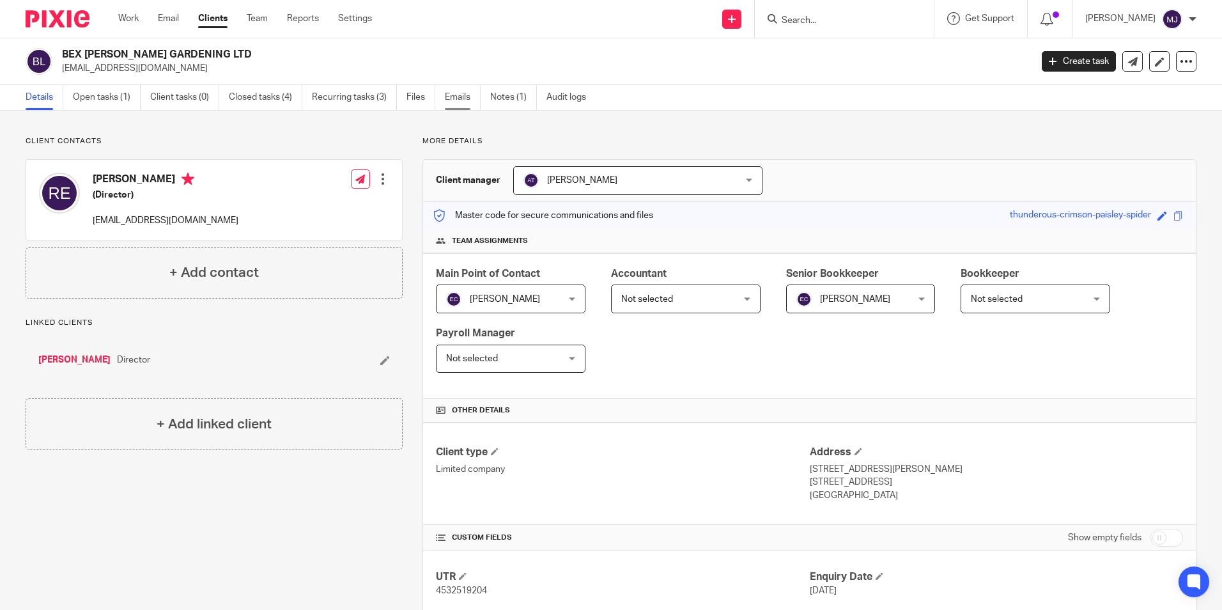
click at [467, 100] on link "Emails" at bounding box center [463, 97] width 36 height 25
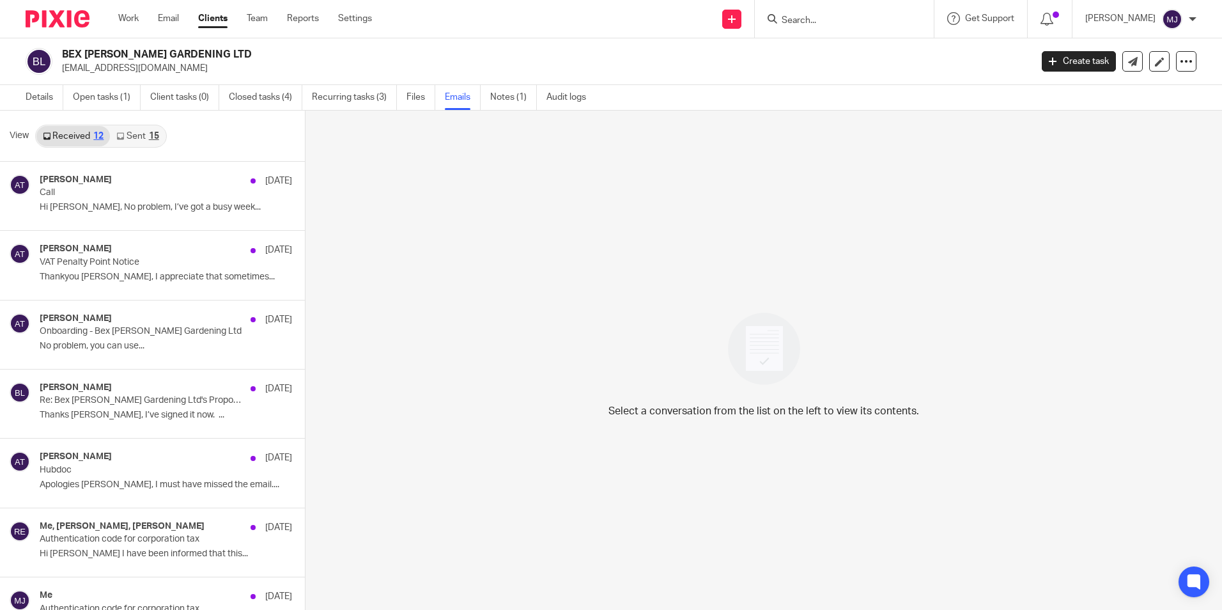
drag, startPoint x: 201, startPoint y: 69, endPoint x: 62, endPoint y: 72, distance: 139.4
click at [62, 72] on p "[EMAIL_ADDRESS][DOMAIN_NAME]" at bounding box center [542, 68] width 961 height 13
copy p "[EMAIL_ADDRESS][DOMAIN_NAME]"
click at [85, 184] on h4 "[PERSON_NAME]" at bounding box center [76, 179] width 72 height 11
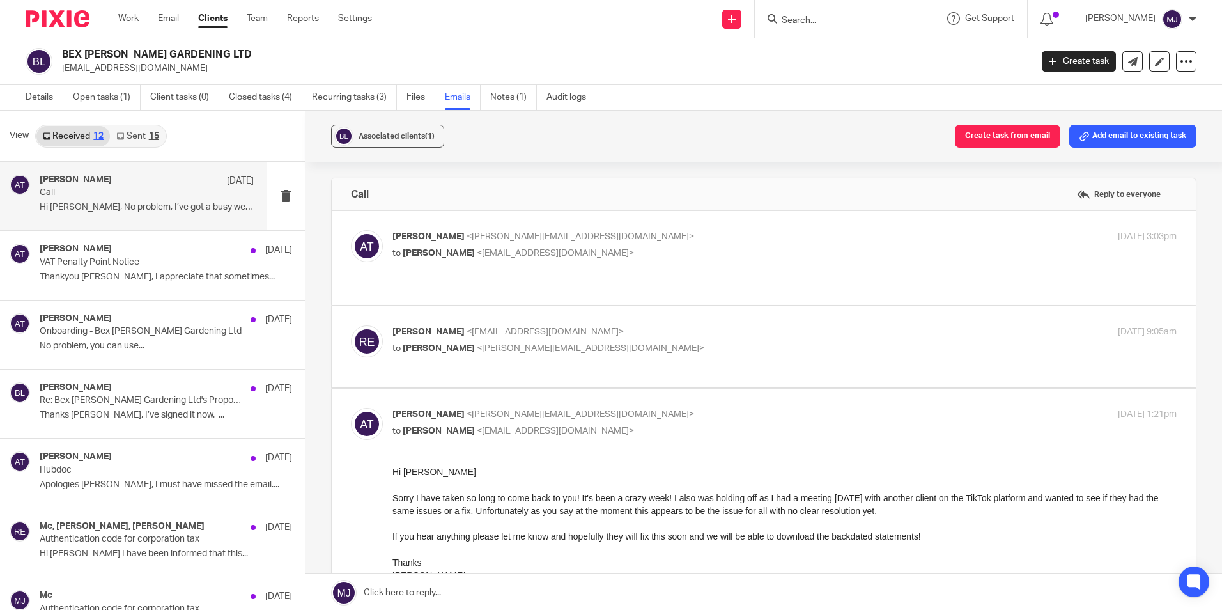
click at [839, 24] on input "Search" at bounding box center [837, 21] width 115 height 12
type input "avon"
drag, startPoint x: 856, startPoint y: 46, endPoint x: 619, endPoint y: 98, distance: 242.9
click at [856, 45] on link at bounding box center [876, 54] width 197 height 29
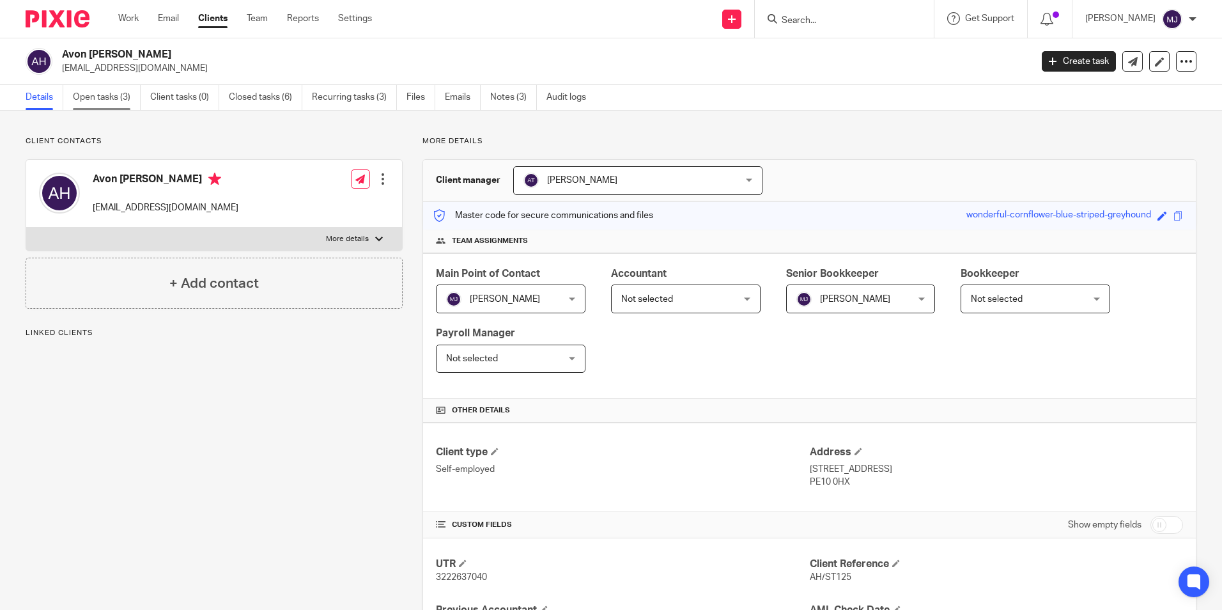
click at [118, 103] on link "Open tasks (3)" at bounding box center [107, 97] width 68 height 25
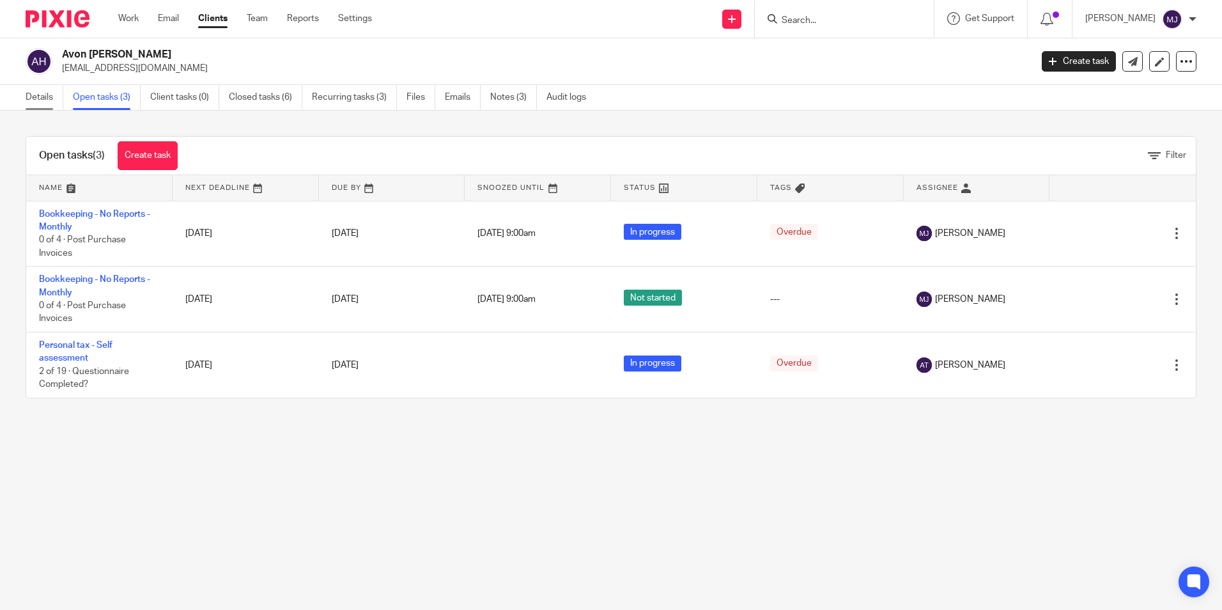
click at [30, 93] on link "Details" at bounding box center [45, 97] width 38 height 25
